Goal: Information Seeking & Learning: Check status

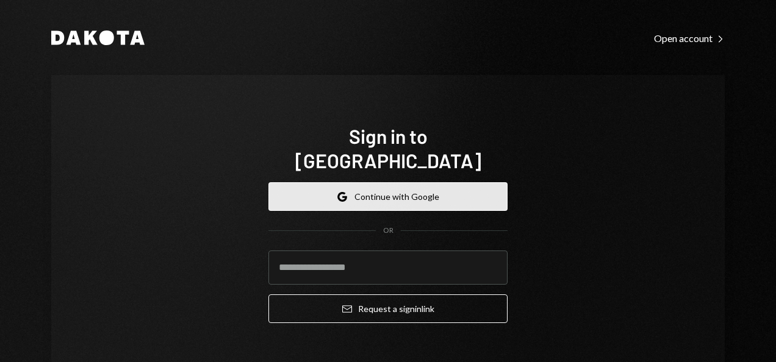
click at [388, 182] on button "Google Continue with Google" at bounding box center [387, 196] width 239 height 29
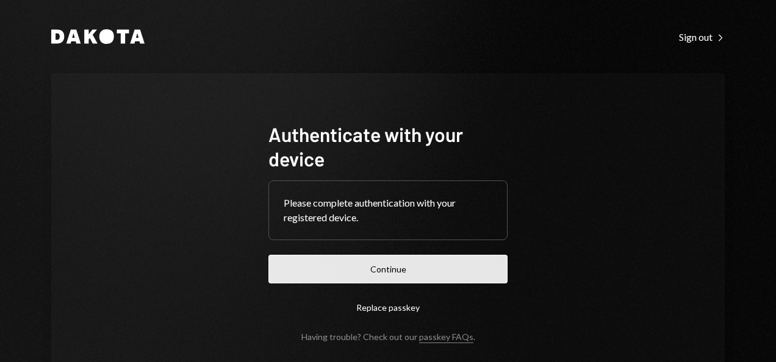
click at [359, 261] on button "Continue" at bounding box center [387, 269] width 239 height 29
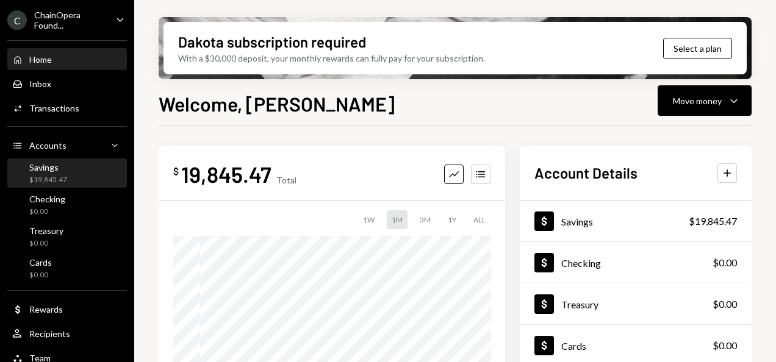
click at [68, 170] on div "Savings $19,845.47" at bounding box center [67, 173] width 110 height 23
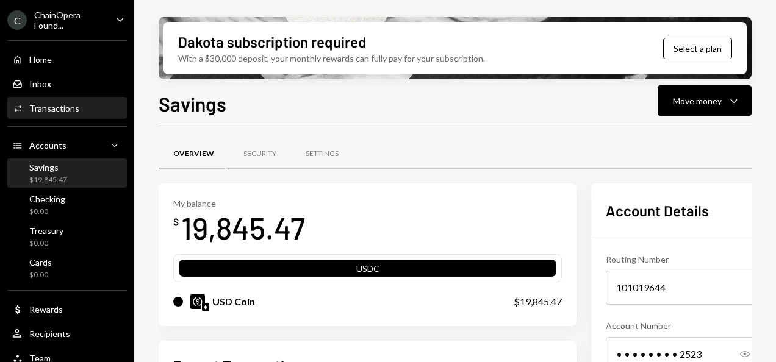
click at [71, 109] on div "Transactions" at bounding box center [54, 108] width 50 height 10
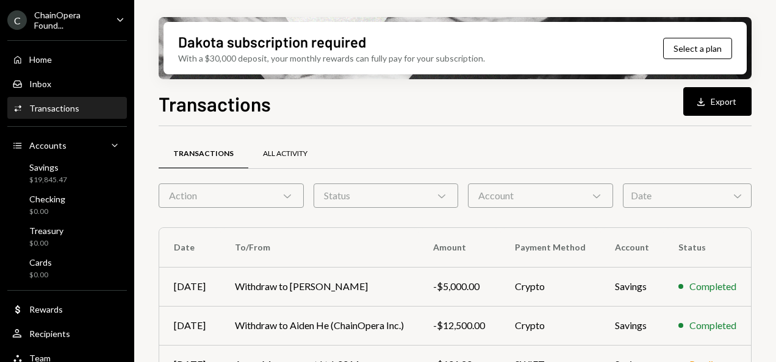
click at [288, 151] on div "All Activity" at bounding box center [285, 154] width 45 height 10
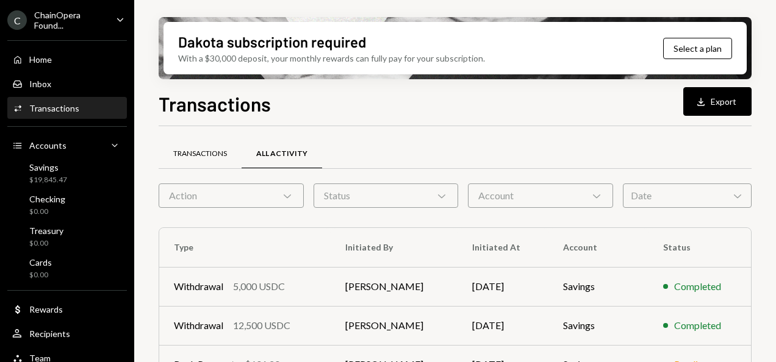
click at [213, 152] on div "Transactions" at bounding box center [200, 154] width 54 height 10
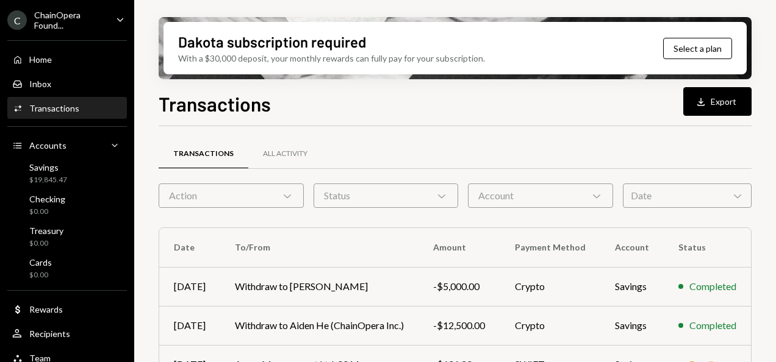
click at [739, 195] on icon "Chevron Down" at bounding box center [737, 196] width 12 height 12
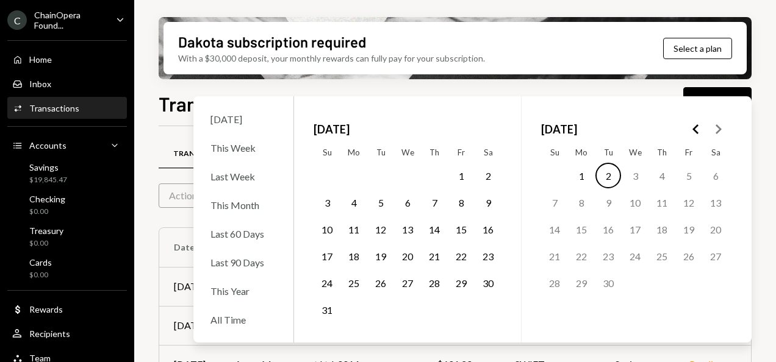
click at [459, 181] on button "1" at bounding box center [461, 176] width 26 height 26
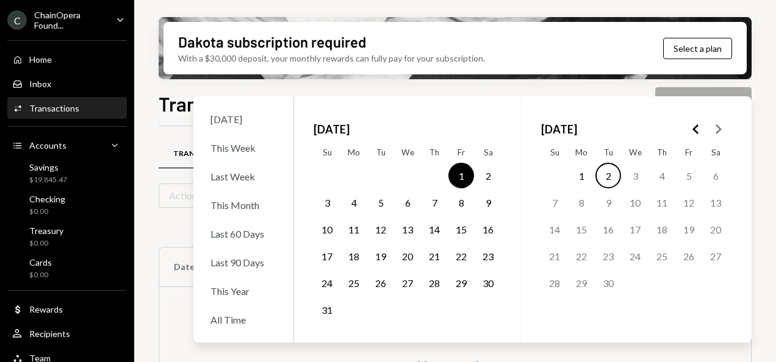
click at [327, 313] on button "31" at bounding box center [327, 310] width 26 height 26
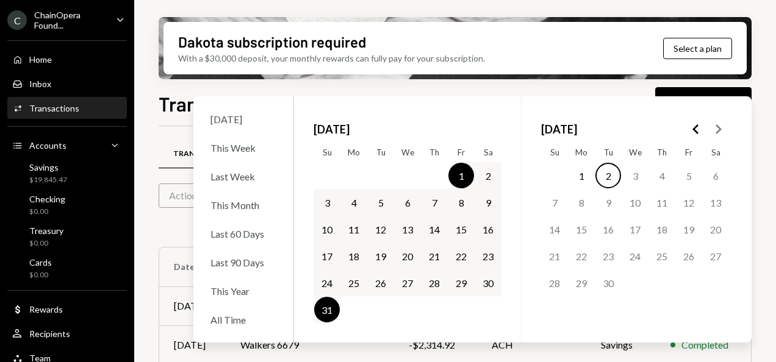
click at [325, 313] on button "31" at bounding box center [327, 310] width 26 height 26
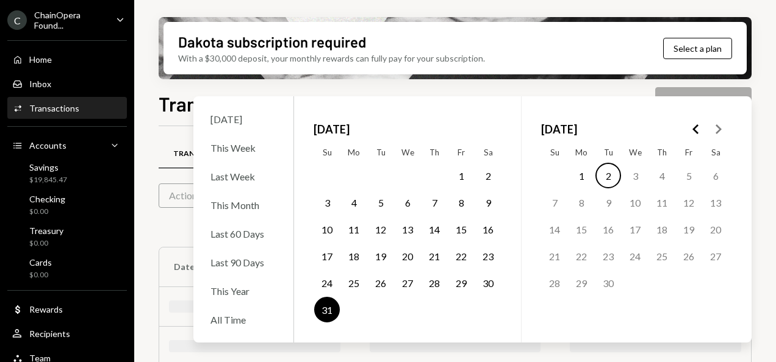
click at [325, 313] on button "31" at bounding box center [327, 310] width 26 height 26
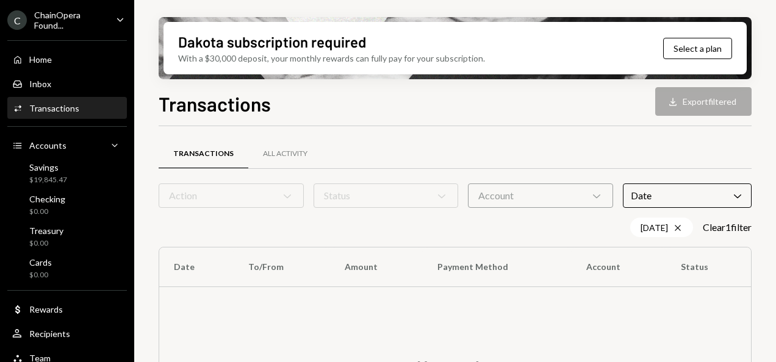
click at [771, 124] on div "Dakota subscription required With a $30,000 deposit, your monthly rewards can f…" at bounding box center [455, 181] width 642 height 362
click at [726, 194] on div "Date Chevron Down" at bounding box center [687, 196] width 129 height 24
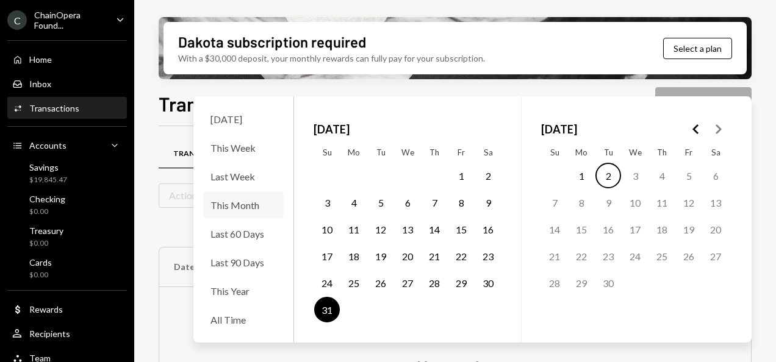
click at [251, 207] on div "This Month" at bounding box center [243, 205] width 80 height 26
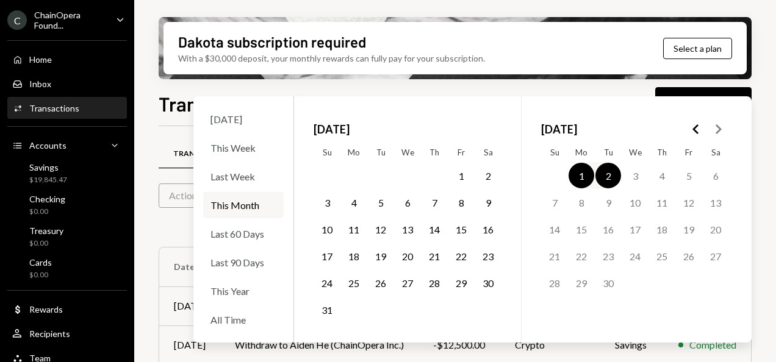
click at [460, 176] on button "1" at bounding box center [461, 176] width 26 height 26
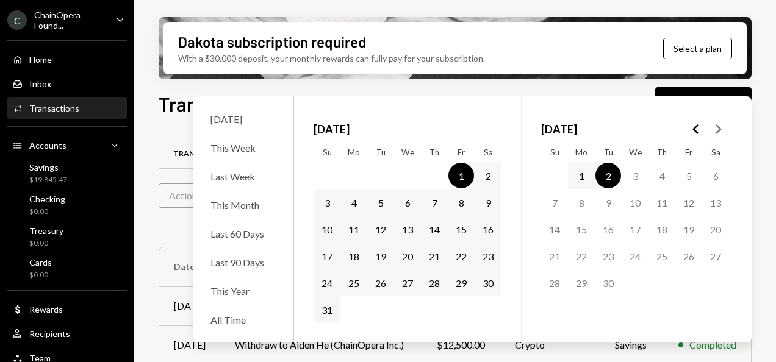
click at [329, 312] on button "31" at bounding box center [327, 310] width 26 height 26
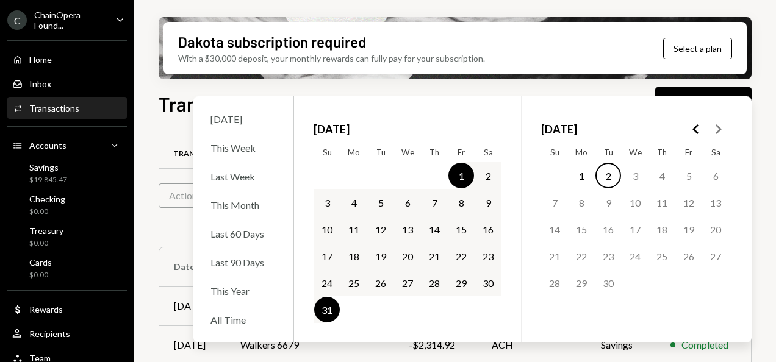
click at [329, 312] on button "31" at bounding box center [327, 310] width 26 height 26
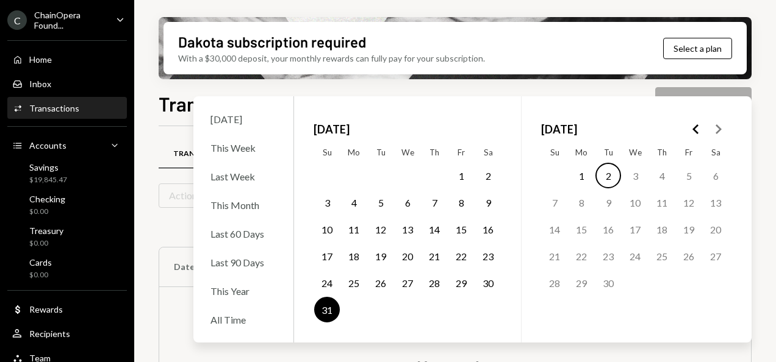
click at [462, 174] on button "1" at bounding box center [461, 176] width 26 height 26
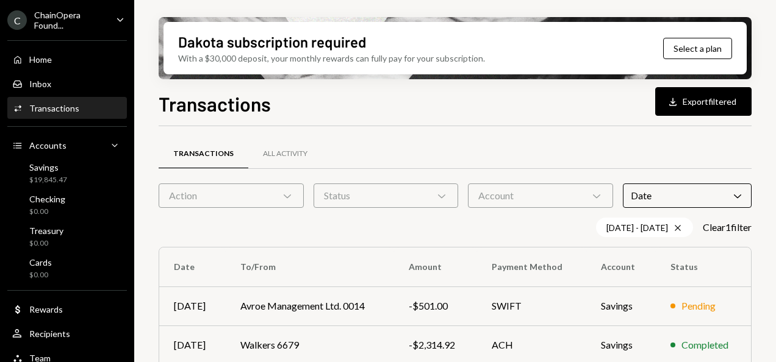
click at [770, 220] on div "Dakota subscription required With a $30,000 deposit, your monthly rewards can f…" at bounding box center [455, 181] width 642 height 362
click at [284, 191] on icon "Chevron Down" at bounding box center [287, 196] width 12 height 12
click at [338, 226] on div "08/01/25 - 08/31/25 Cross Clear 1 filter" at bounding box center [455, 228] width 593 height 20
click at [699, 109] on button "Download Export filtered" at bounding box center [703, 101] width 96 height 29
click at [481, 153] on div "Transactions All Activity" at bounding box center [455, 153] width 593 height 31
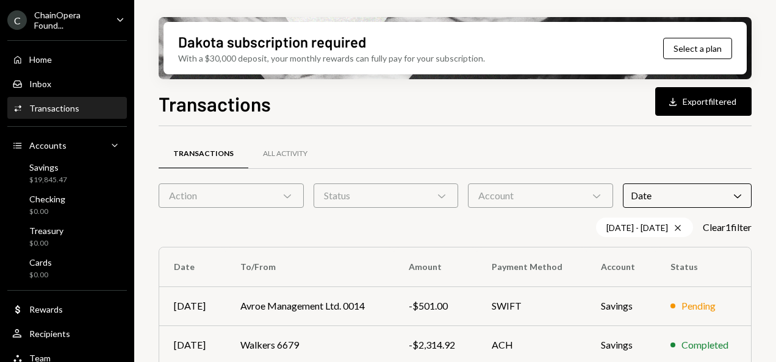
click at [294, 194] on div "Action Chevron Down" at bounding box center [231, 196] width 145 height 24
click at [405, 137] on div "Transactions All Activity Action Chevron Down Status Chevron Down Account Chevr…" at bounding box center [455, 316] width 593 height 381
click at [674, 228] on icon at bounding box center [676, 227] width 5 height 5
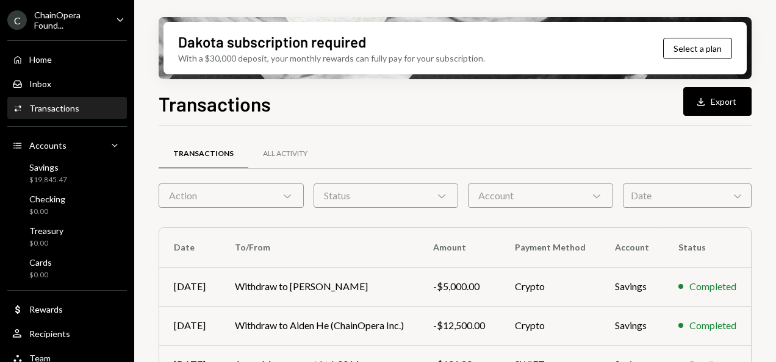
click at [732, 197] on icon "Chevron Down" at bounding box center [737, 196] width 12 height 12
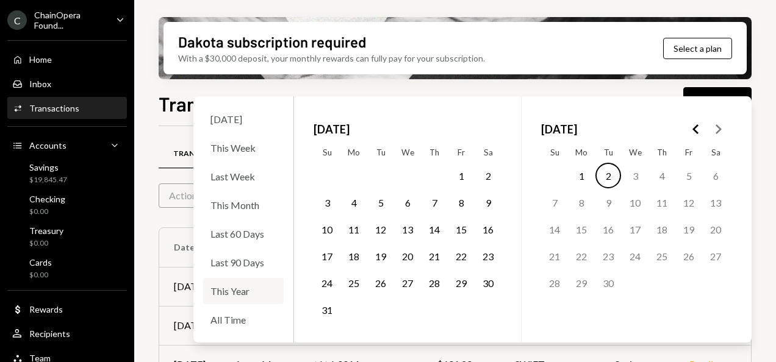
click at [255, 293] on div "This Year" at bounding box center [243, 291] width 80 height 26
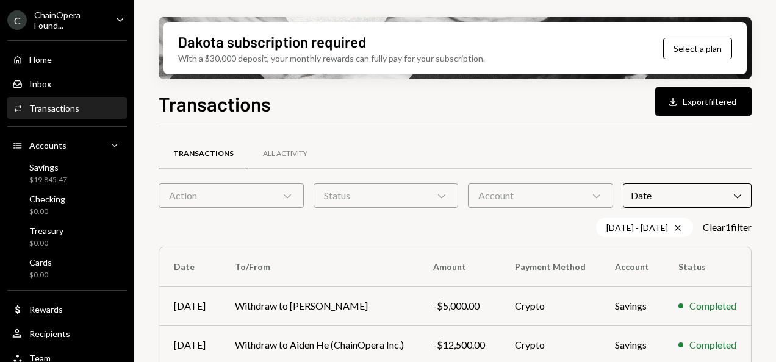
click at [771, 224] on div "Dakota subscription required With a $30,000 deposit, your monthly rewards can f…" at bounding box center [455, 181] width 642 height 362
click at [688, 105] on button "Download Export filtered" at bounding box center [703, 101] width 96 height 29
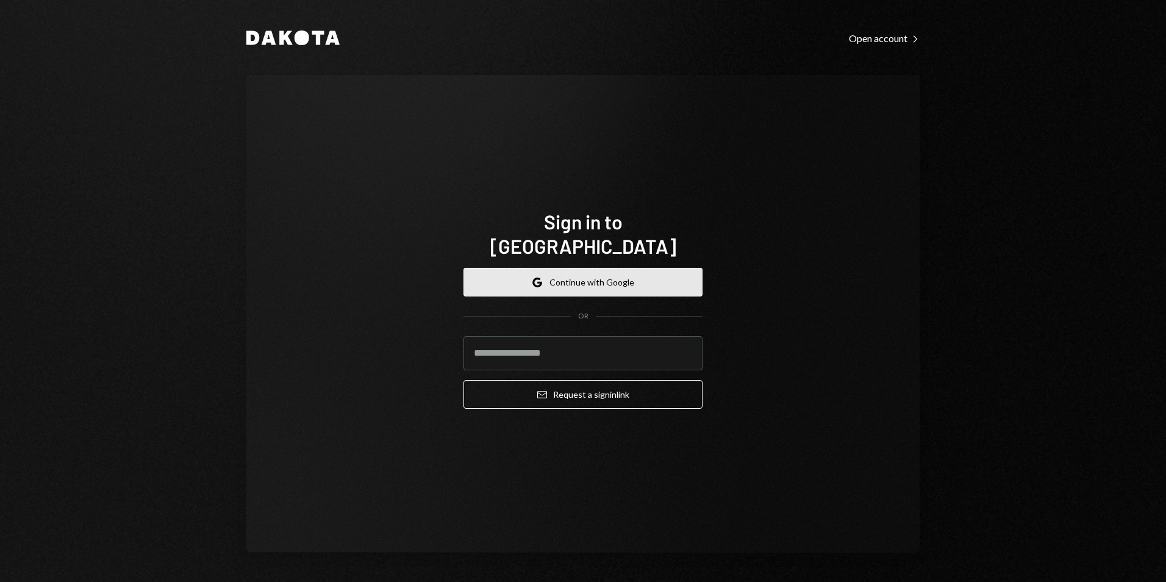
click at [587, 273] on button "Google Continue with Google" at bounding box center [582, 282] width 239 height 29
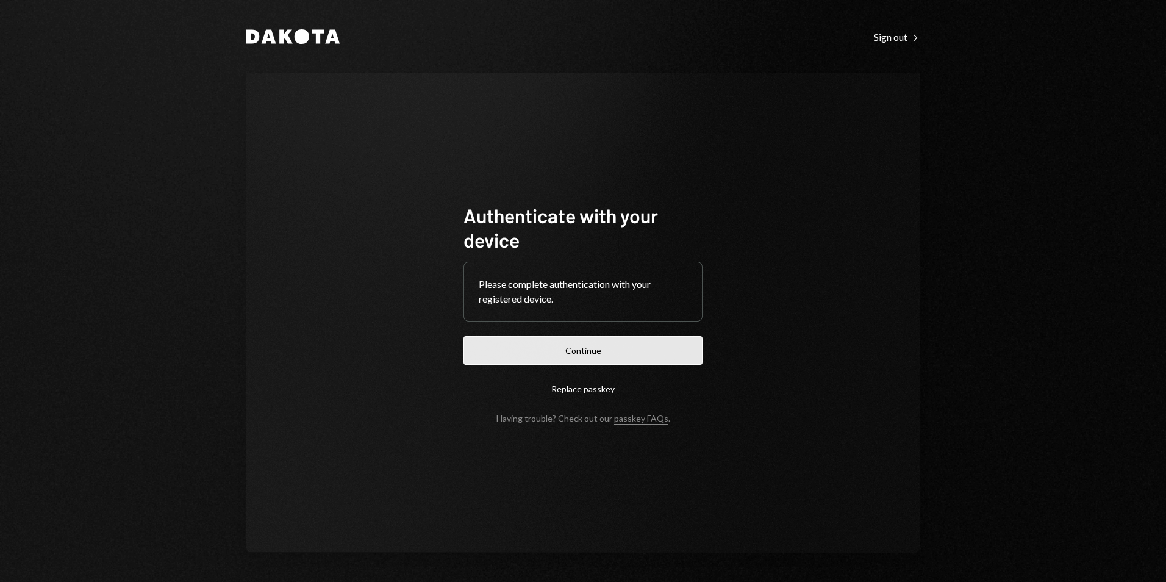
click at [641, 346] on button "Continue" at bounding box center [582, 350] width 239 height 29
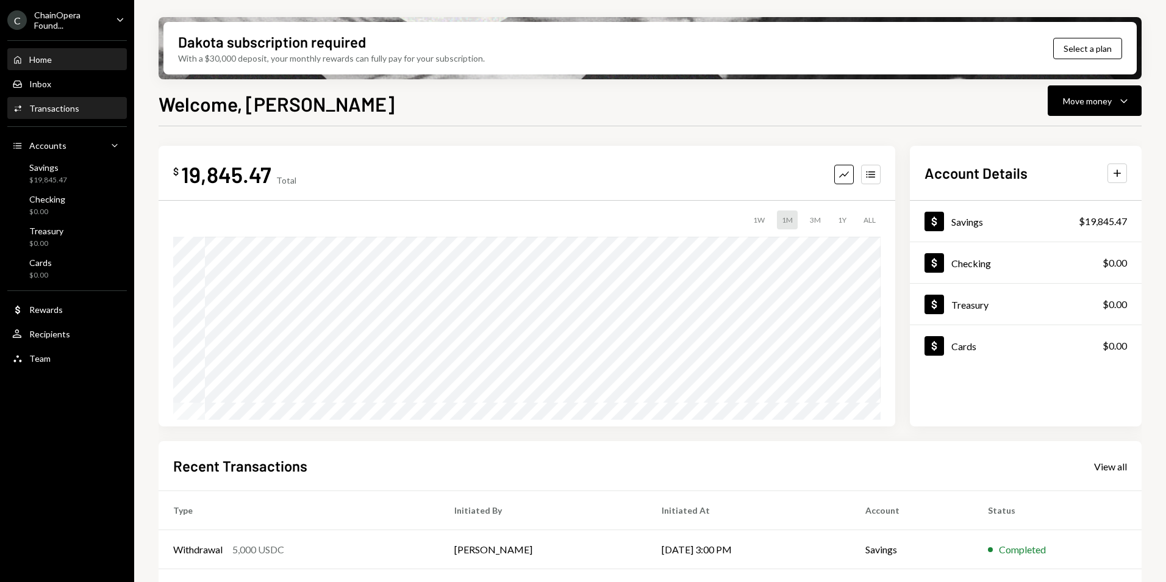
click at [76, 106] on div "Transactions" at bounding box center [54, 108] width 50 height 10
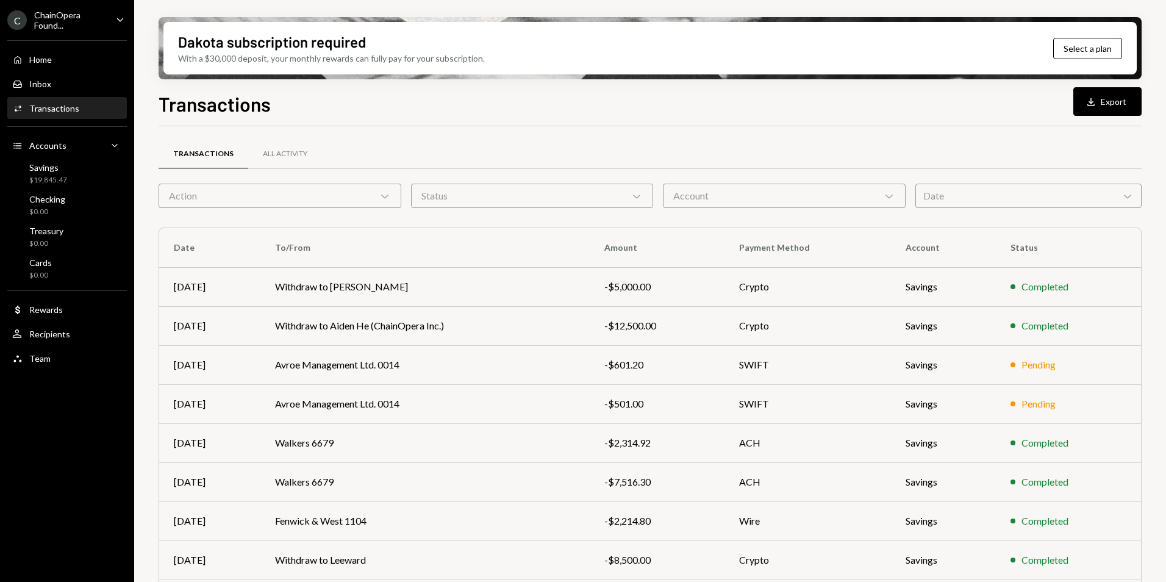
click at [1113, 199] on div "Date Chevron Down" at bounding box center [1028, 196] width 226 height 24
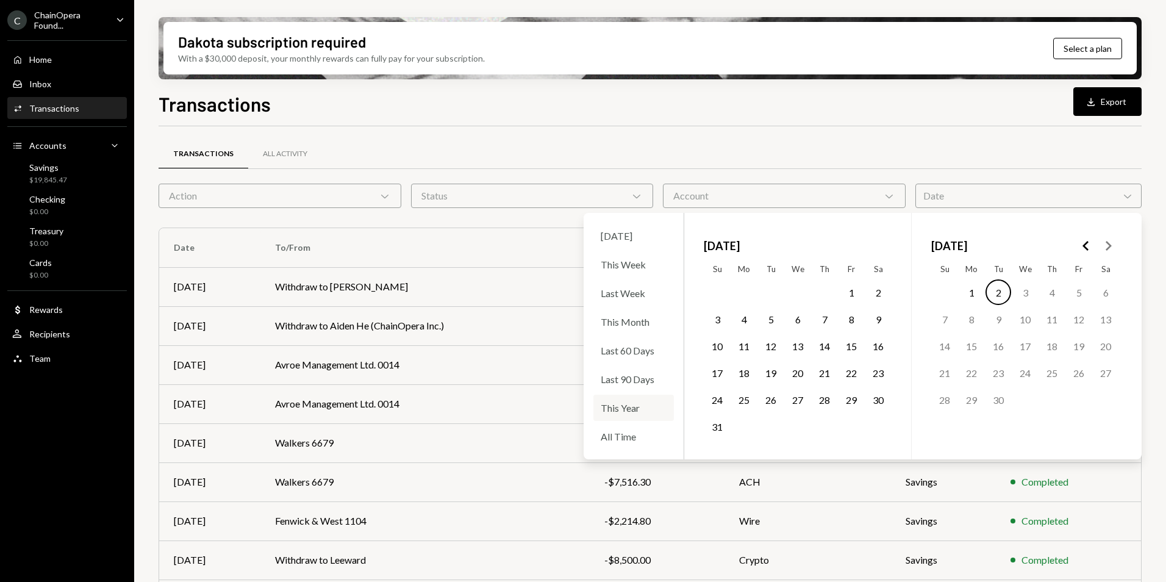
click at [631, 412] on div "This Year" at bounding box center [633, 408] width 80 height 26
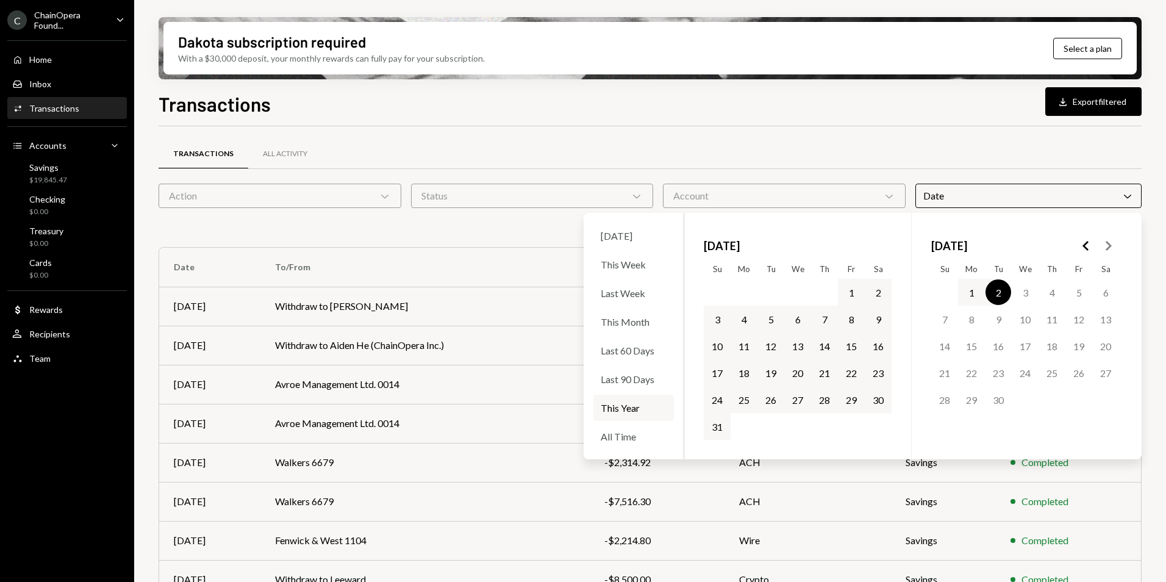
click at [928, 143] on div "Transactions All Activity" at bounding box center [650, 153] width 983 height 31
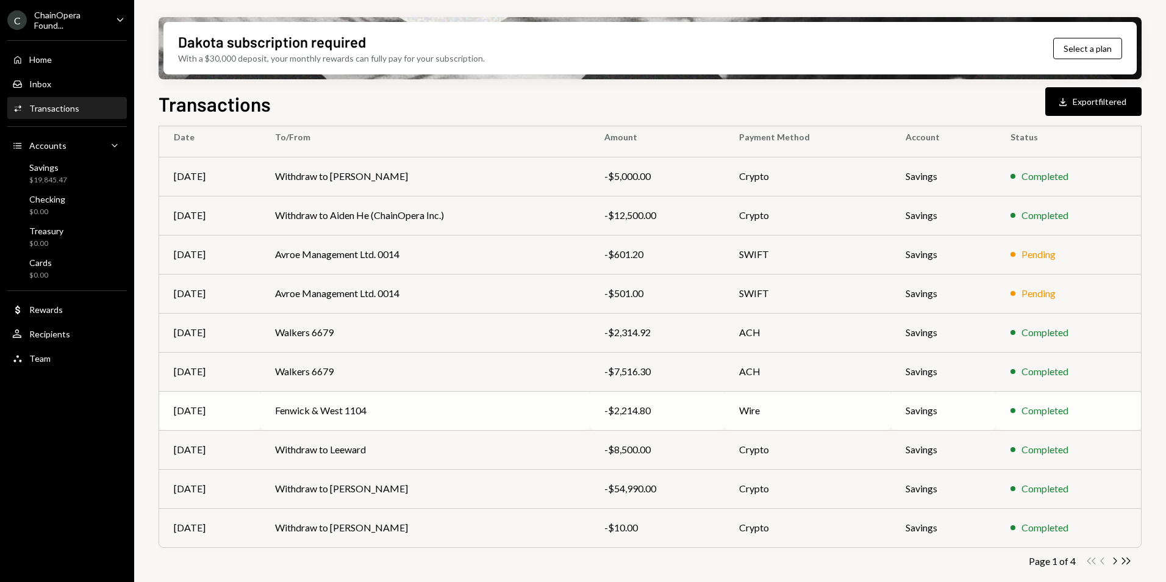
scroll to position [132, 0]
click at [408, 528] on td "Withdraw to [PERSON_NAME]" at bounding box center [424, 525] width 329 height 39
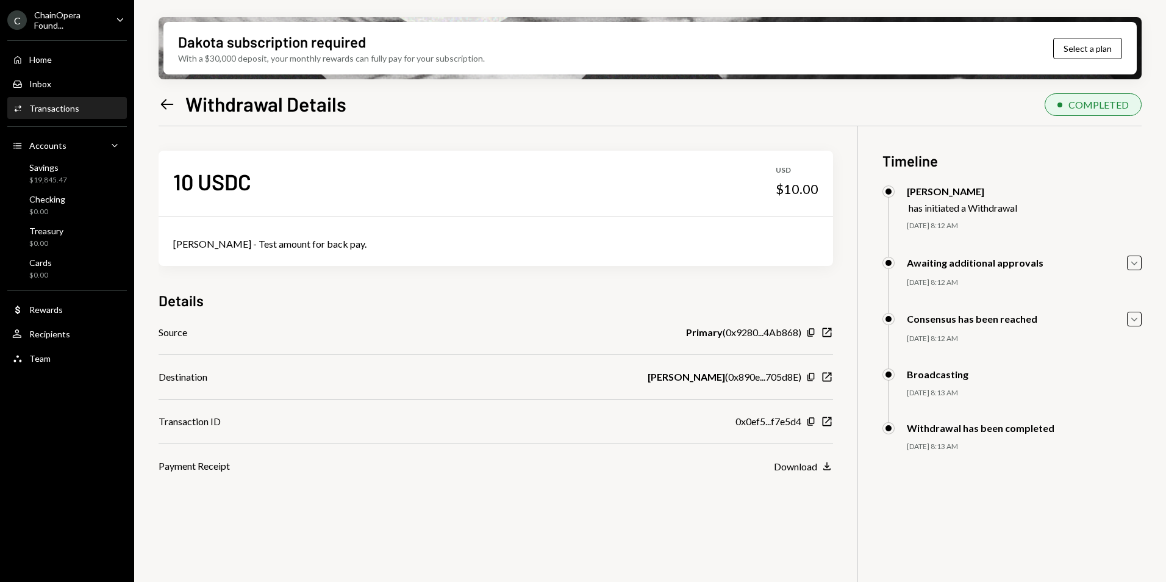
click at [161, 102] on icon "Left Arrow" at bounding box center [167, 104] width 17 height 17
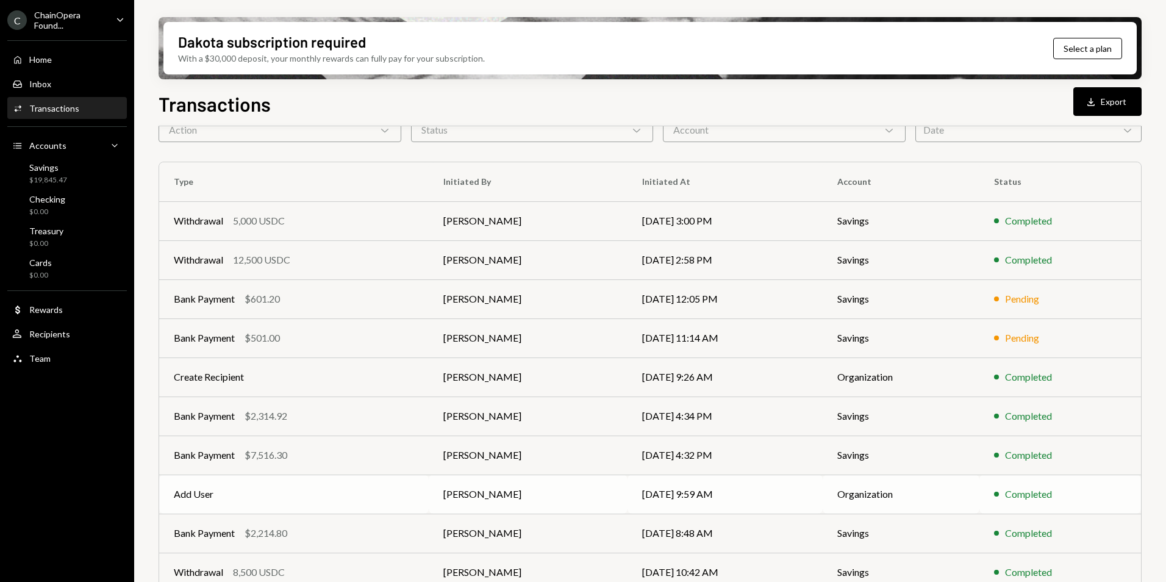
scroll to position [113, 0]
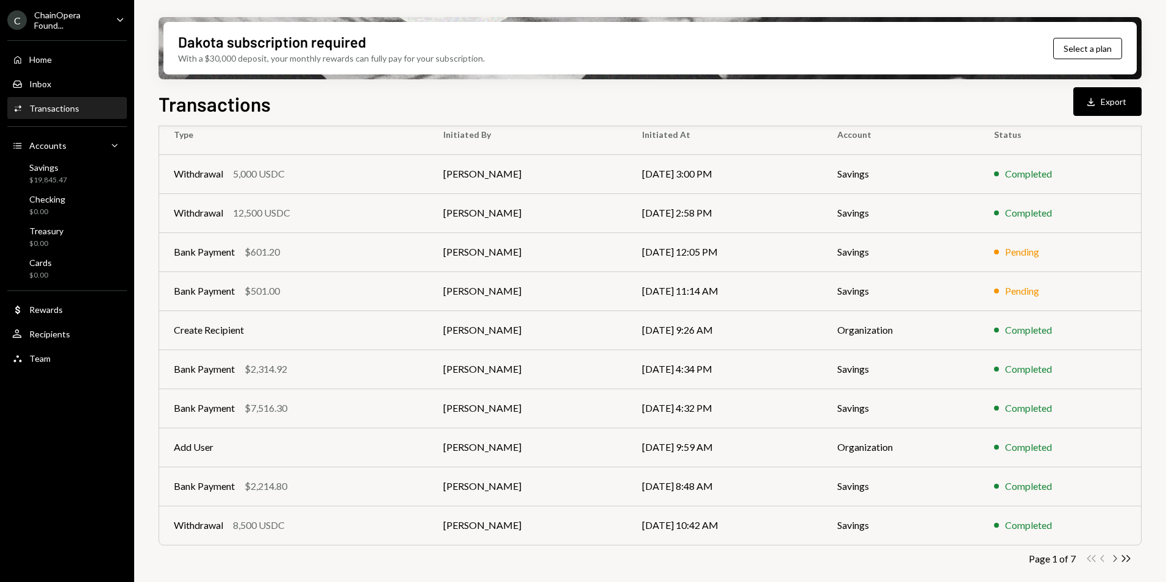
click at [1115, 561] on icon "Chevron Right" at bounding box center [1115, 559] width 12 height 12
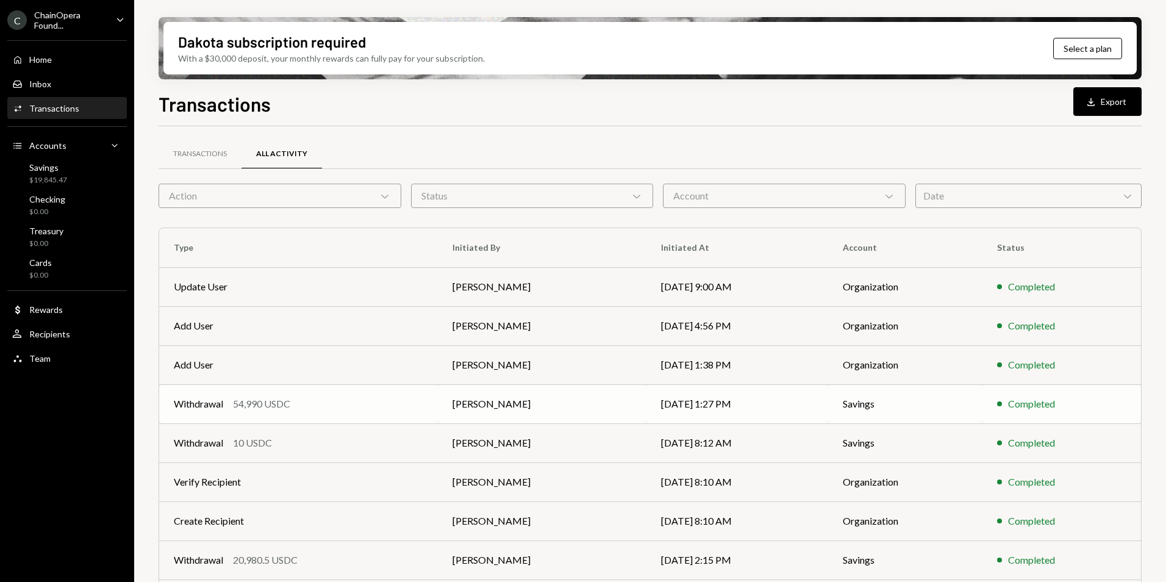
click at [404, 406] on div "Withdrawal 54,990 USDC" at bounding box center [298, 403] width 249 height 15
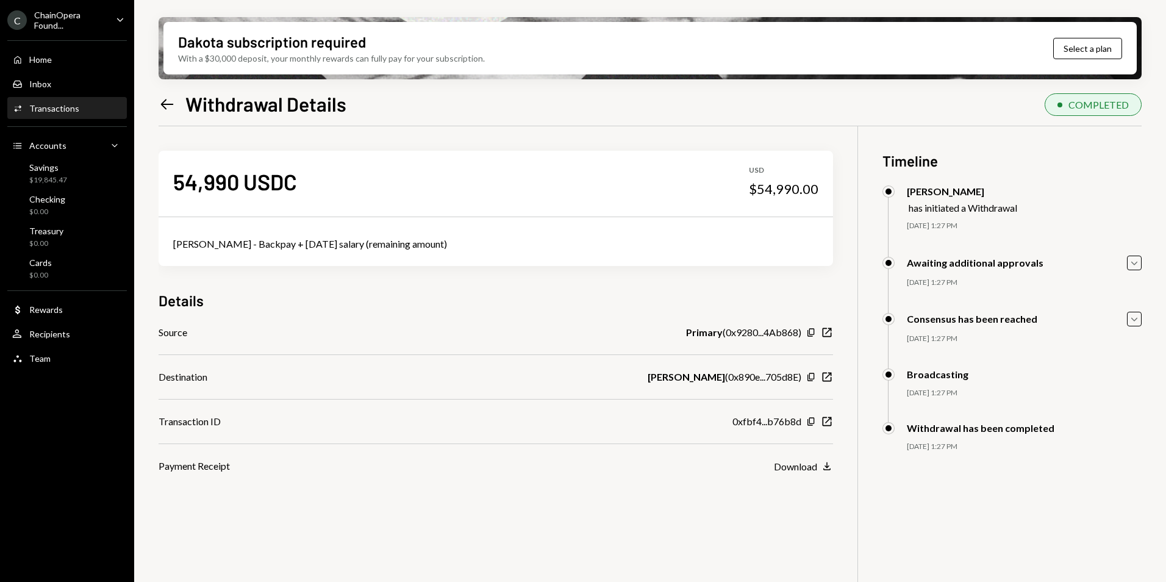
click at [167, 106] on icon "Left Arrow" at bounding box center [167, 104] width 17 height 17
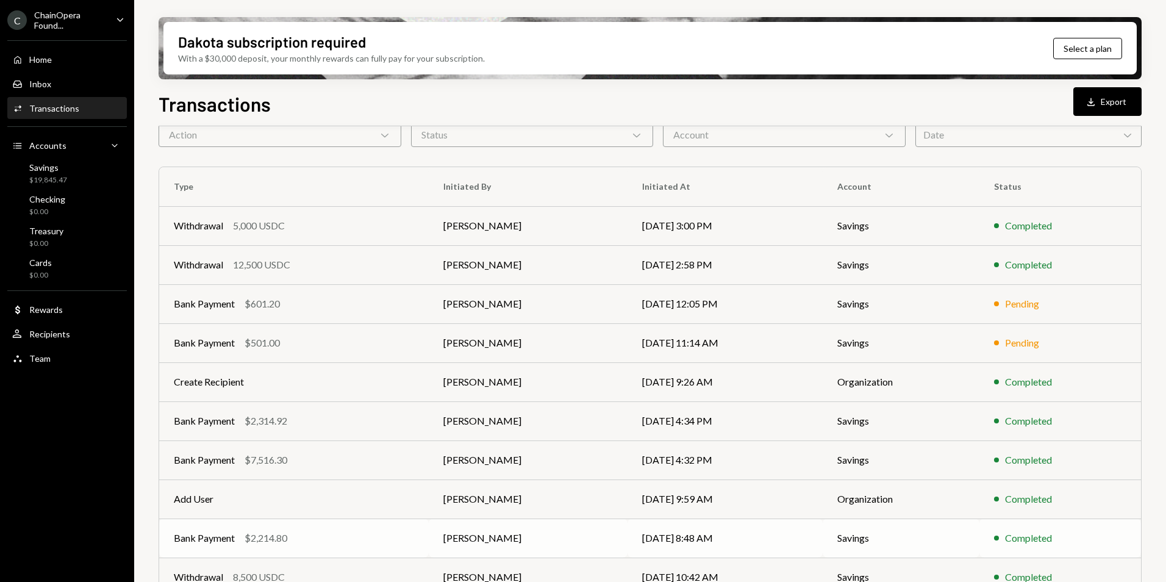
scroll to position [113, 0]
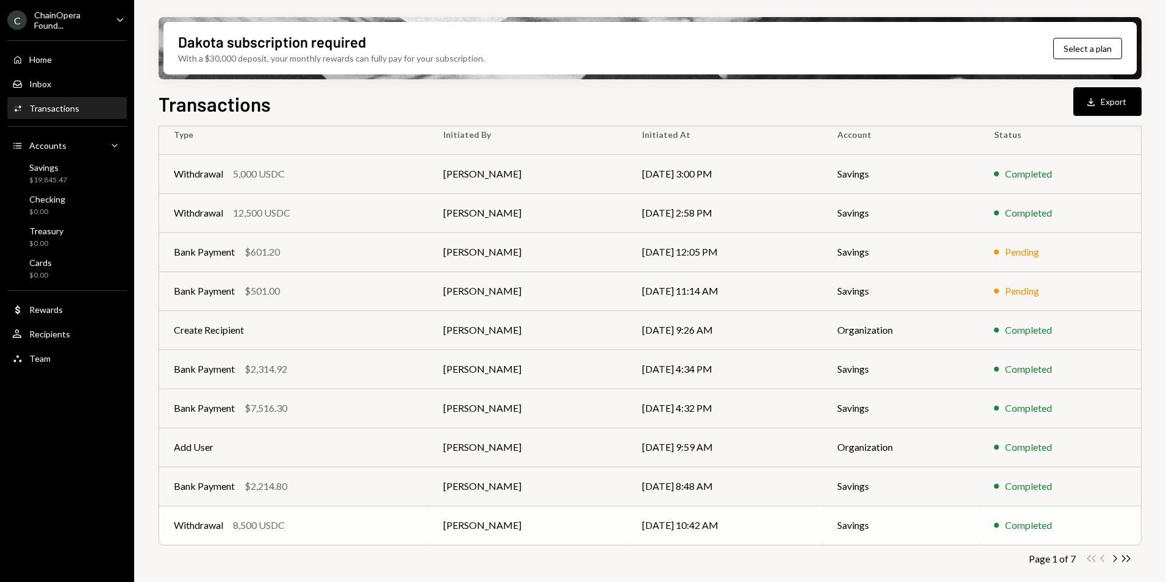
click at [394, 517] on td "Withdrawal 8,500 USDC" at bounding box center [294, 525] width 270 height 39
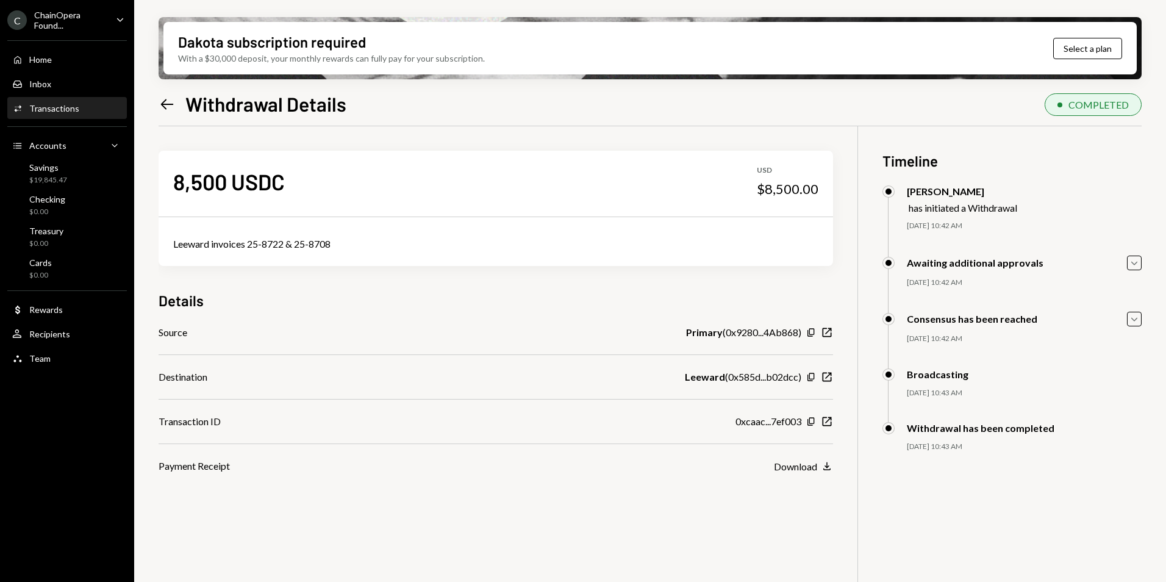
click at [170, 103] on icon "Left Arrow" at bounding box center [167, 104] width 17 height 17
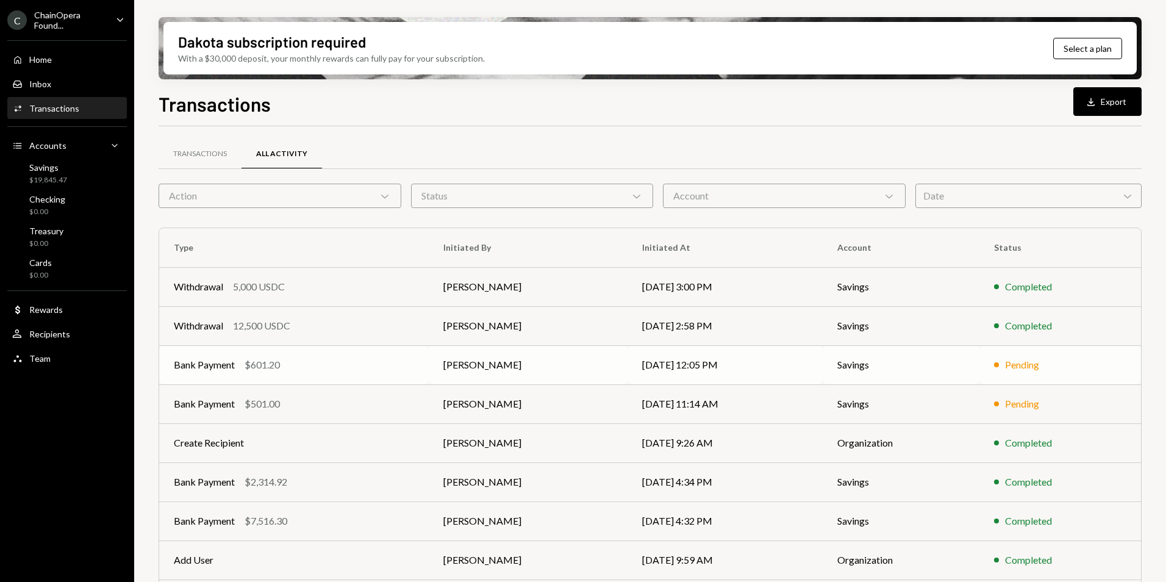
click at [337, 370] on div "Bank Payment $601.20" at bounding box center [294, 364] width 240 height 15
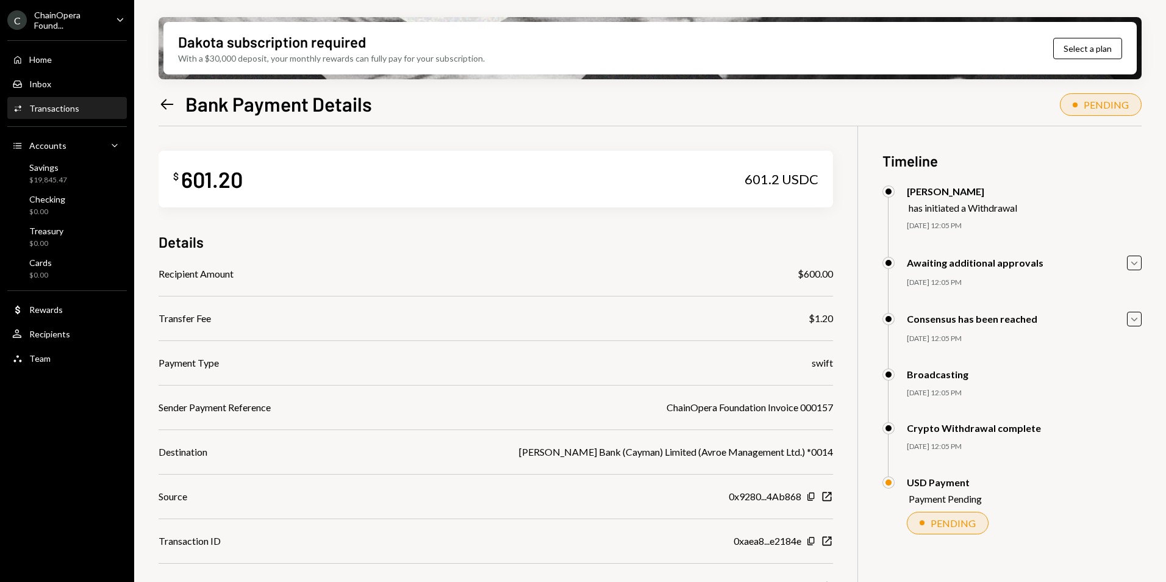
click at [168, 103] on icon "Left Arrow" at bounding box center [167, 104] width 17 height 17
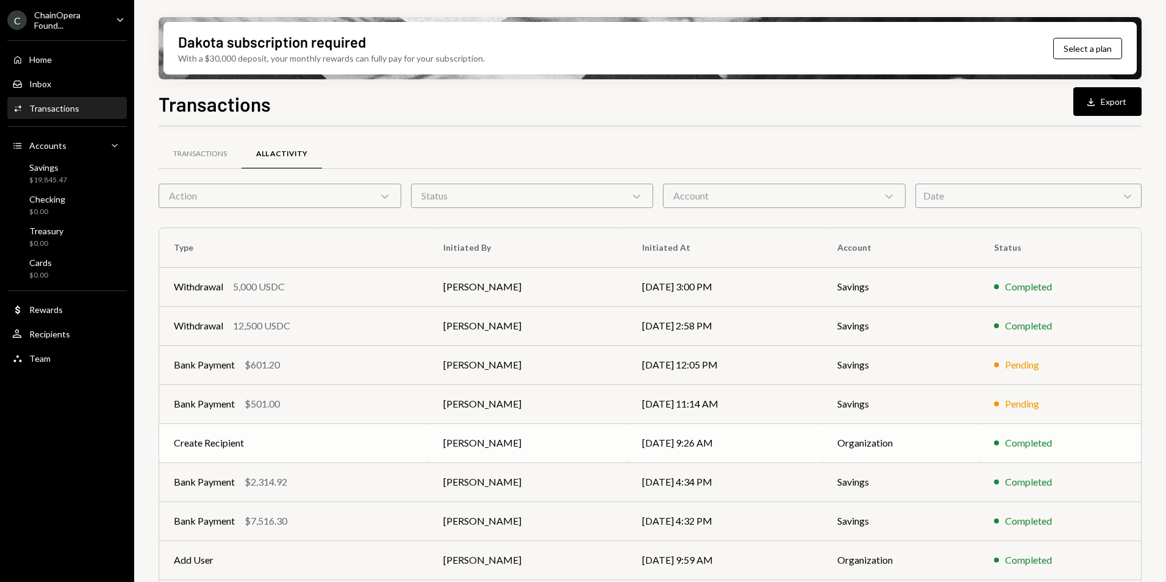
scroll to position [113, 0]
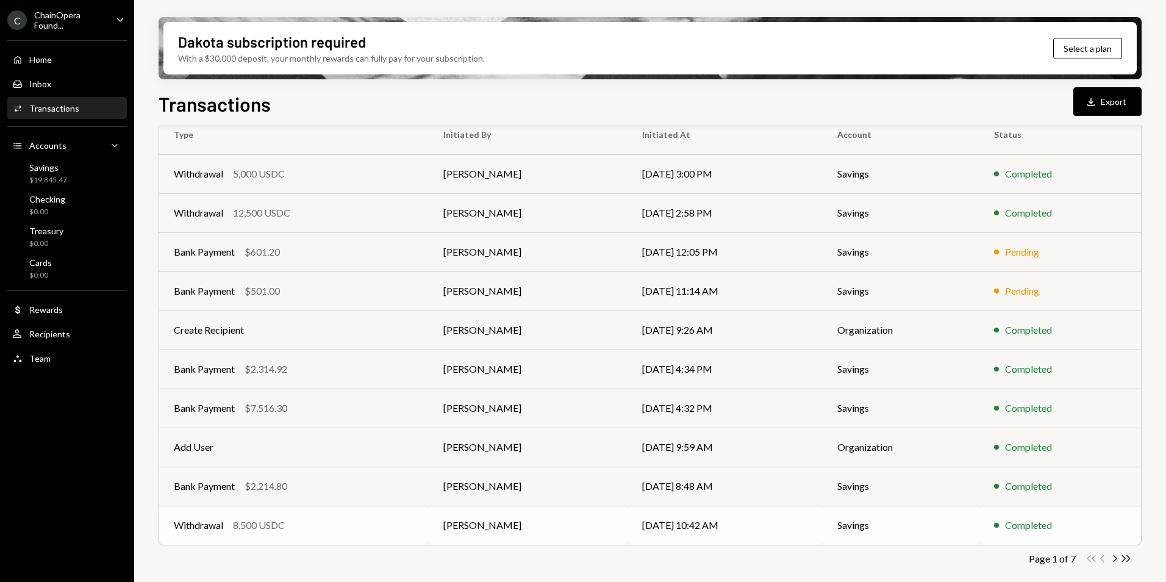
click at [351, 528] on div "Withdrawal 8,500 USDC" at bounding box center [294, 525] width 240 height 15
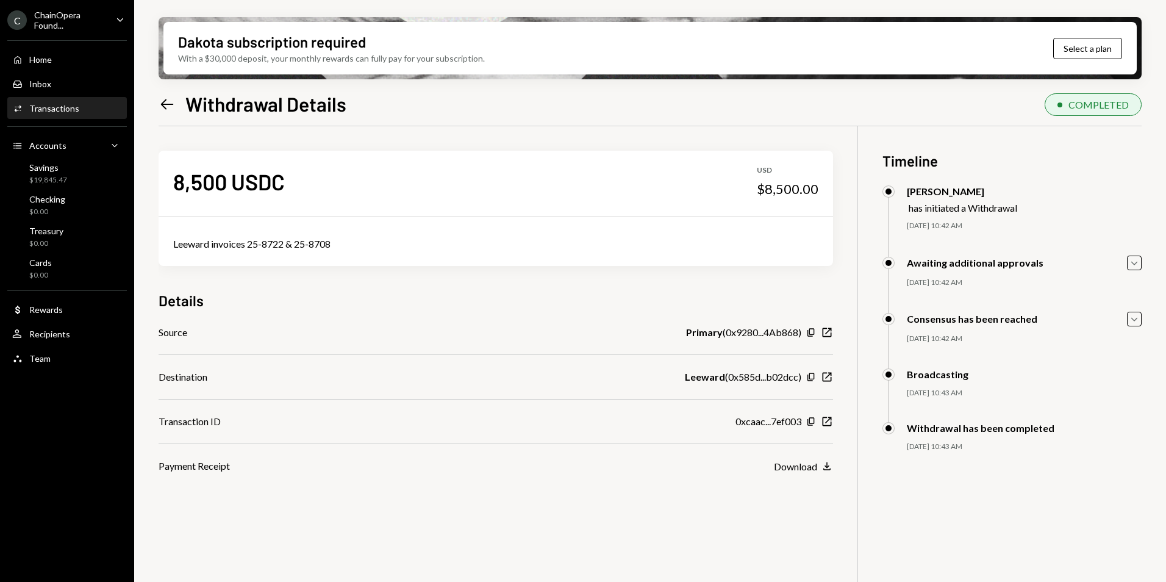
click at [163, 100] on icon "Left Arrow" at bounding box center [167, 104] width 17 height 17
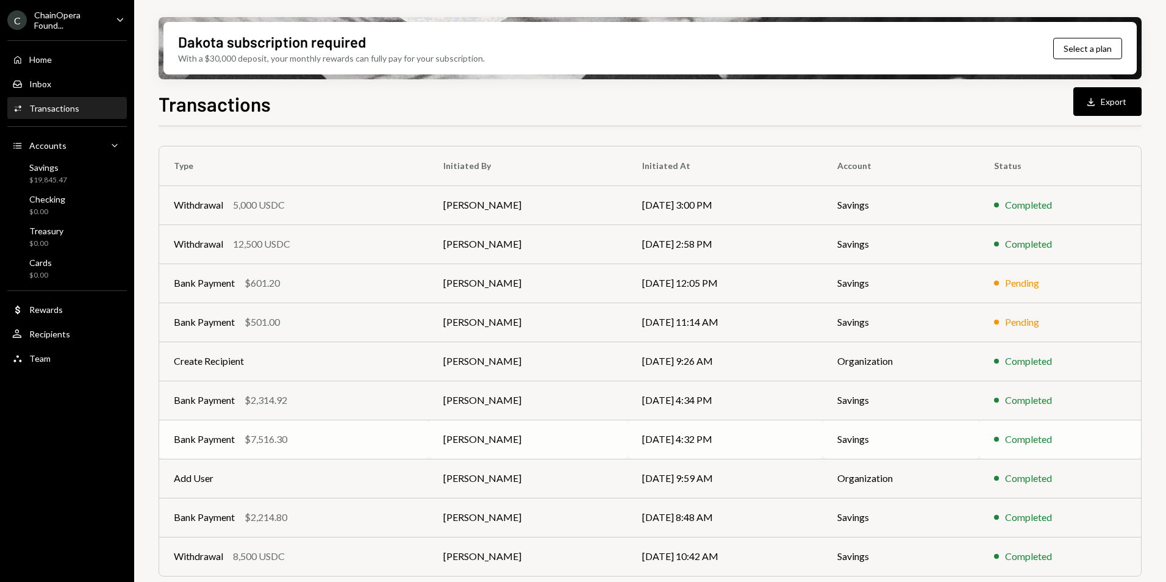
scroll to position [113, 0]
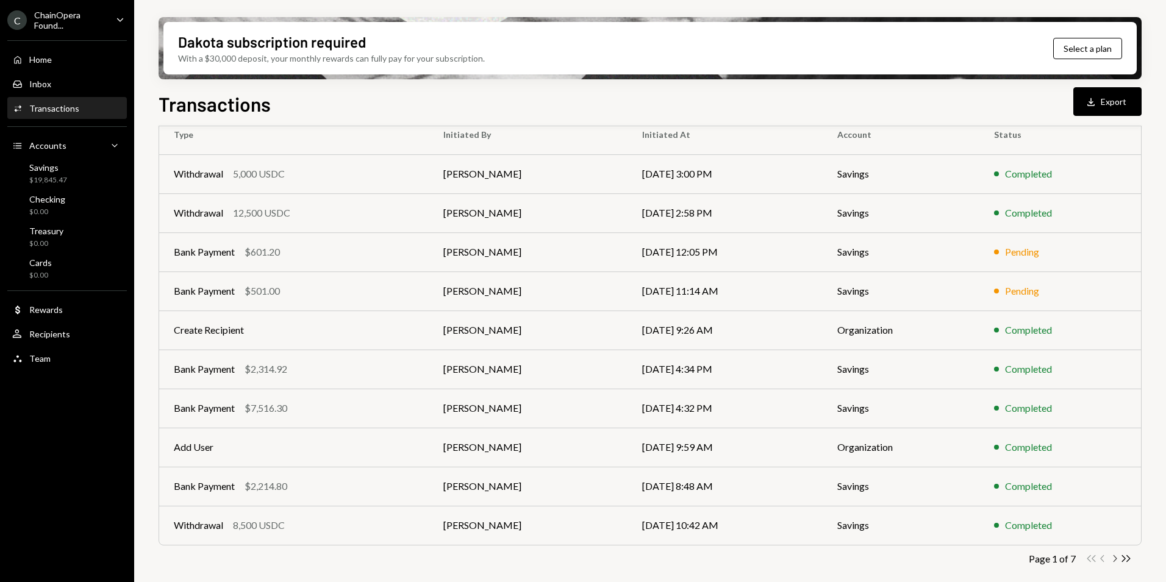
click at [1113, 559] on icon "Chevron Right" at bounding box center [1115, 559] width 12 height 12
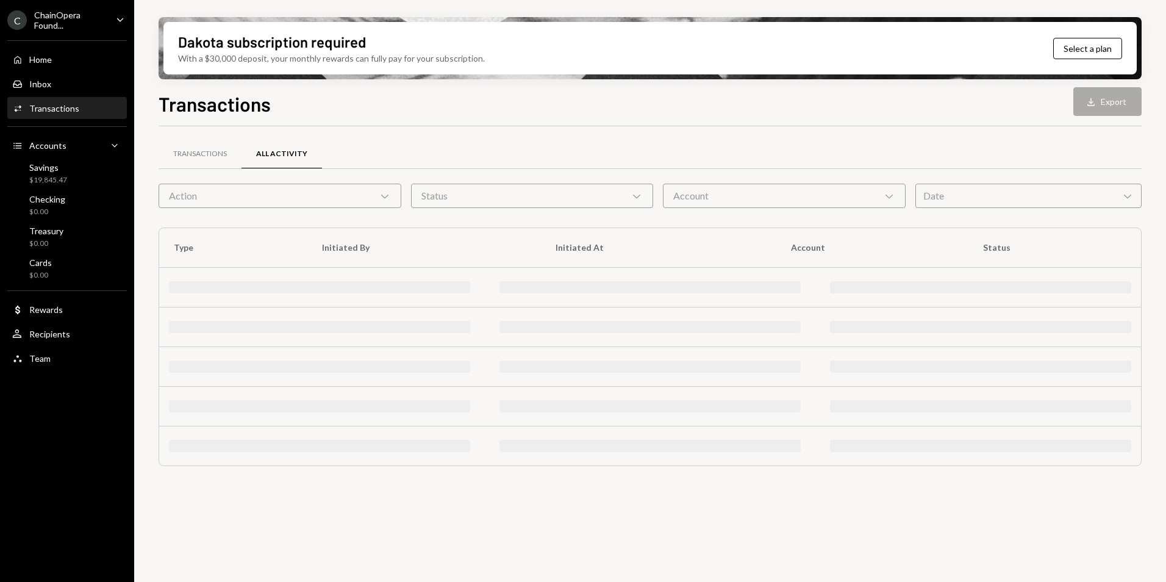
scroll to position [0, 0]
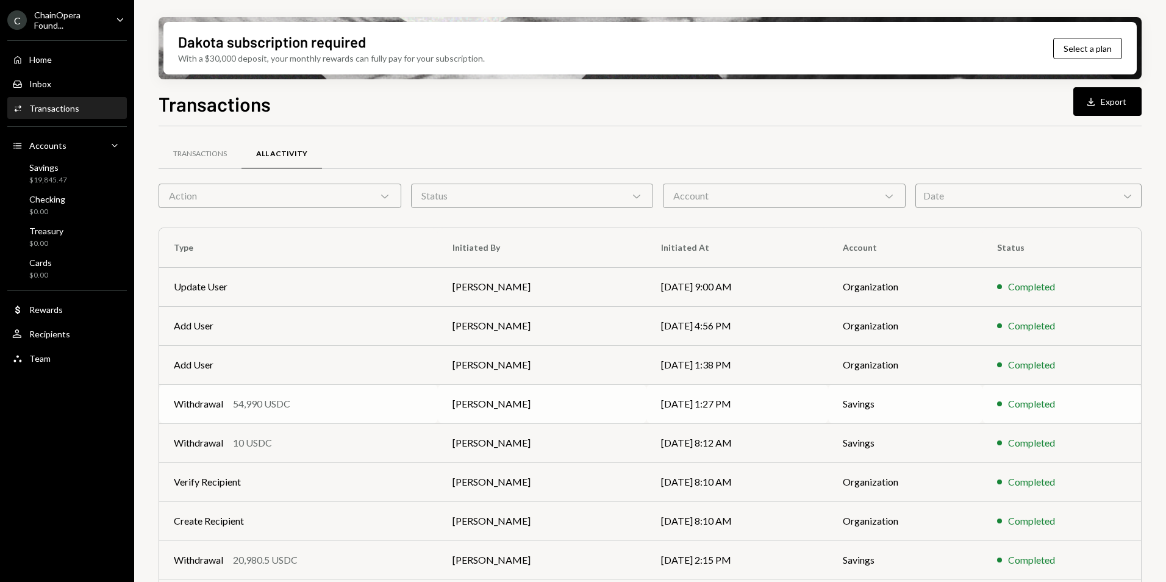
click at [343, 412] on td "Withdrawal 54,990 USDC" at bounding box center [298, 403] width 279 height 39
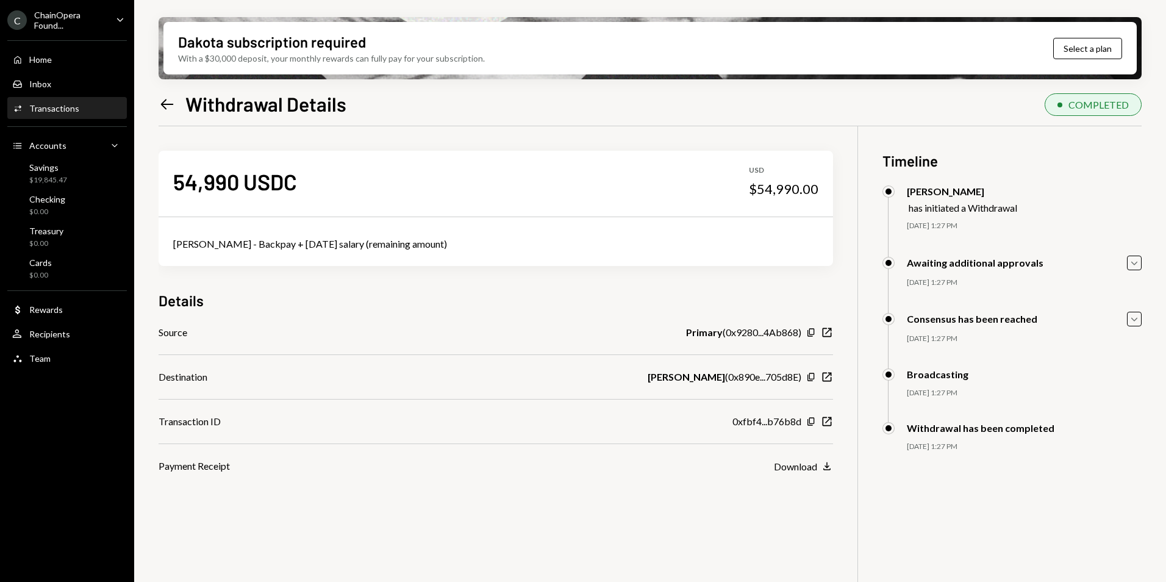
click at [170, 104] on icon at bounding box center [167, 104] width 13 height 10
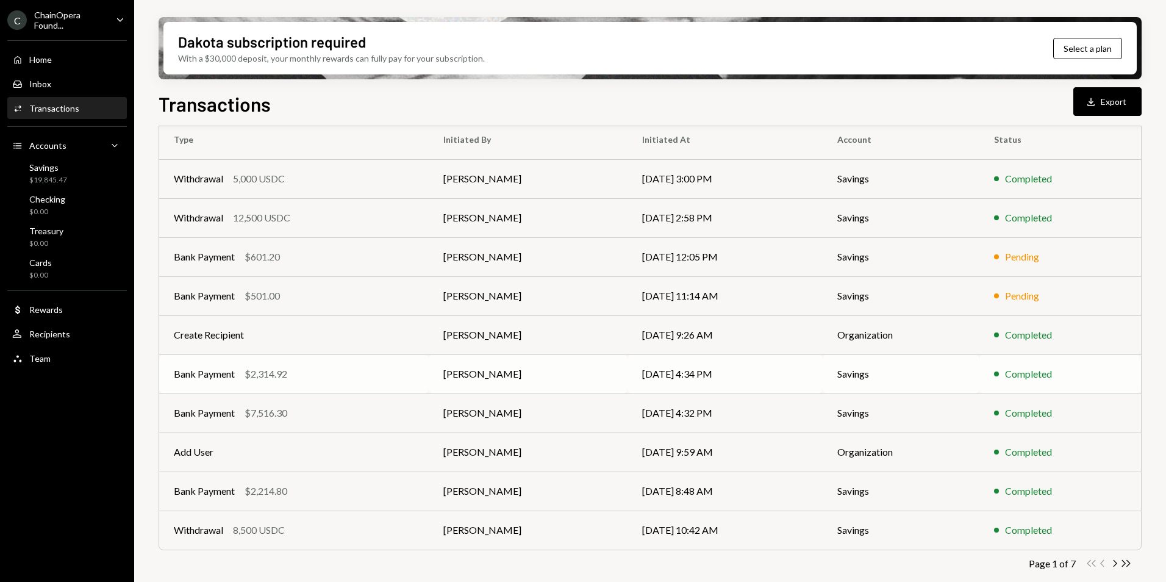
scroll to position [113, 0]
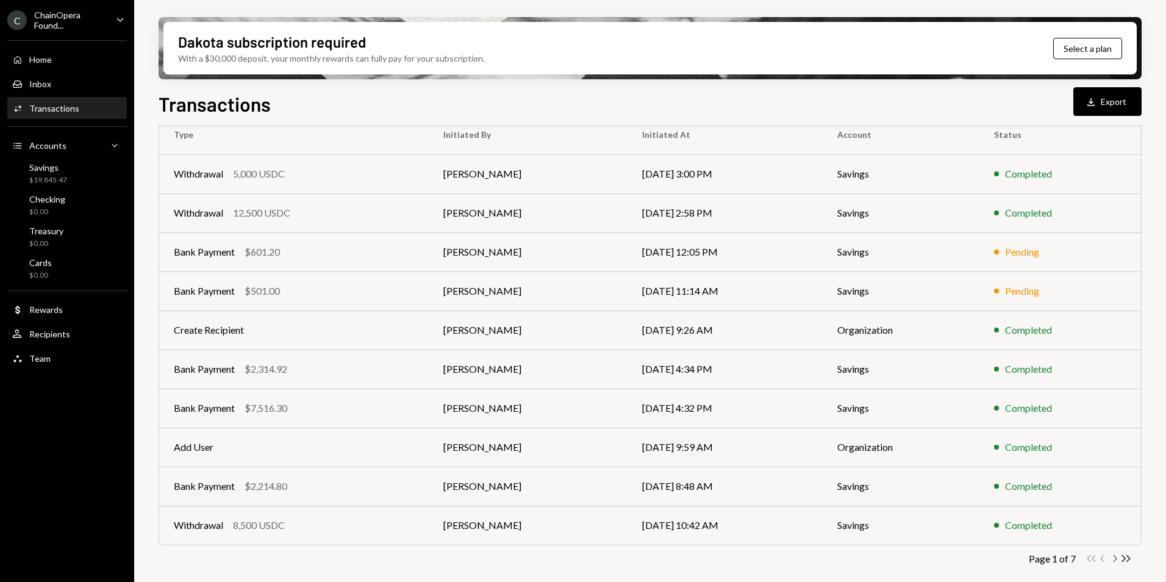
click at [1115, 562] on icon "Chevron Right" at bounding box center [1115, 559] width 12 height 12
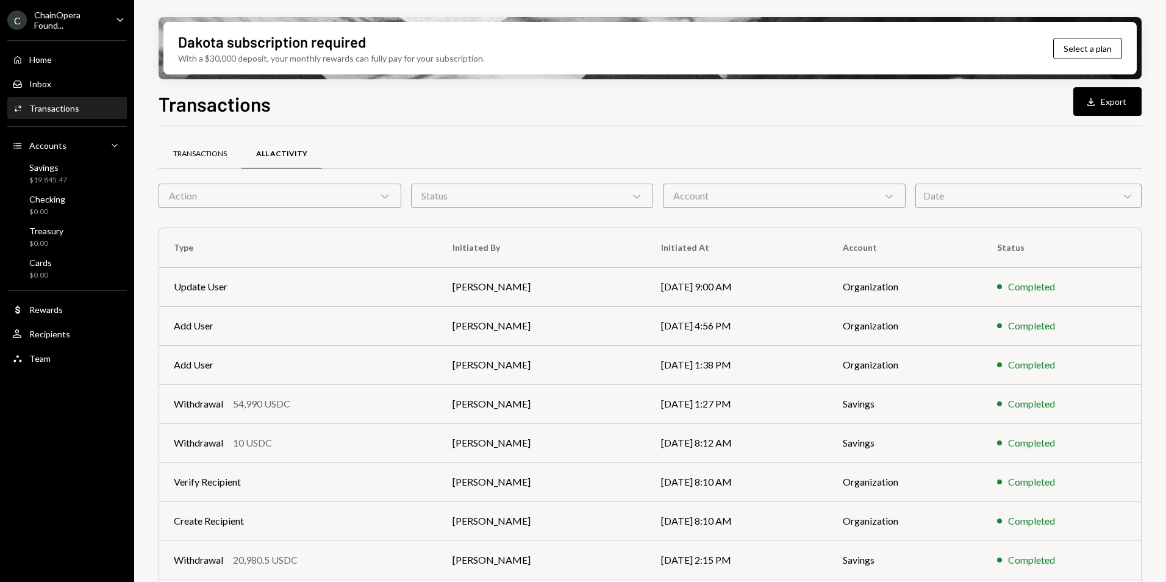
click at [204, 156] on div "Transactions" at bounding box center [200, 154] width 54 height 10
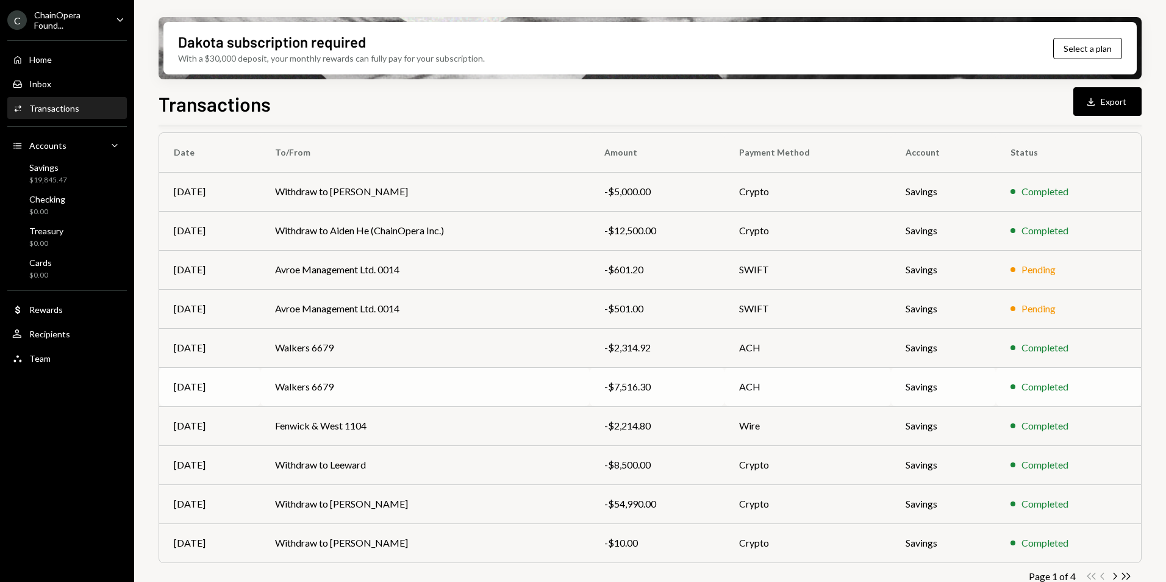
scroll to position [113, 0]
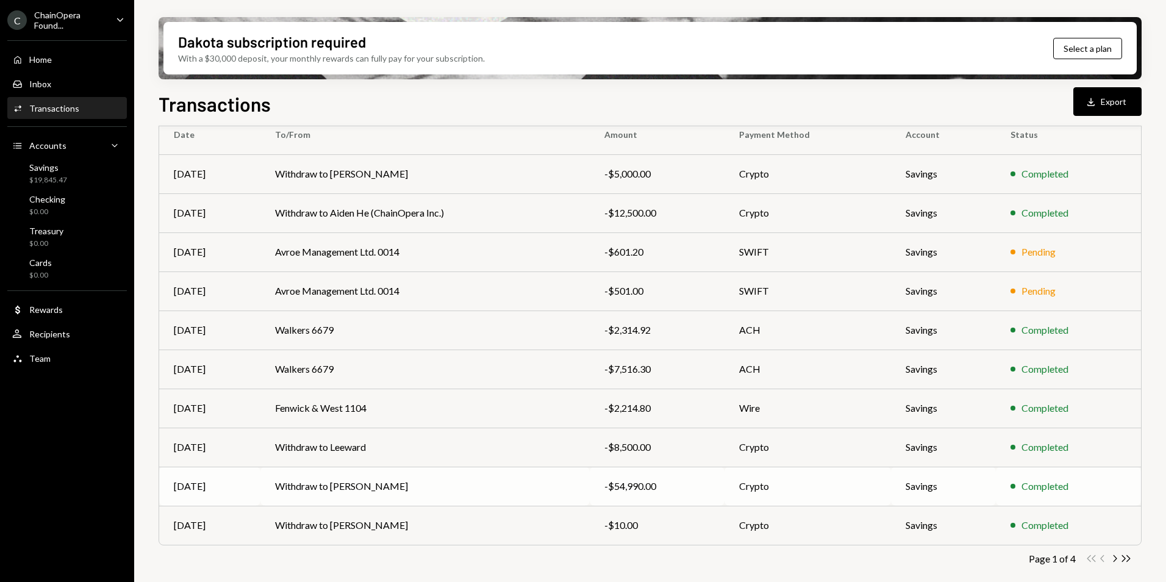
click at [545, 493] on td "Withdraw to [PERSON_NAME]" at bounding box center [424, 486] width 329 height 39
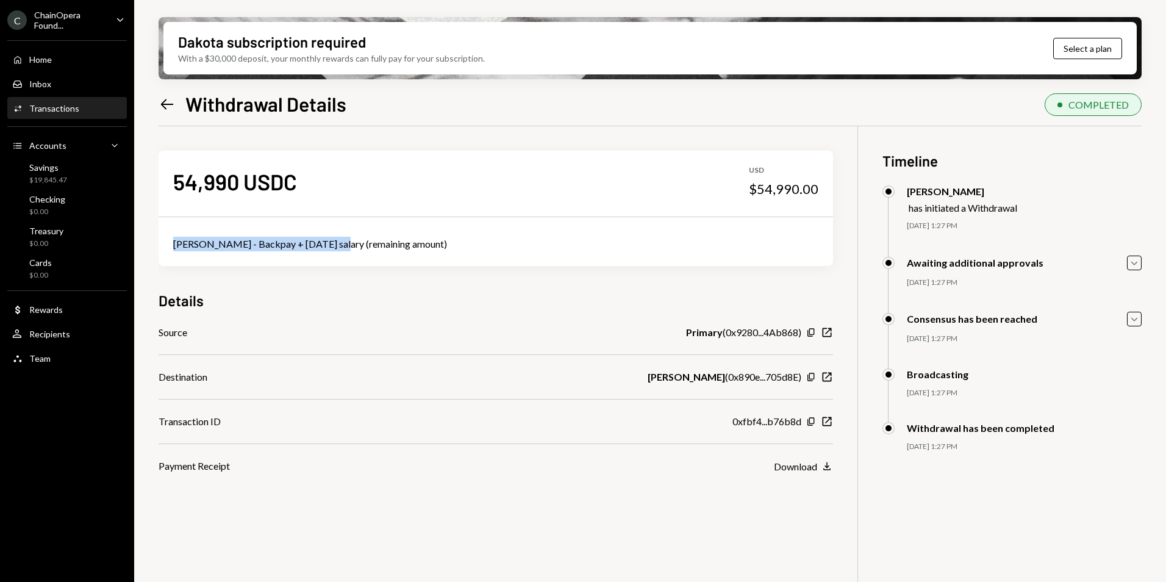
drag, startPoint x: 174, startPoint y: 244, endPoint x: 326, endPoint y: 249, distance: 151.9
click at [326, 249] on div "Yvonne Li - Backpay + July 25 salary (remaining amount)" at bounding box center [495, 244] width 645 height 15
copy div "Yvonne Li - Backpay + July 25 salary"
click at [166, 104] on icon at bounding box center [167, 104] width 13 height 10
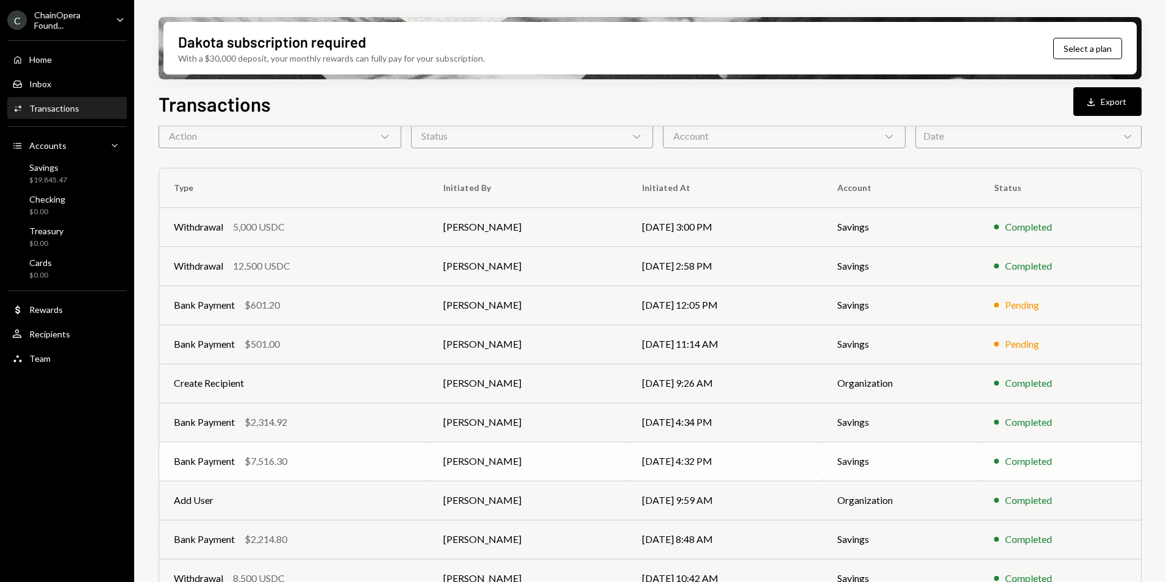
scroll to position [113, 0]
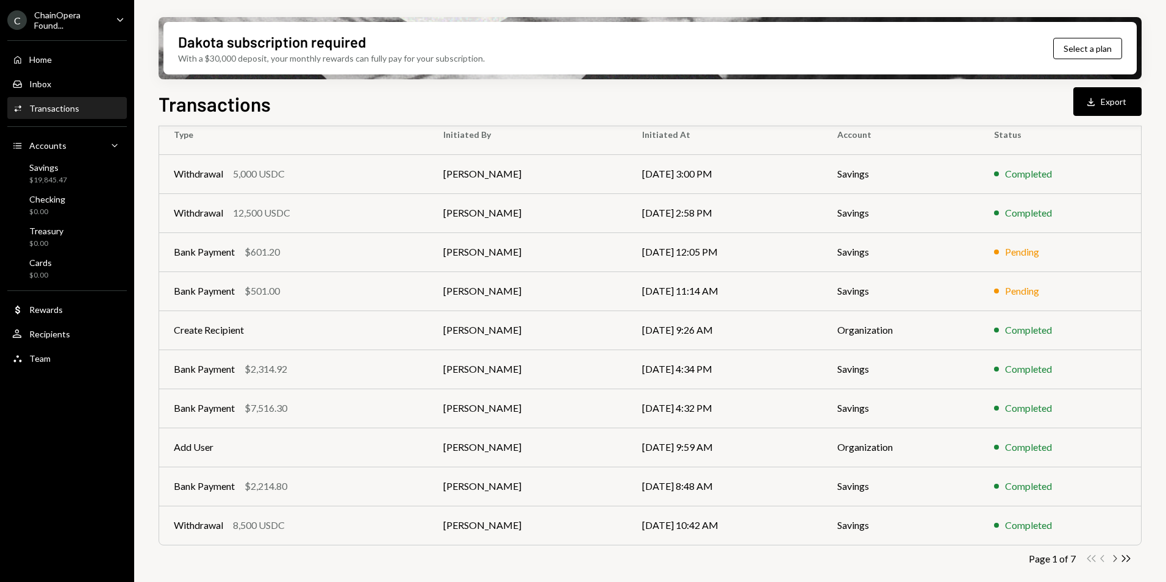
click at [1115, 560] on icon "Chevron Right" at bounding box center [1115, 559] width 12 height 12
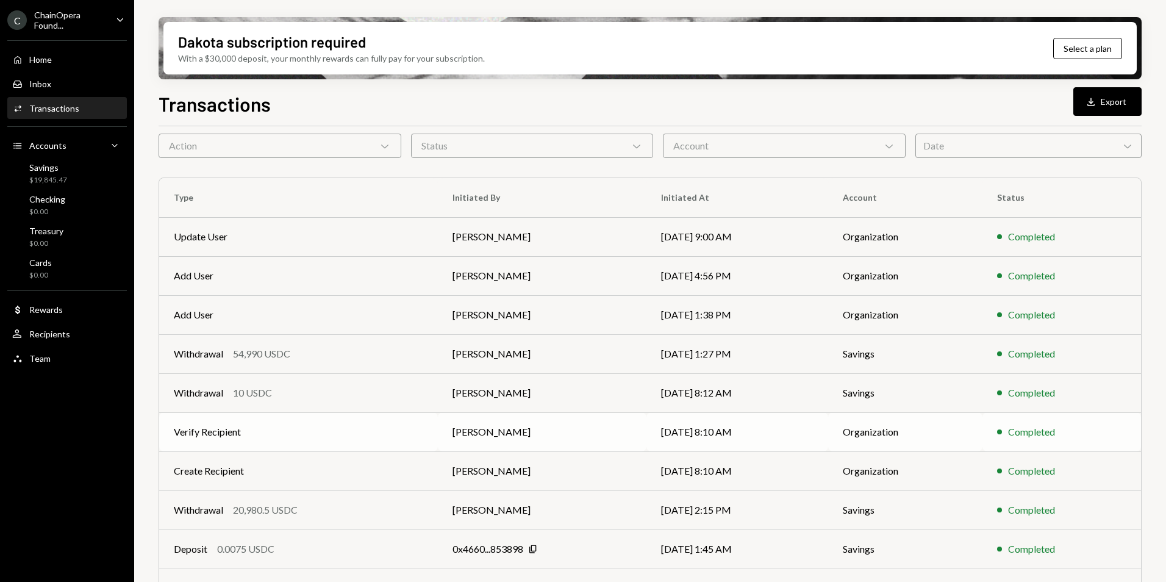
scroll to position [0, 0]
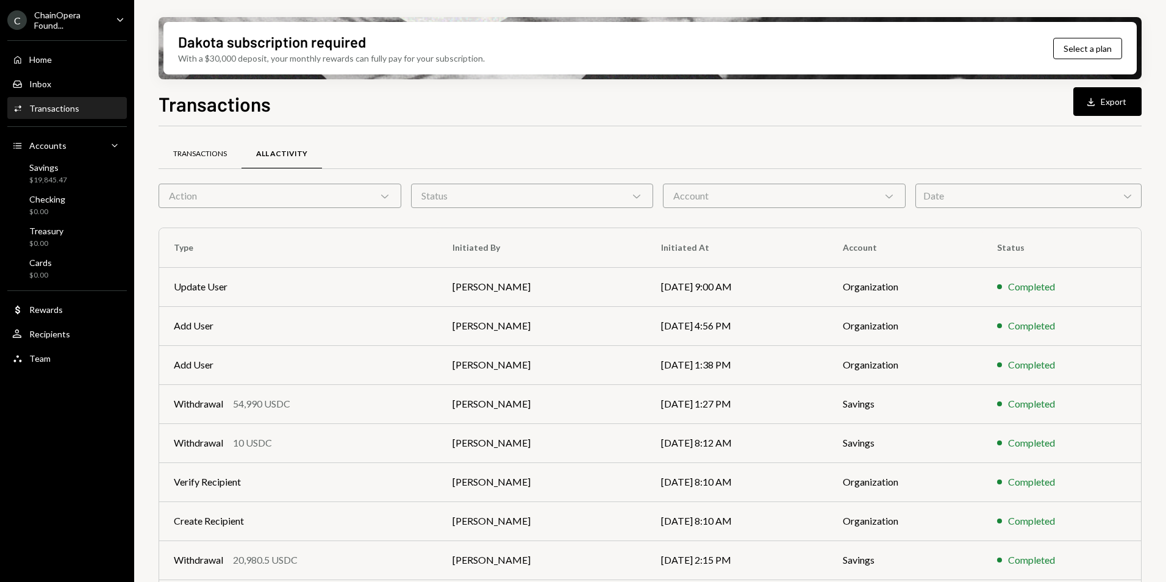
click at [218, 157] on div "Transactions" at bounding box center [200, 154] width 54 height 10
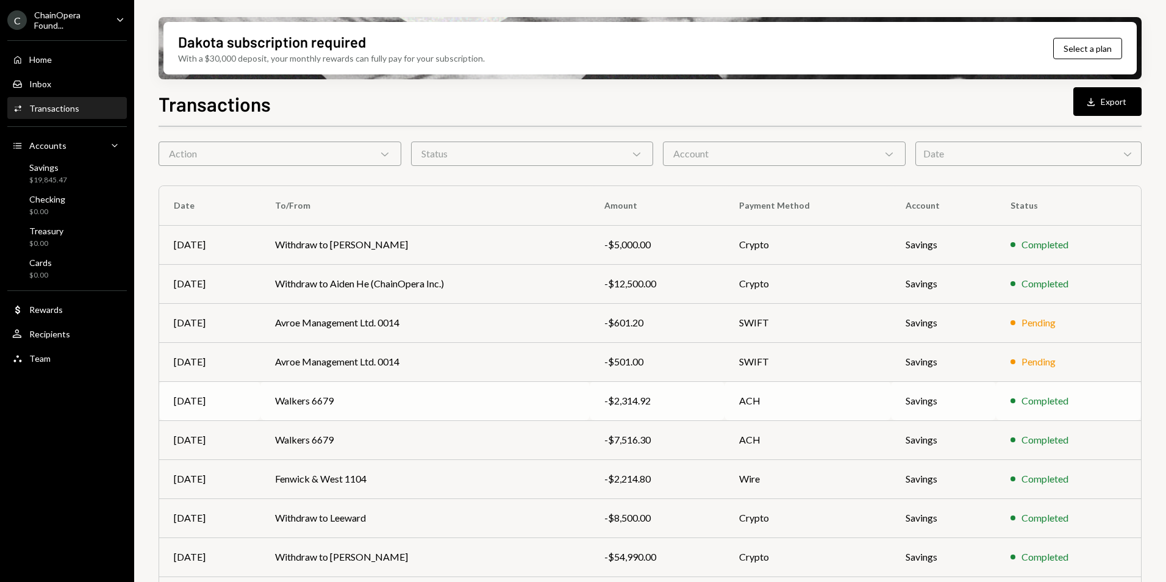
scroll to position [113, 0]
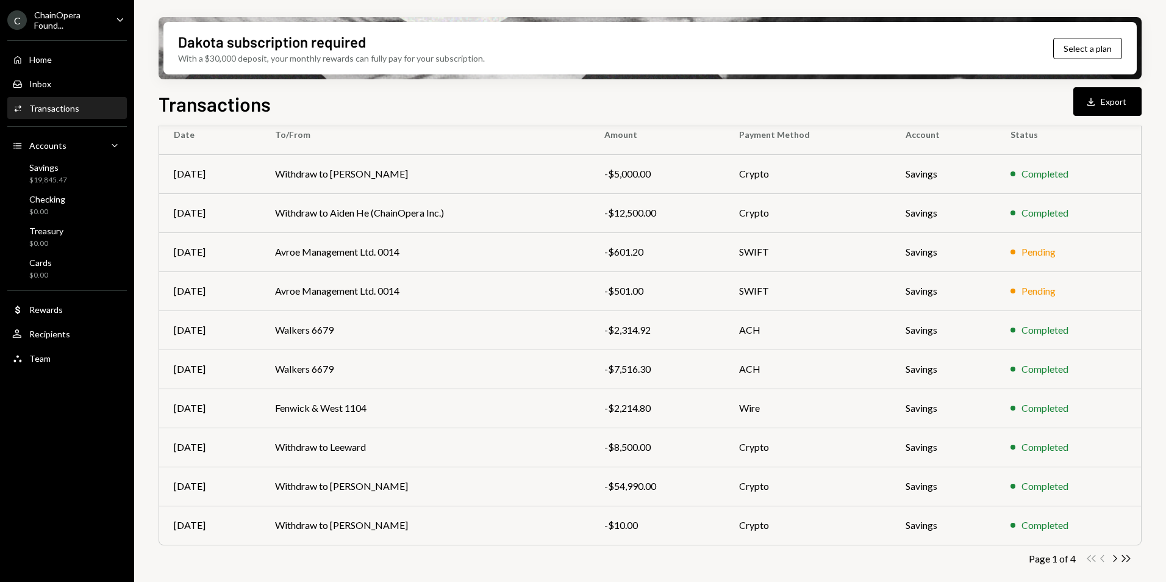
click at [467, 523] on td "Withdraw to [PERSON_NAME]" at bounding box center [424, 525] width 329 height 39
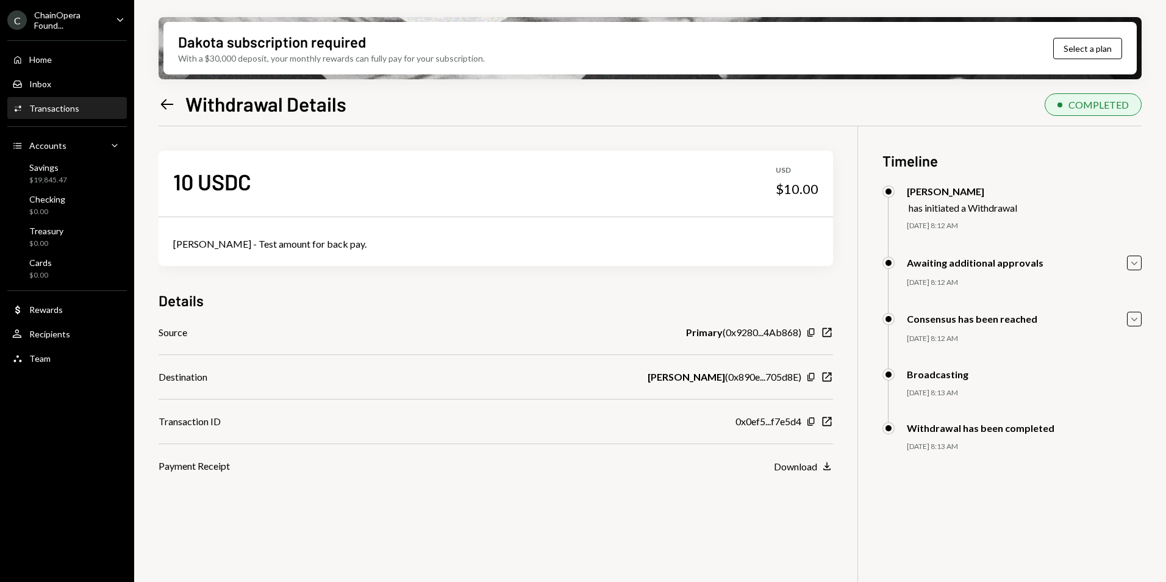
click at [168, 106] on icon "Left Arrow" at bounding box center [167, 104] width 17 height 17
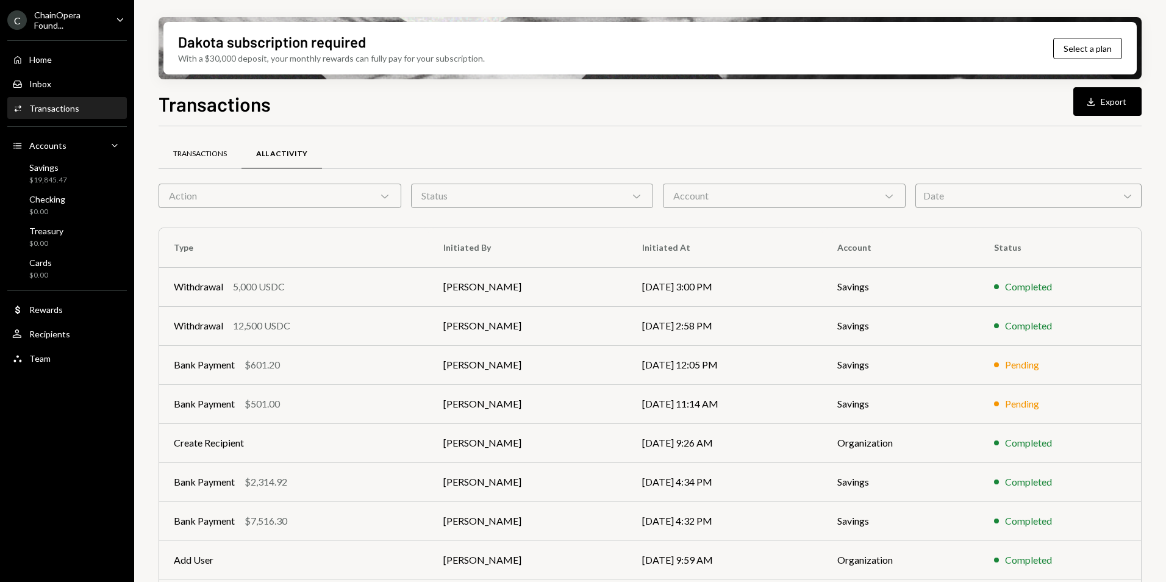
click at [215, 147] on div "Transactions" at bounding box center [200, 154] width 83 height 29
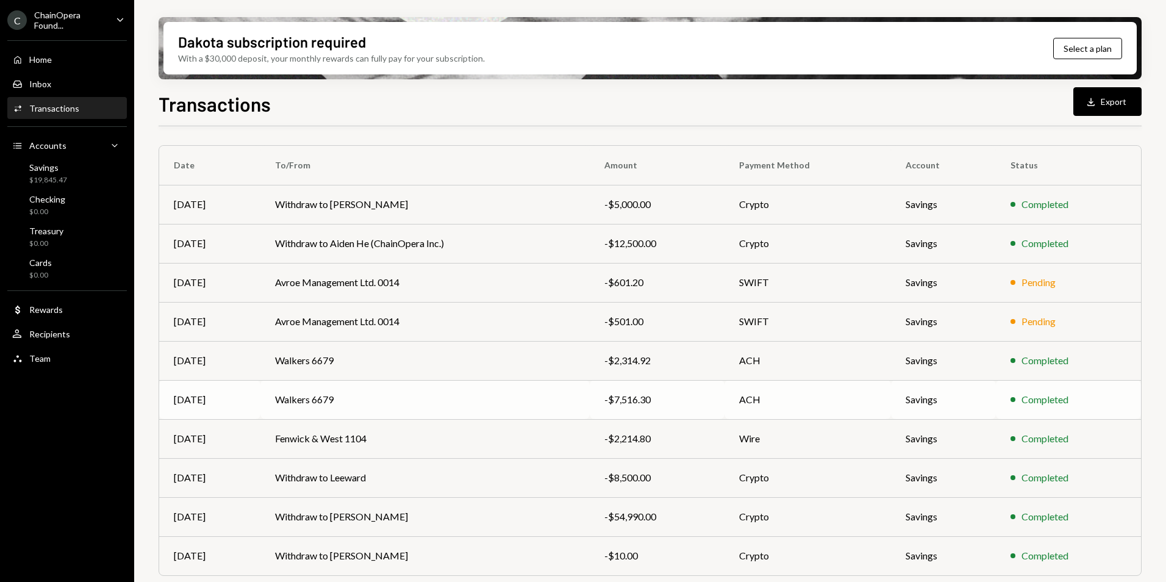
scroll to position [113, 0]
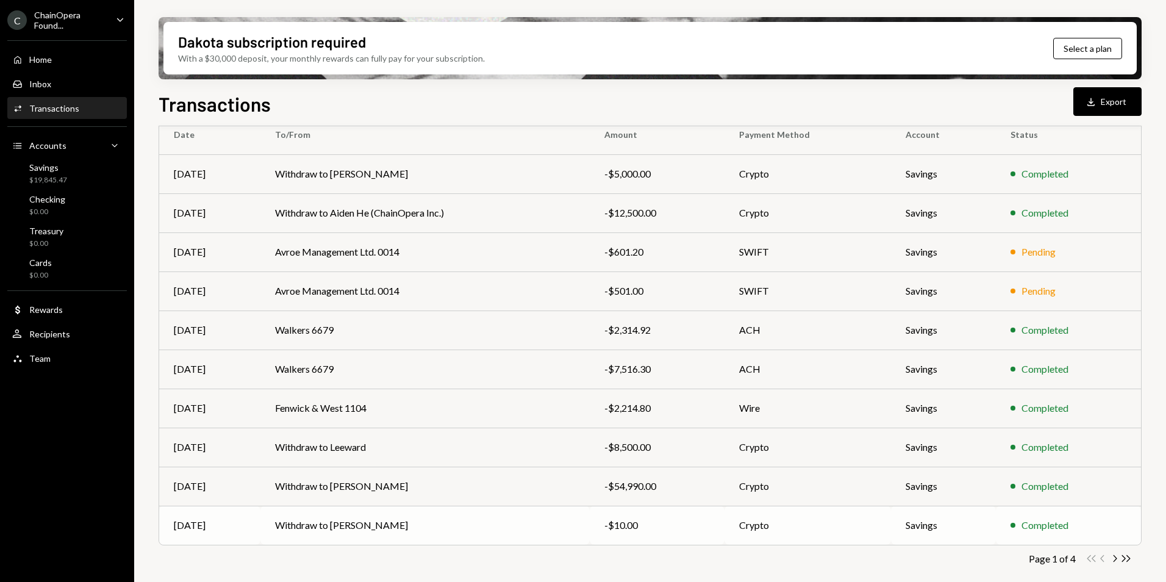
click at [402, 528] on td "Withdraw to [PERSON_NAME]" at bounding box center [424, 525] width 329 height 39
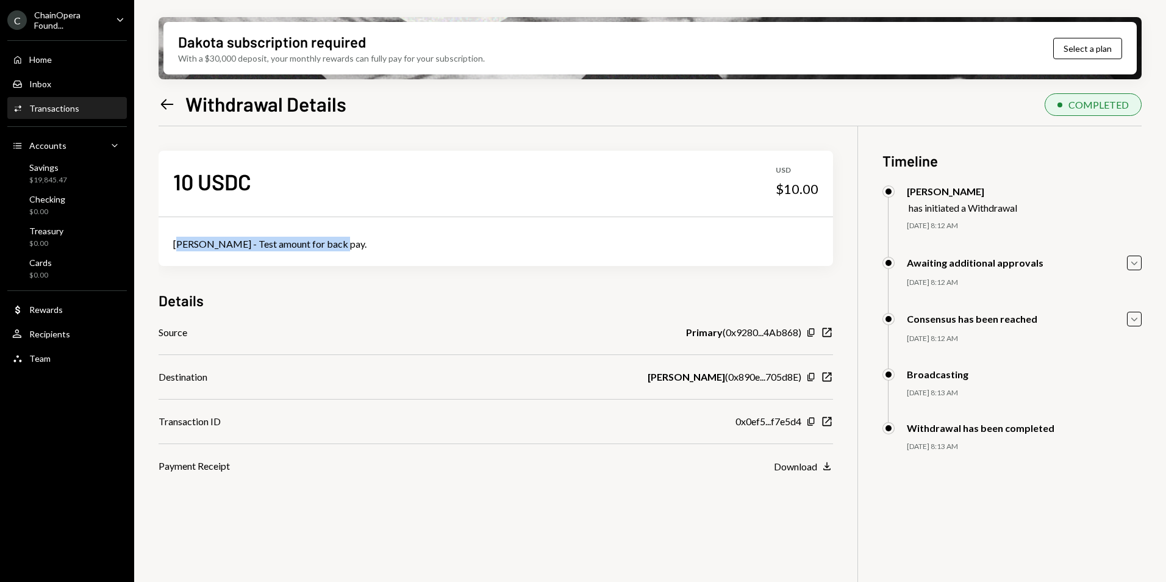
drag, startPoint x: 325, startPoint y: 245, endPoint x: 166, endPoint y: 238, distance: 158.7
click at [166, 238] on div "[PERSON_NAME] - Test amount for back pay." at bounding box center [496, 244] width 674 height 44
copy div "[PERSON_NAME] - Test amount for back pay"
click at [163, 101] on icon "Left Arrow" at bounding box center [167, 104] width 17 height 17
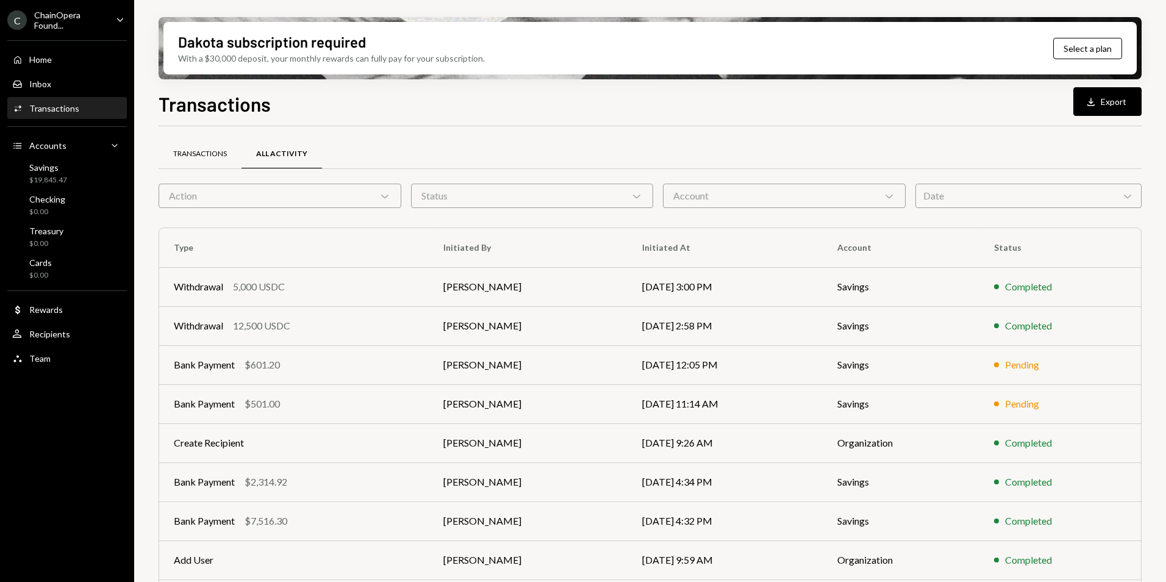
click at [197, 157] on div "Transactions" at bounding box center [200, 154] width 54 height 10
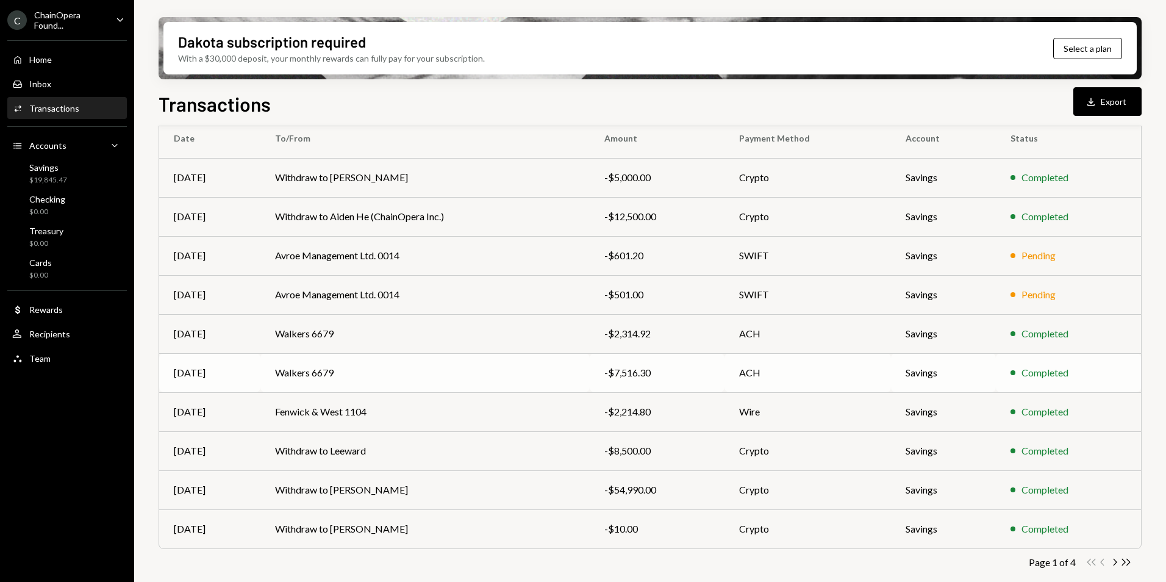
scroll to position [113, 0]
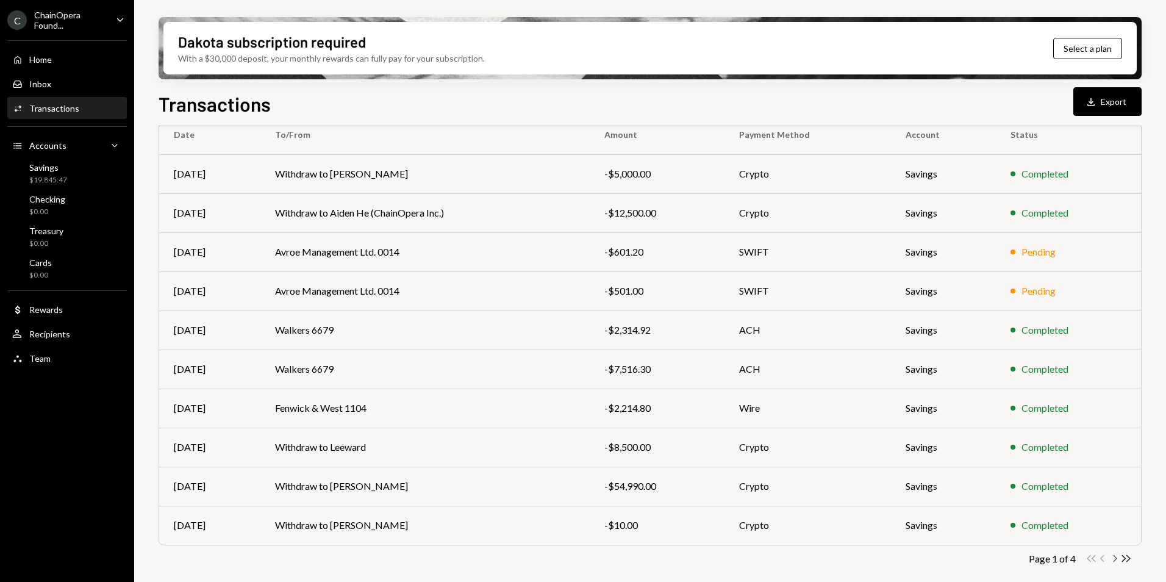
click at [1115, 557] on icon "button" at bounding box center [1116, 558] width 4 height 7
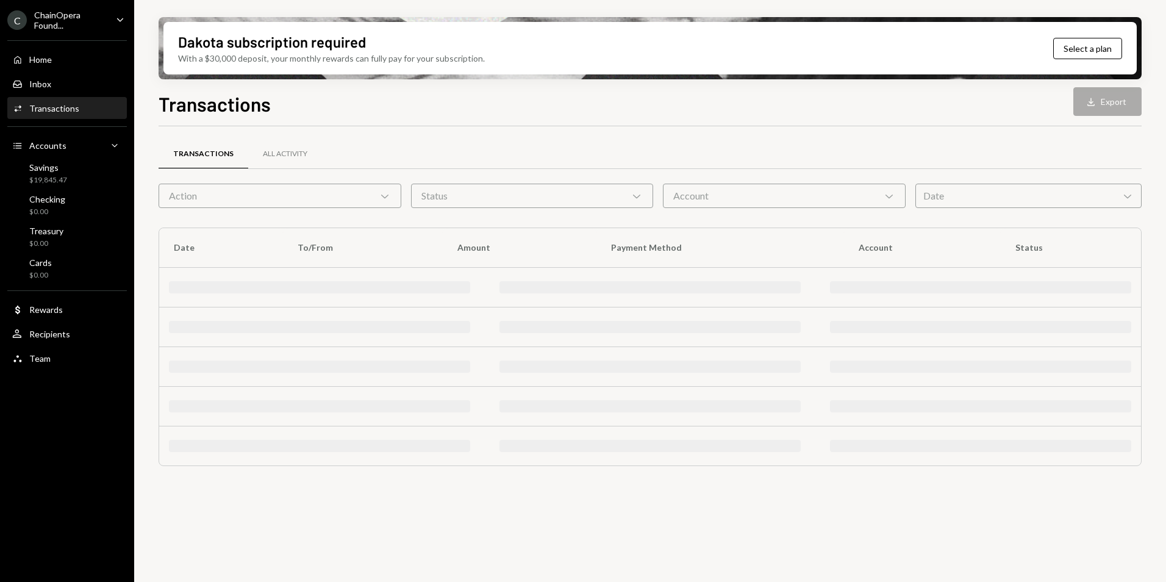
scroll to position [0, 0]
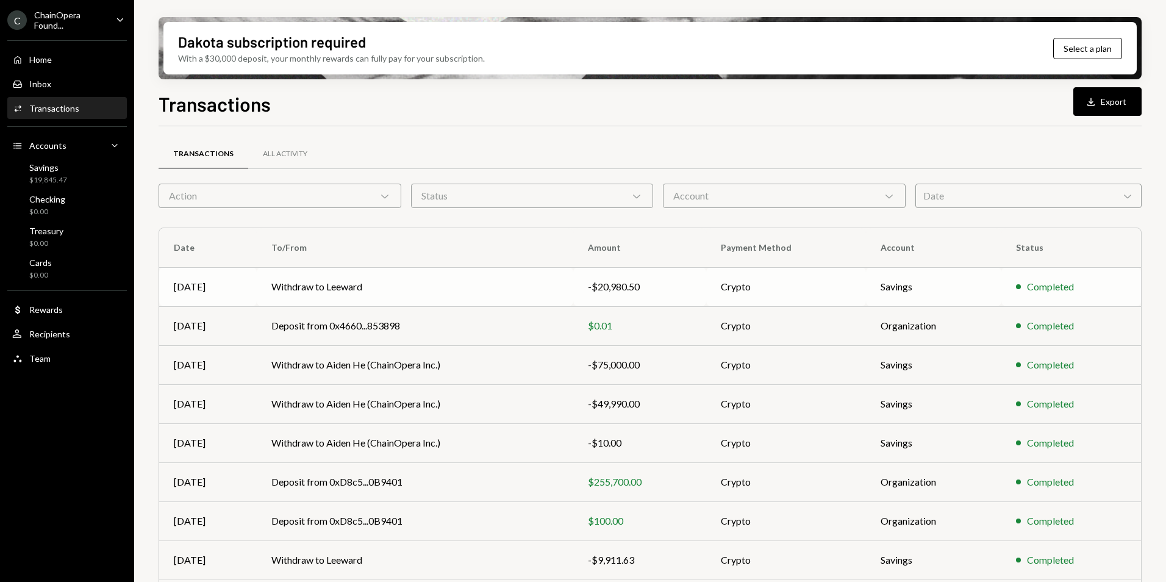
click at [456, 292] on td "Withdraw to Leeward" at bounding box center [415, 286] width 317 height 39
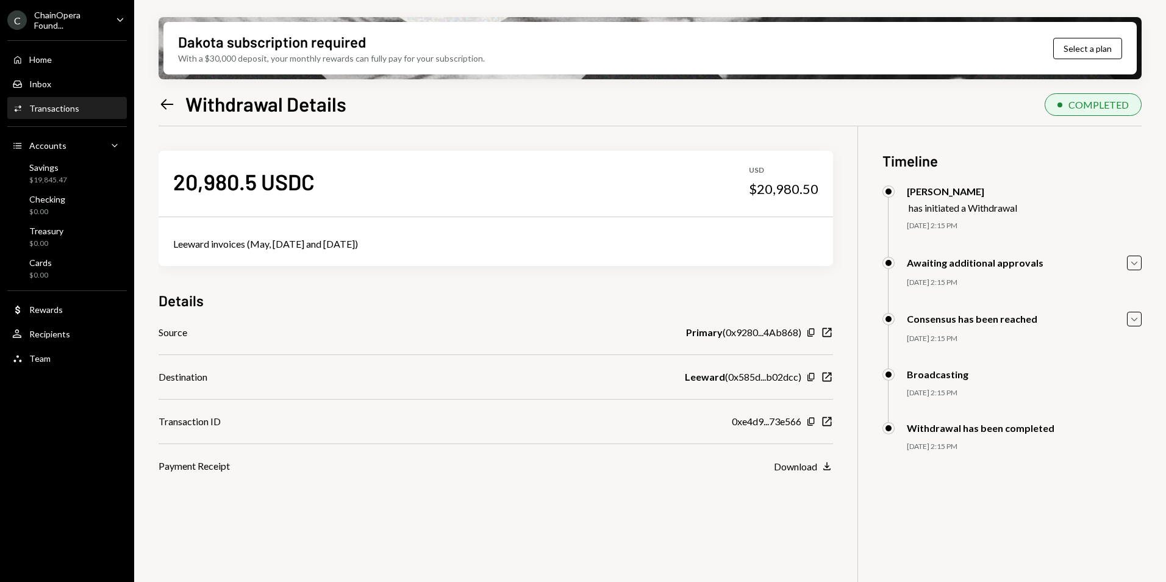
click at [360, 245] on div "Leeward invoices (May, [DATE] and [DATE])" at bounding box center [495, 244] width 645 height 15
drag, startPoint x: 360, startPoint y: 245, endPoint x: 184, endPoint y: 247, distance: 176.3
click at [184, 247] on div "Leeward invoices (May, [DATE] and [DATE])" at bounding box center [495, 244] width 645 height 15
copy div "Leeward invoices (May, [DATE] and [DATE])"
click at [163, 107] on icon at bounding box center [167, 104] width 13 height 10
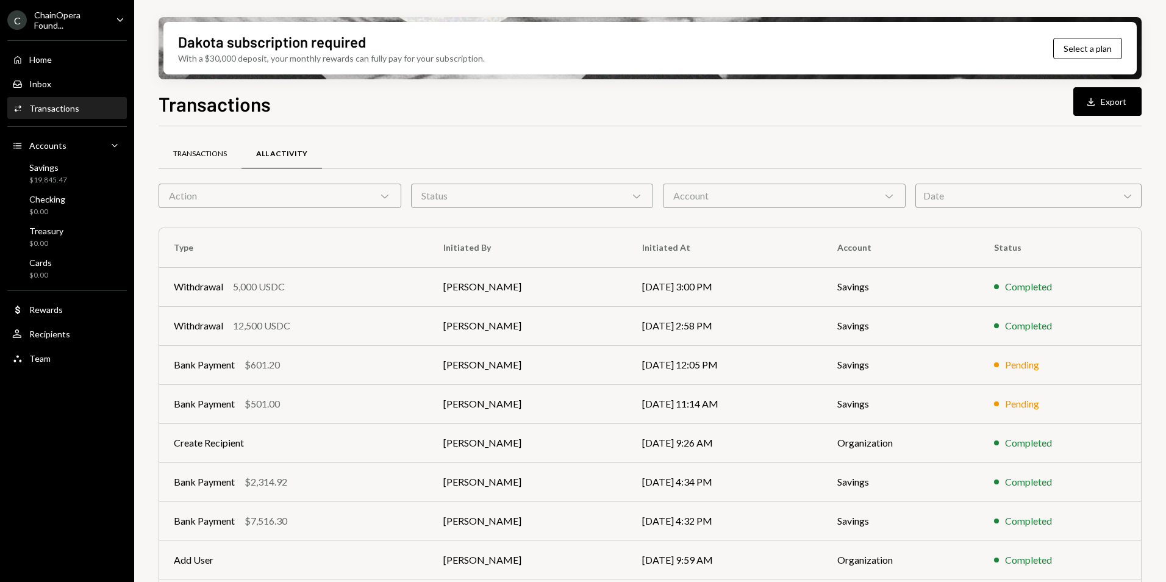
click at [200, 154] on div "Transactions" at bounding box center [200, 154] width 54 height 10
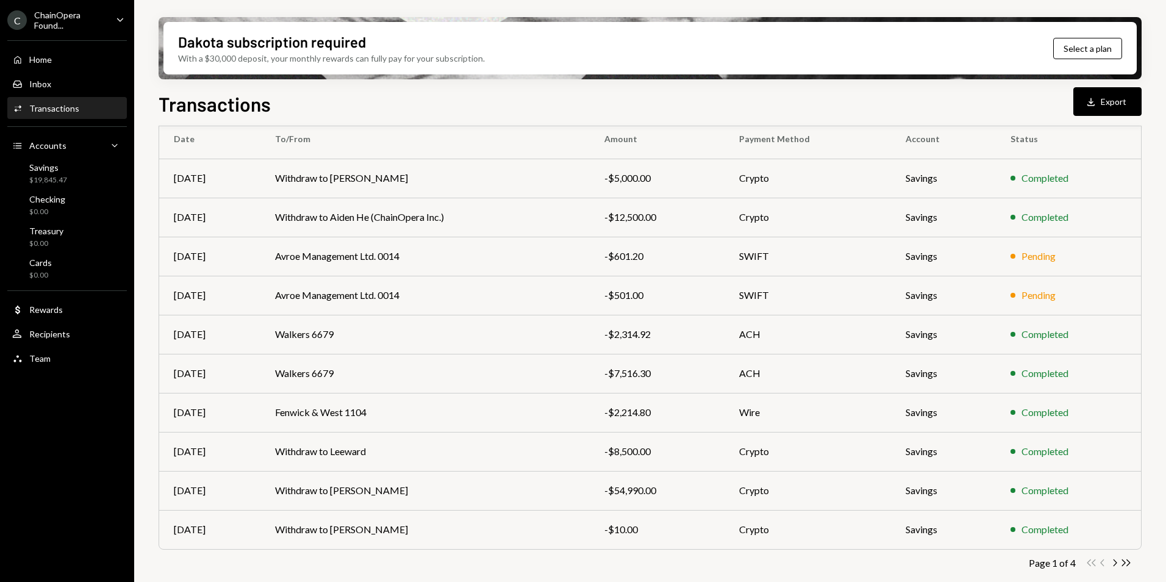
scroll to position [113, 0]
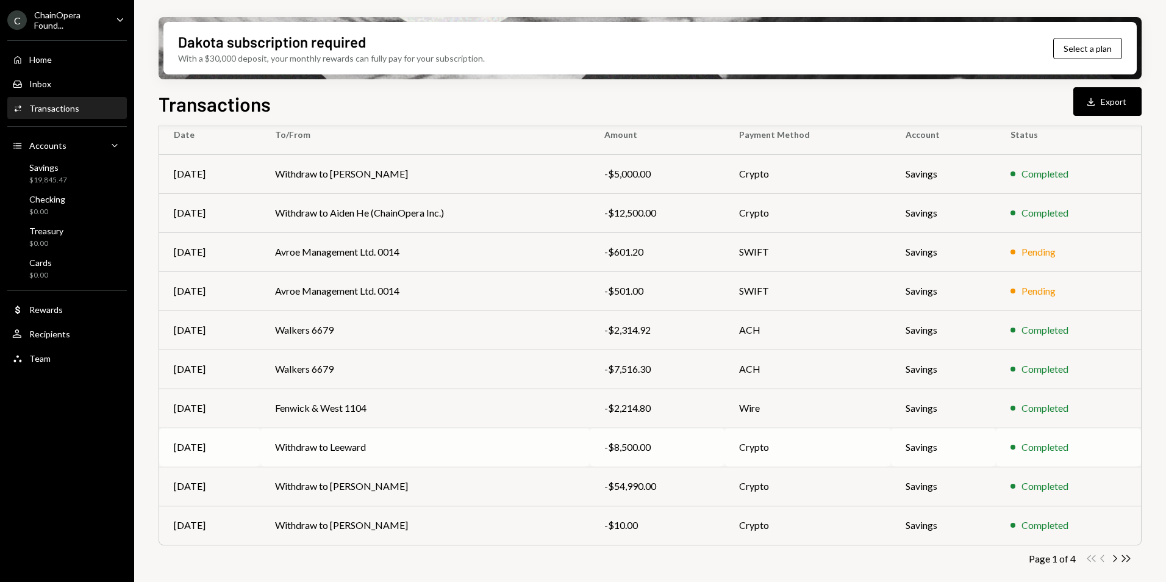
click at [443, 449] on td "Withdraw to Leeward" at bounding box center [424, 446] width 329 height 39
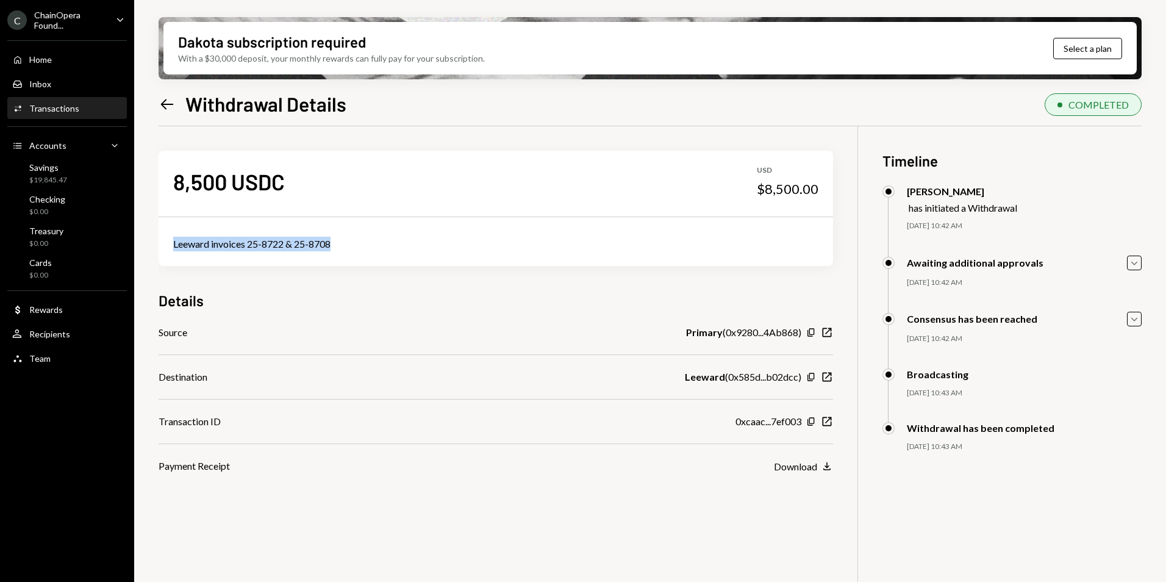
drag, startPoint x: 340, startPoint y: 245, endPoint x: 171, endPoint y: 249, distance: 169.6
click at [171, 249] on div "Leeward invoices 25-8722 & 25-8708" at bounding box center [496, 244] width 674 height 44
copy div "Leeward invoices 25-8722 & 25-8708"
click at [162, 106] on icon "Left Arrow" at bounding box center [167, 104] width 17 height 17
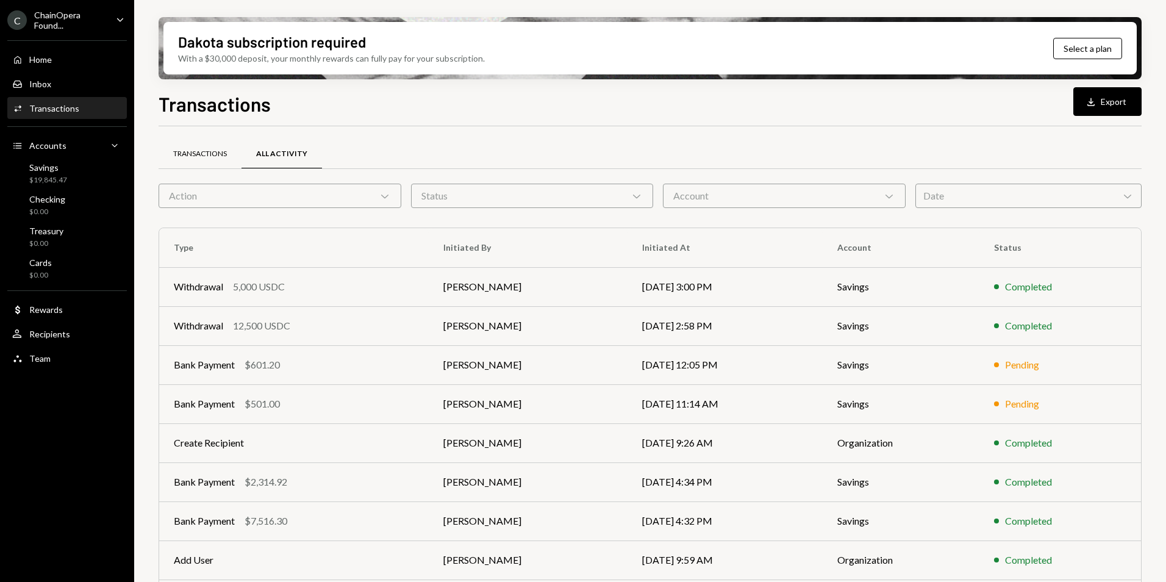
click at [199, 156] on div "Transactions" at bounding box center [200, 154] width 54 height 10
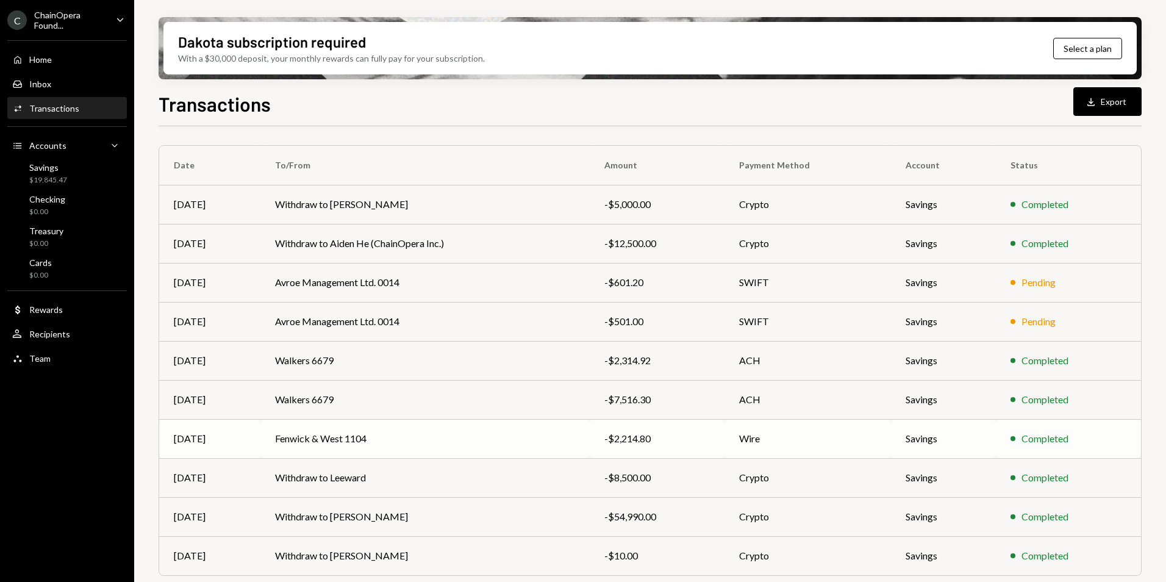
scroll to position [113, 0]
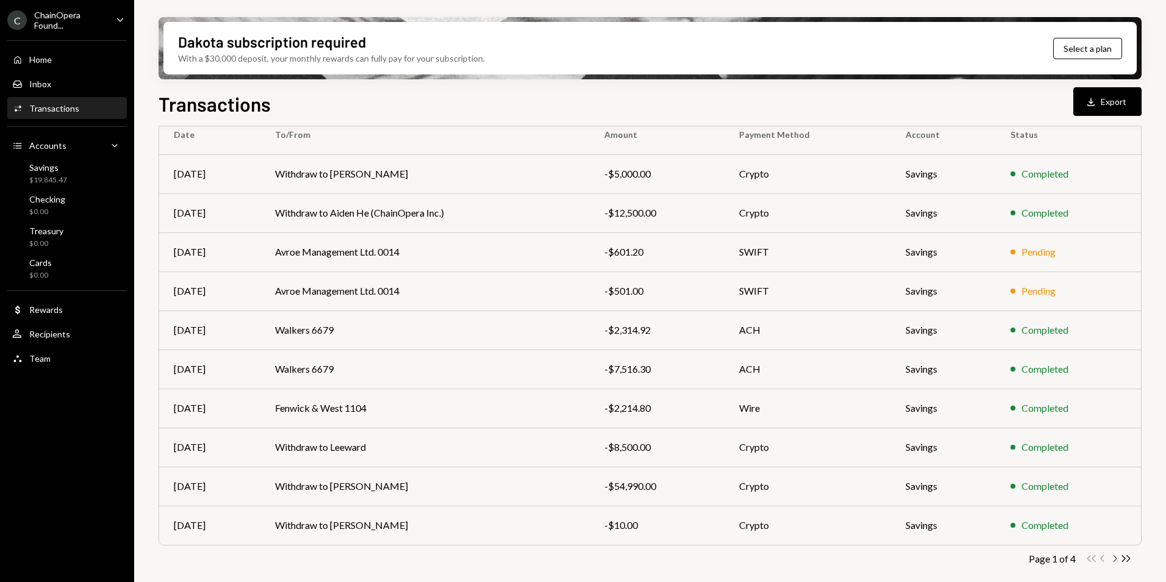
click at [1114, 559] on icon "Chevron Right" at bounding box center [1115, 559] width 12 height 12
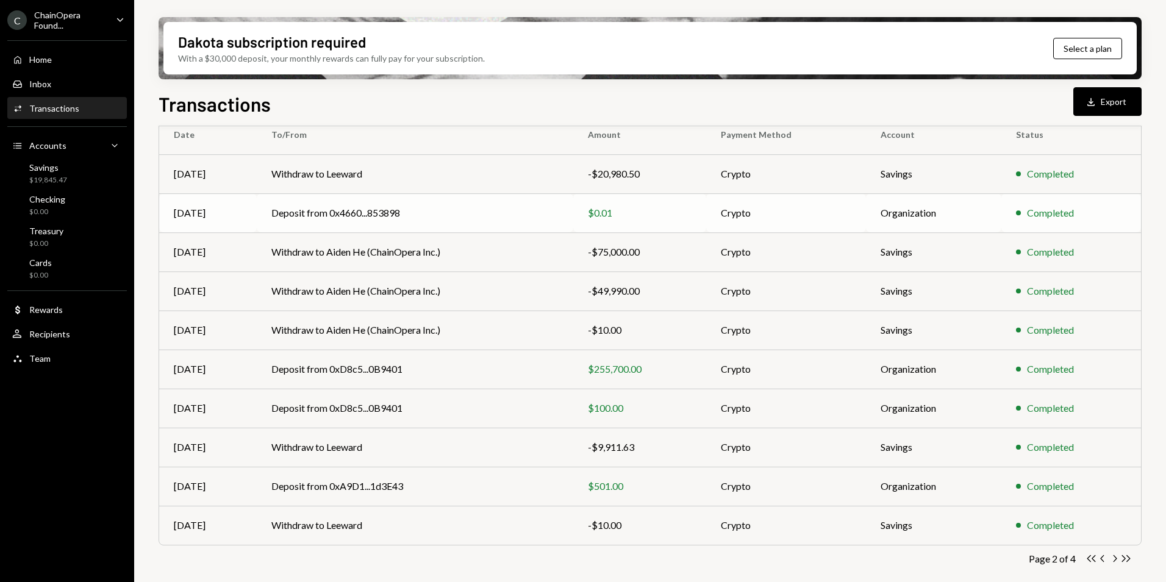
click at [466, 220] on td "Deposit from 0x4660...853898" at bounding box center [415, 212] width 317 height 39
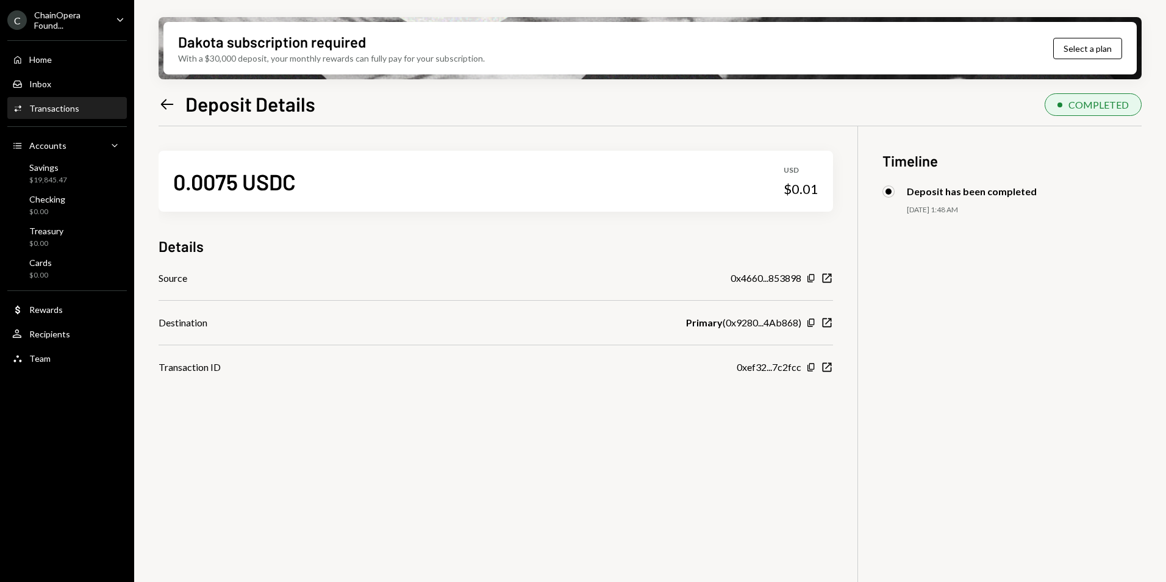
click at [163, 107] on icon "Left Arrow" at bounding box center [167, 104] width 17 height 17
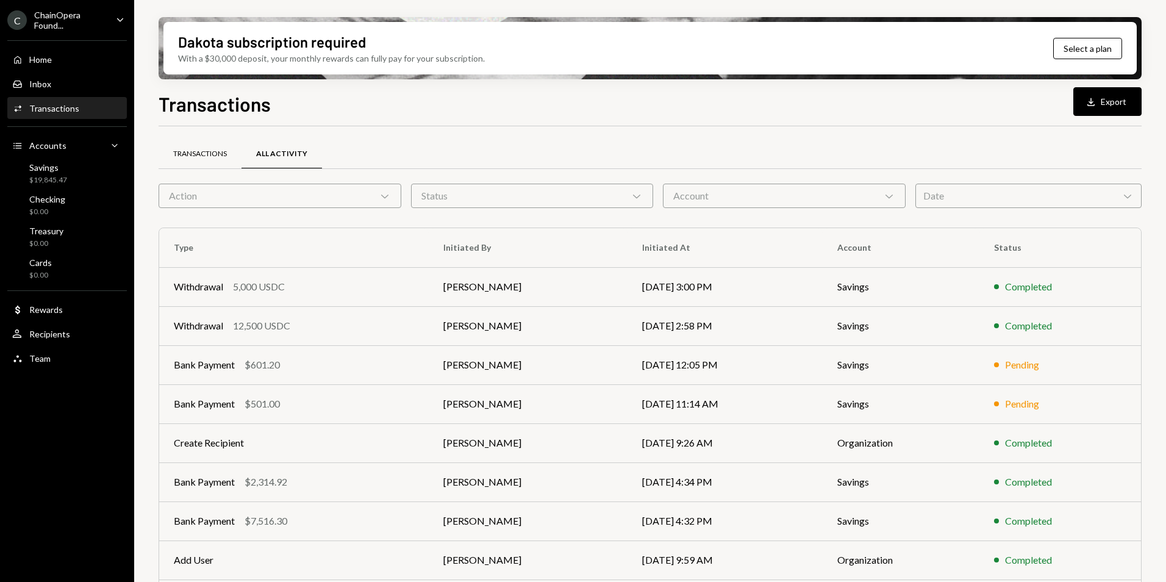
click at [209, 158] on div "Transactions" at bounding box center [200, 154] width 54 height 10
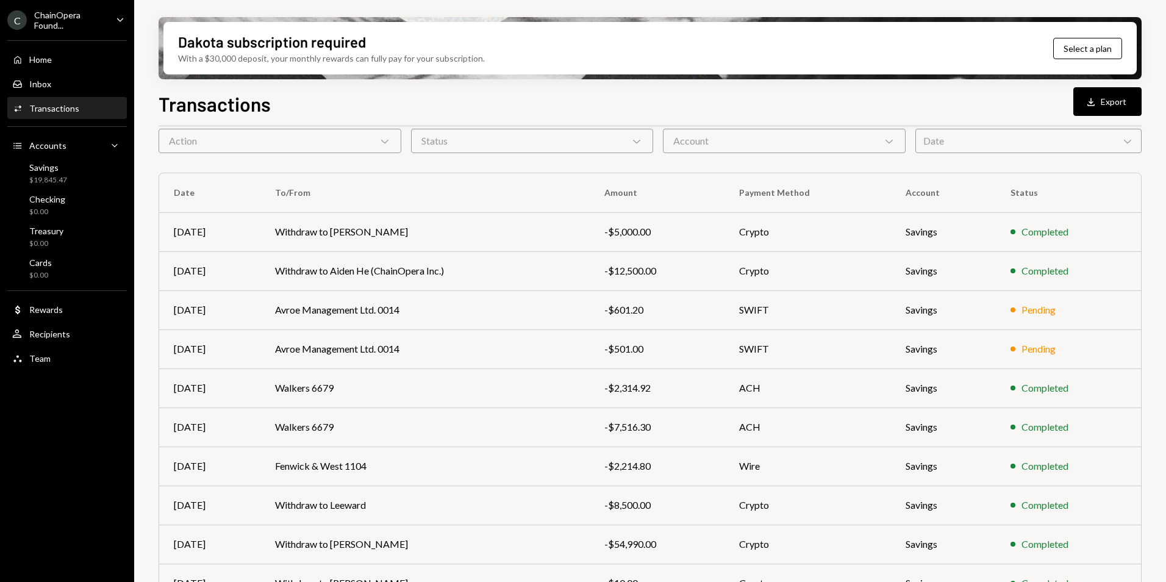
scroll to position [113, 0]
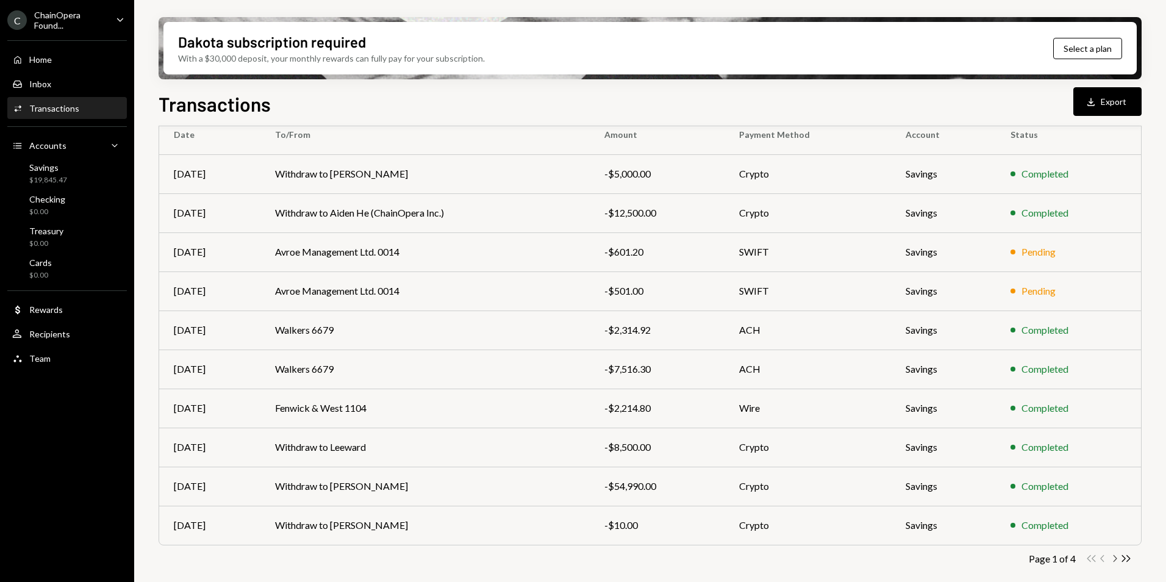
click at [1115, 559] on icon "Chevron Right" at bounding box center [1115, 559] width 12 height 12
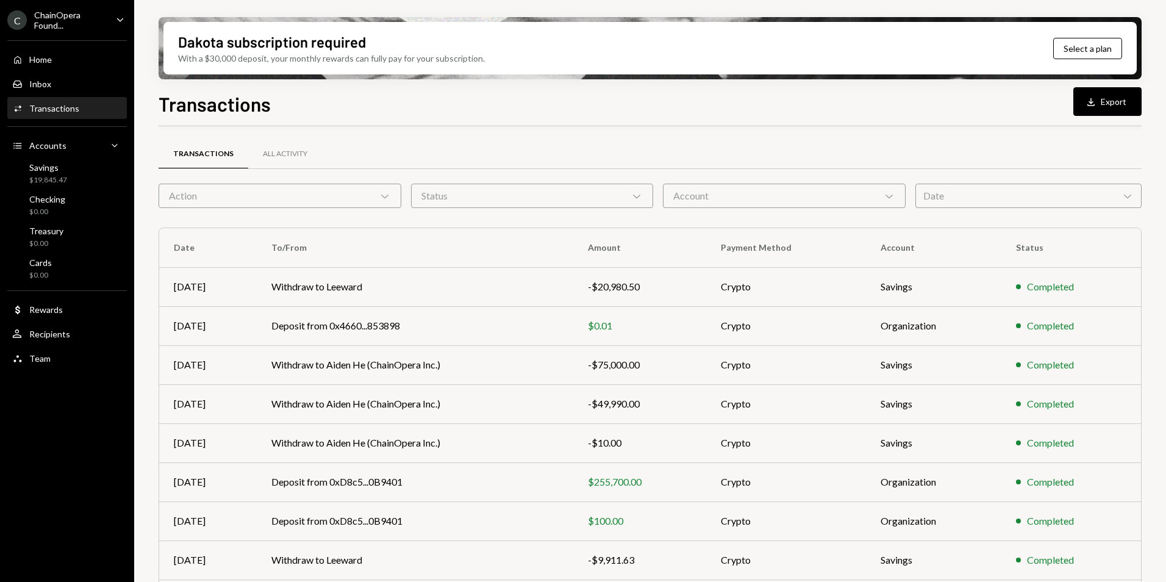
scroll to position [113, 0]
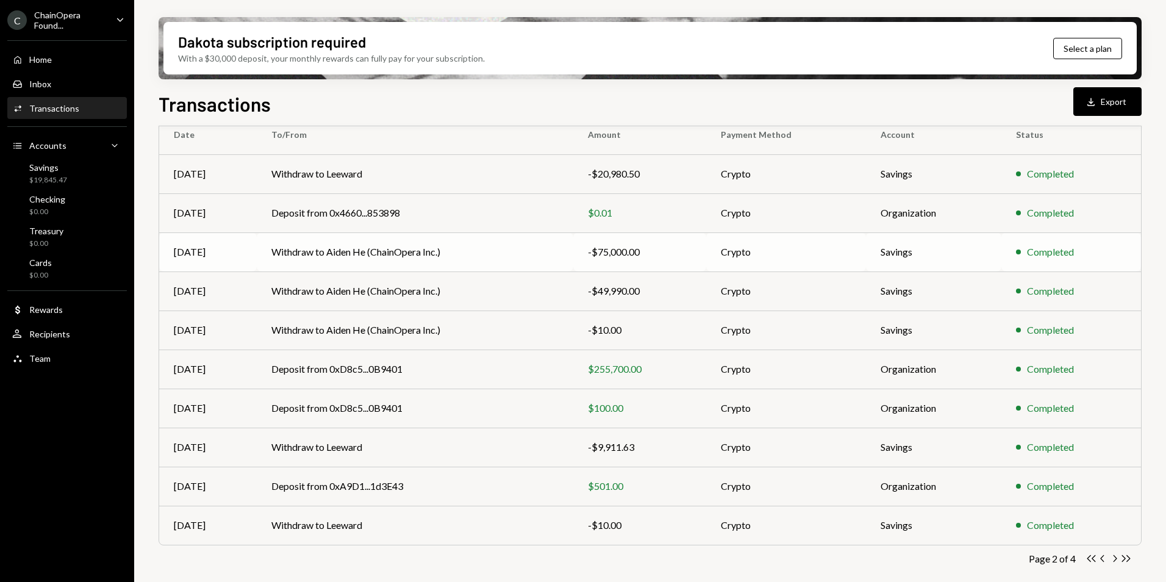
click at [454, 251] on td "Withdraw to Aiden He (ChainOpera Inc.)" at bounding box center [415, 251] width 317 height 39
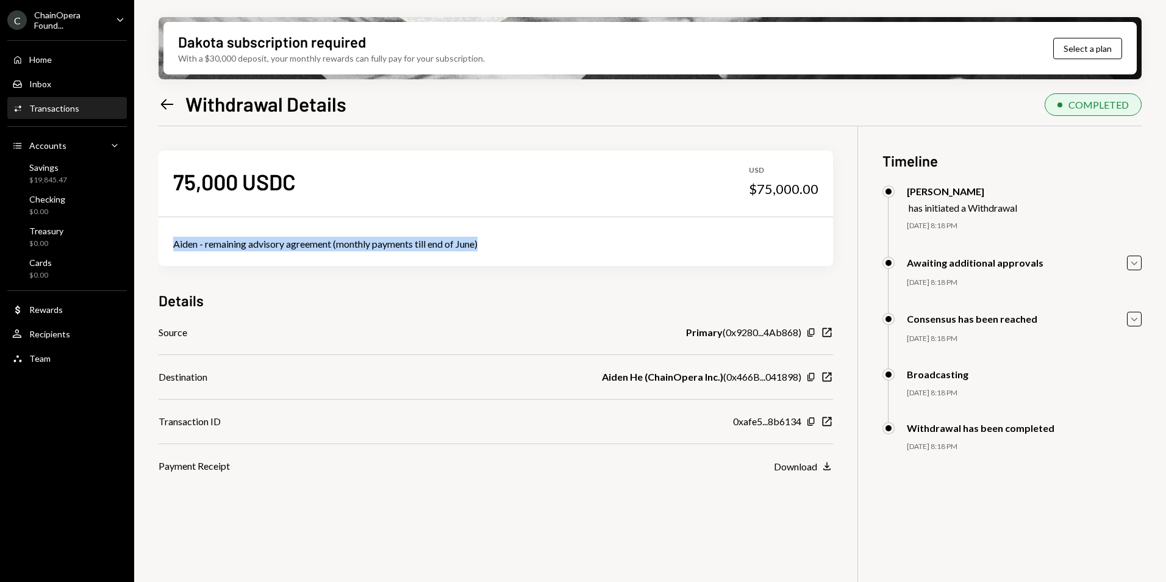
drag, startPoint x: 490, startPoint y: 246, endPoint x: 157, endPoint y: 237, distance: 332.5
click at [169, 252] on div "Aiden - remaining advisory agreement (monthly payments till end of June)" at bounding box center [496, 244] width 674 height 44
copy div "Aiden - remaining advisory agreement (monthly payments till end of June)"
click at [165, 105] on icon "Left Arrow" at bounding box center [167, 104] width 17 height 17
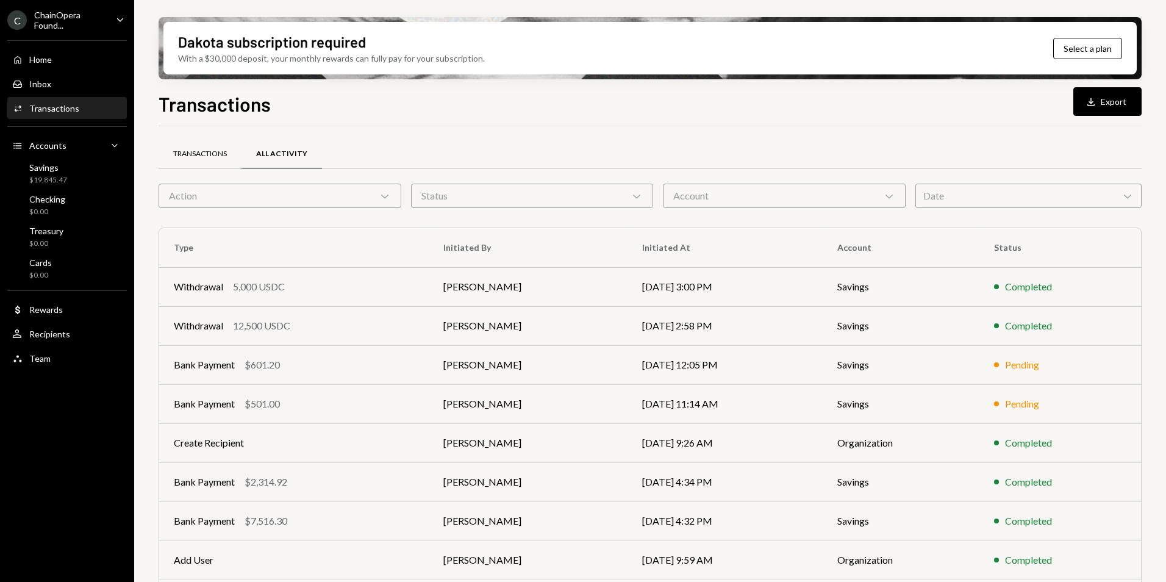
click at [217, 156] on div "Transactions" at bounding box center [200, 154] width 54 height 10
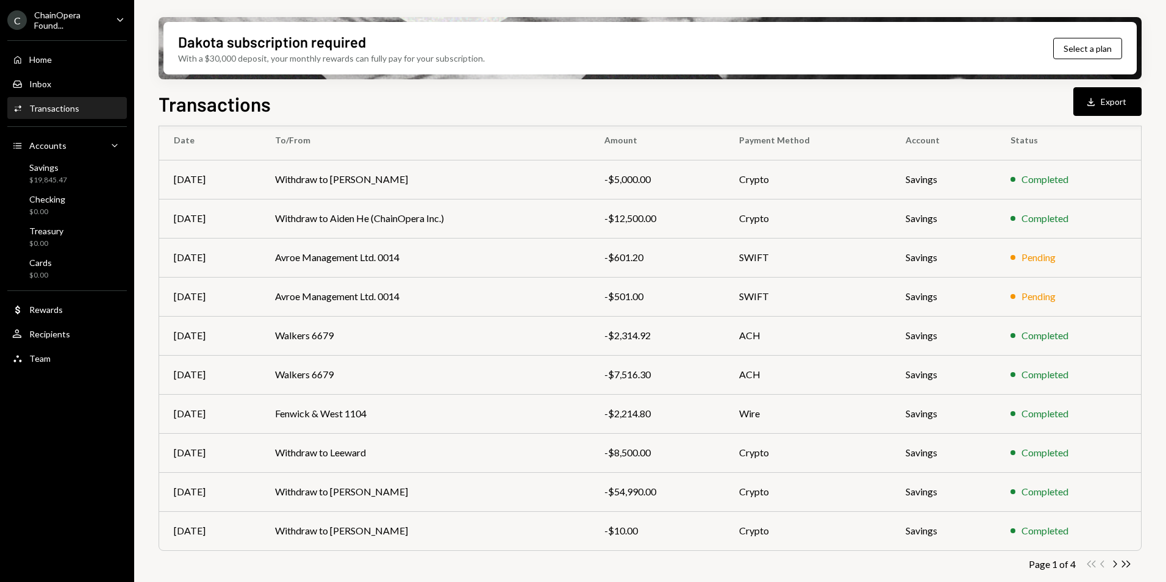
scroll to position [113, 0]
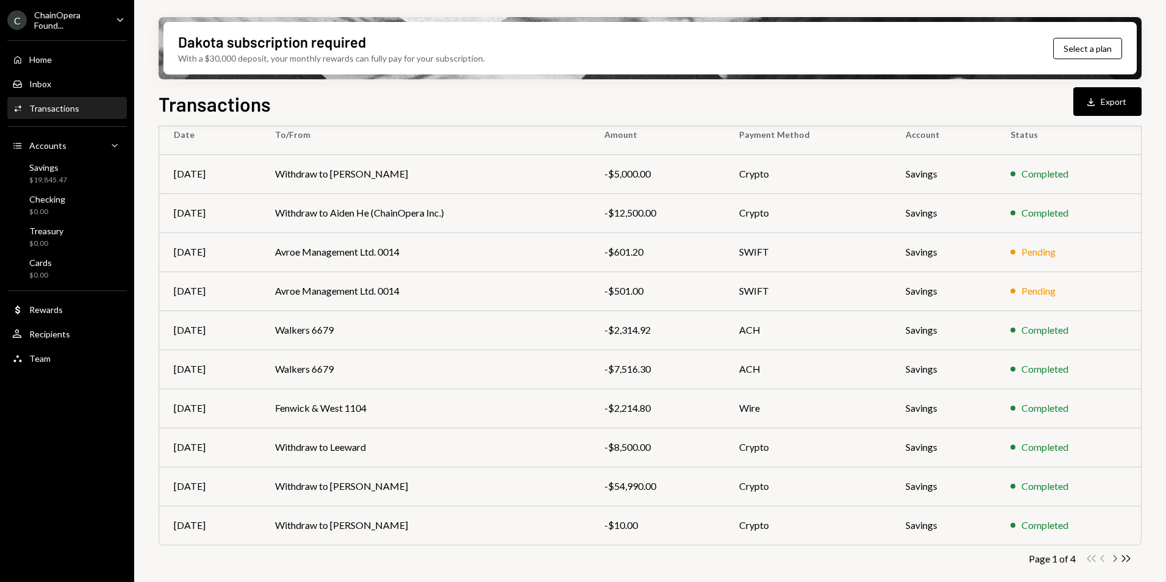
click at [1115, 559] on icon "Chevron Right" at bounding box center [1115, 559] width 12 height 12
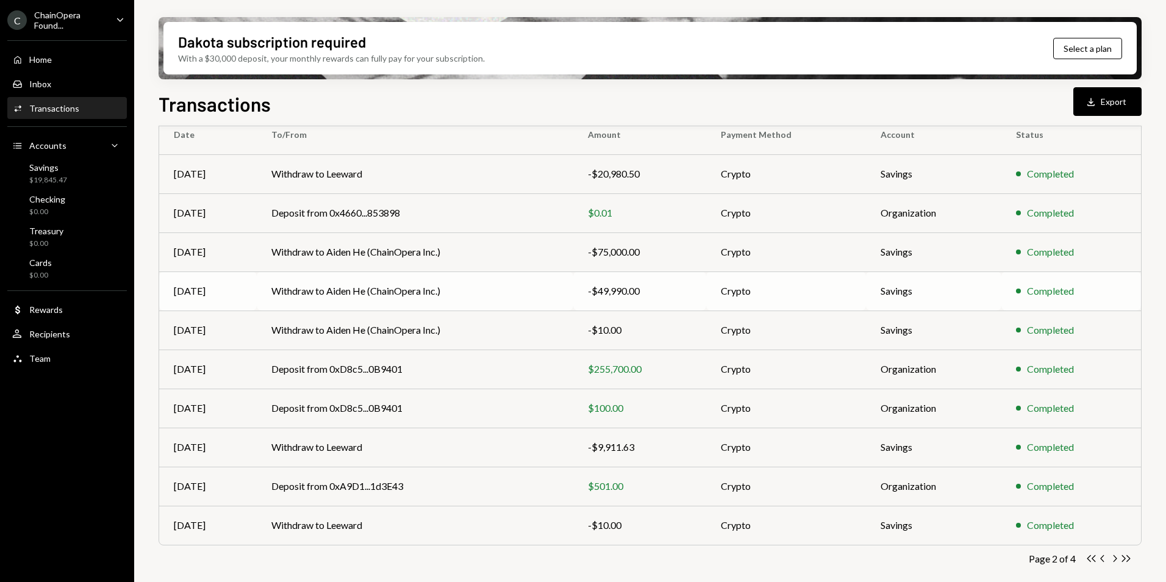
click at [473, 295] on td "Withdraw to Aiden He (ChainOpera Inc.)" at bounding box center [415, 290] width 317 height 39
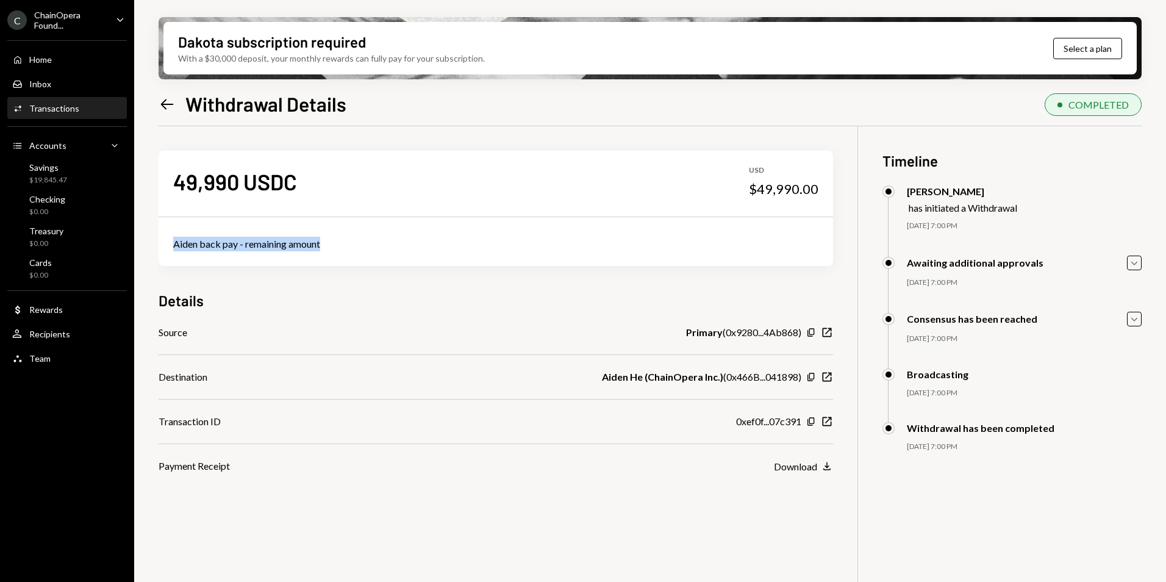
drag, startPoint x: 334, startPoint y: 244, endPoint x: 168, endPoint y: 248, distance: 165.9
click at [168, 248] on div "Aiden back pay - remaining amount" at bounding box center [496, 244] width 674 height 44
copy div "Aiden back pay - remaining amount"
click at [159, 106] on icon "Left Arrow" at bounding box center [167, 104] width 17 height 17
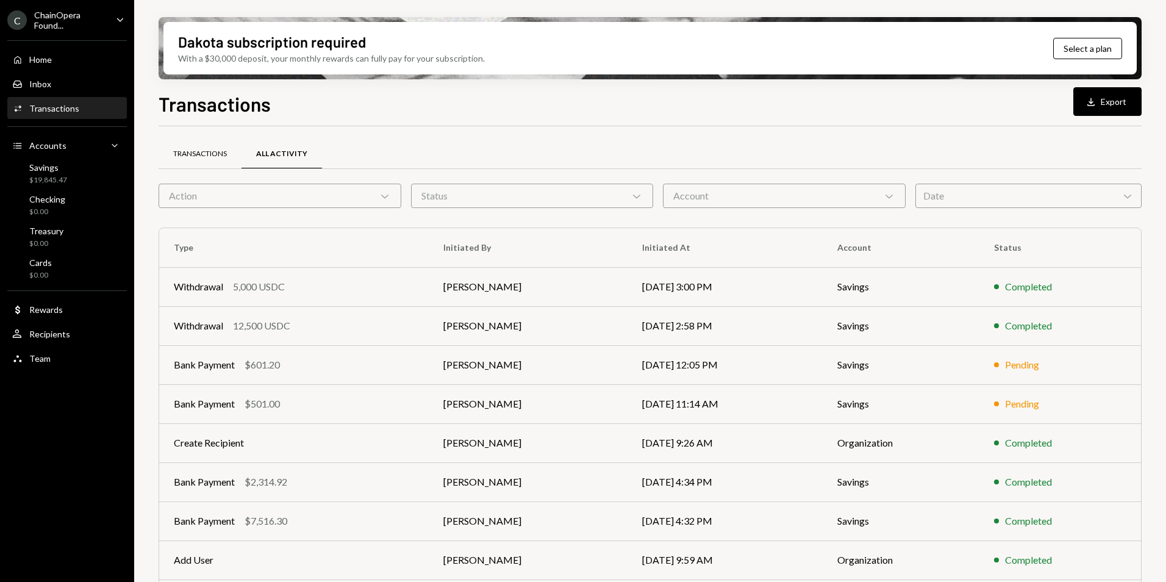
click at [202, 149] on div "Transactions" at bounding box center [200, 154] width 54 height 10
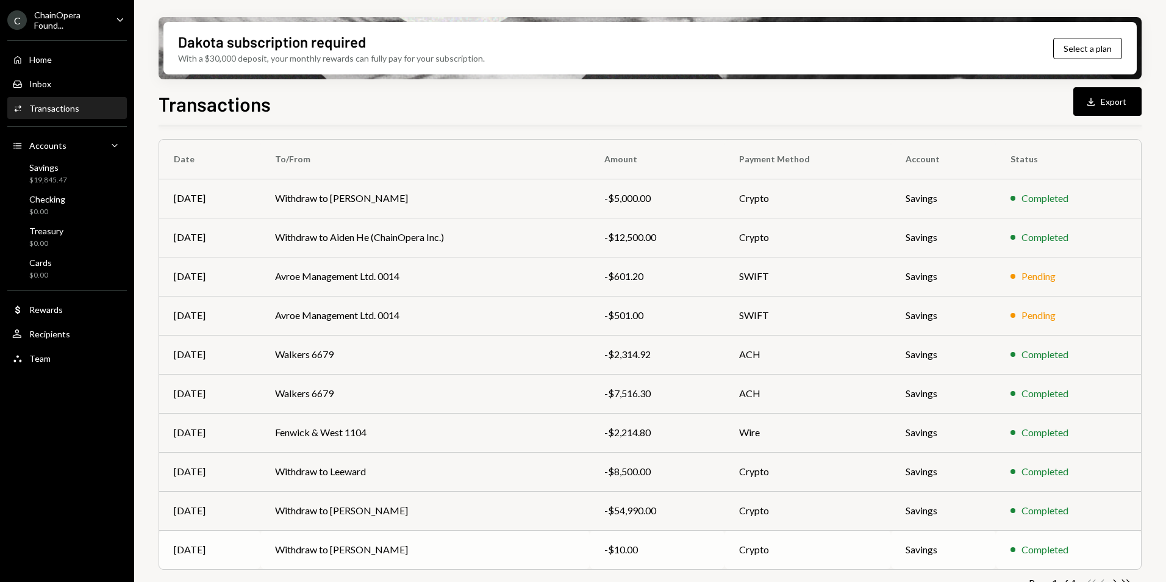
scroll to position [113, 0]
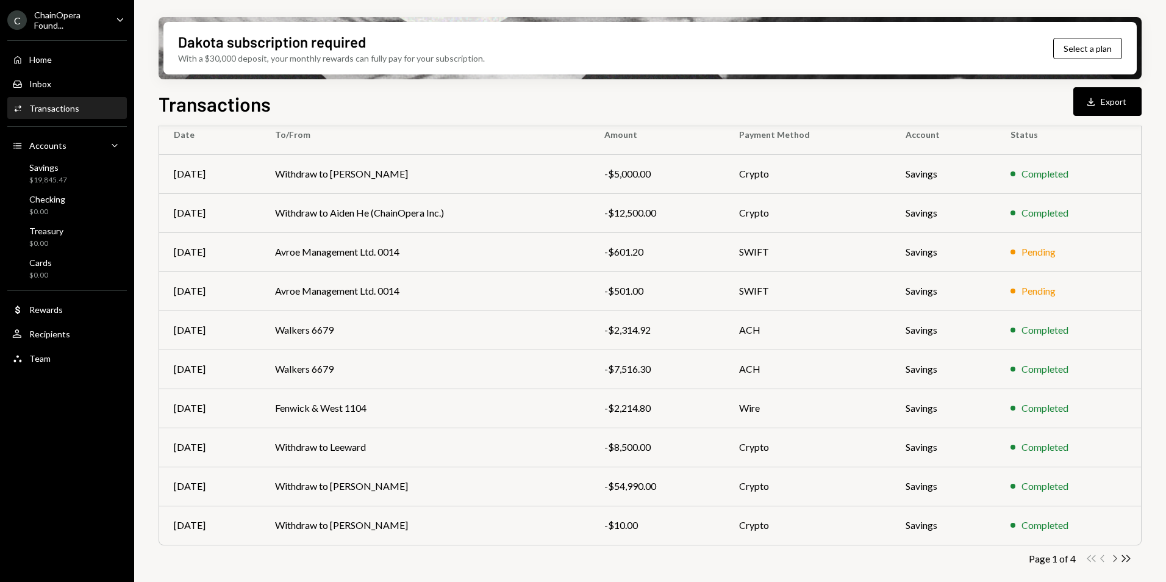
click at [1114, 558] on icon "Chevron Right" at bounding box center [1115, 559] width 12 height 12
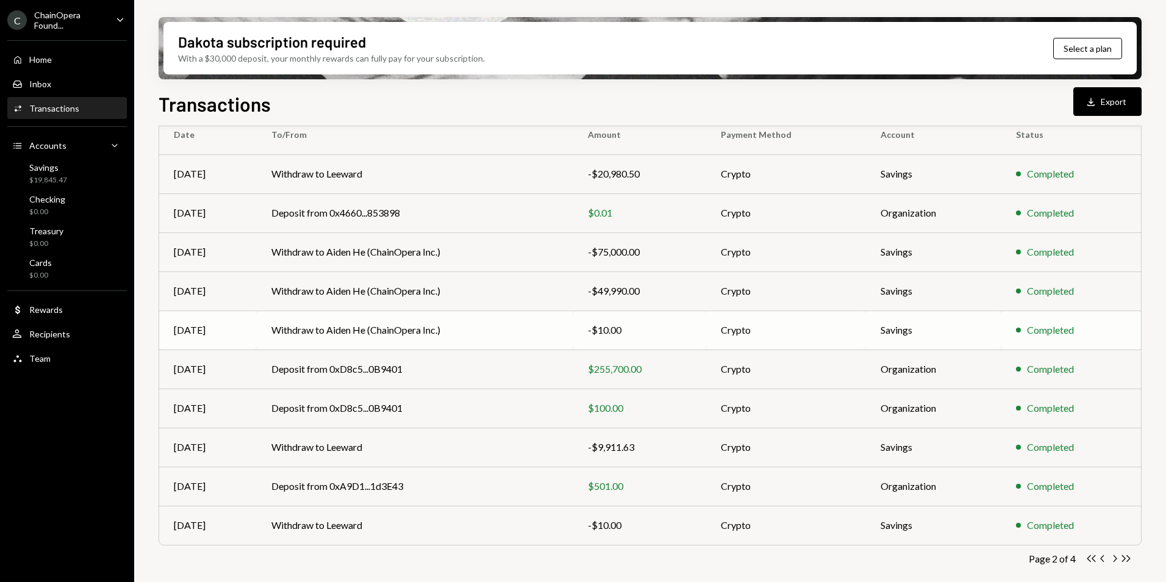
click at [478, 335] on td "Withdraw to Aiden He (ChainOpera Inc.)" at bounding box center [415, 329] width 317 height 39
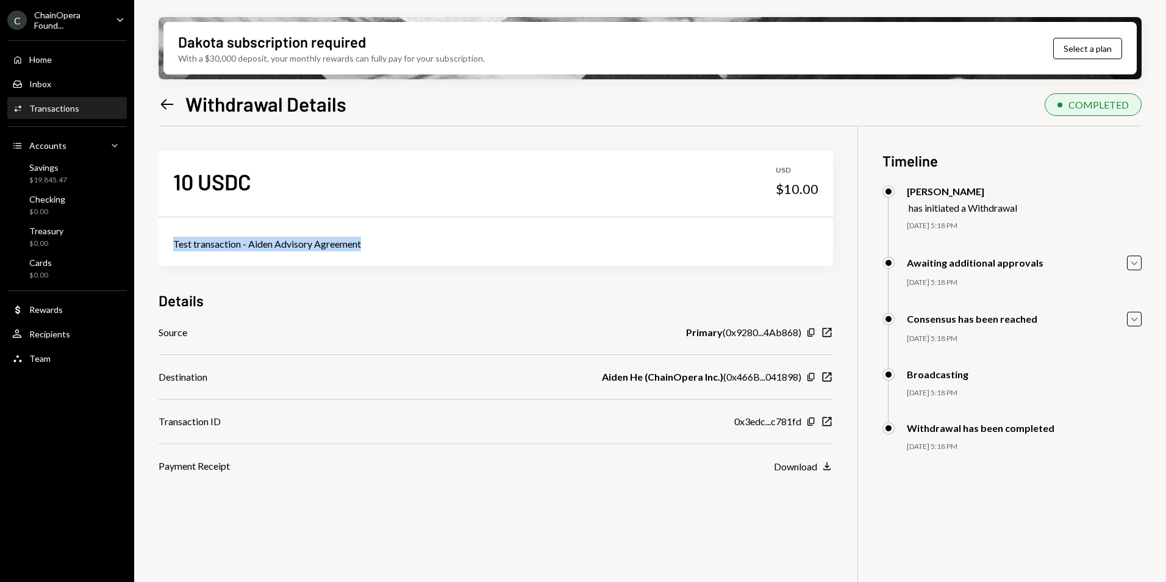
drag, startPoint x: 371, startPoint y: 247, endPoint x: 166, endPoint y: 254, distance: 205.6
click at [166, 254] on div "Test transaction - Aiden Advisory Agreement" at bounding box center [496, 244] width 674 height 44
copy div "Test transaction - Aiden Advisory Agreement"
click at [160, 101] on icon "Left Arrow" at bounding box center [167, 104] width 17 height 17
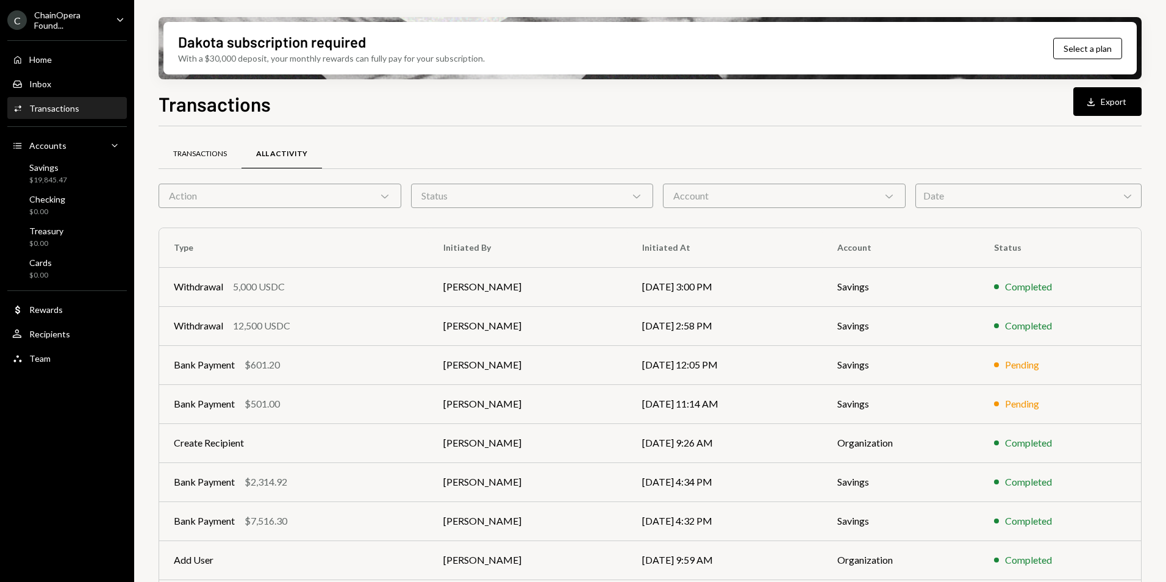
click at [206, 159] on div "Transactions" at bounding box center [200, 154] width 54 height 10
click at [220, 157] on div "Transactions" at bounding box center [200, 154] width 54 height 10
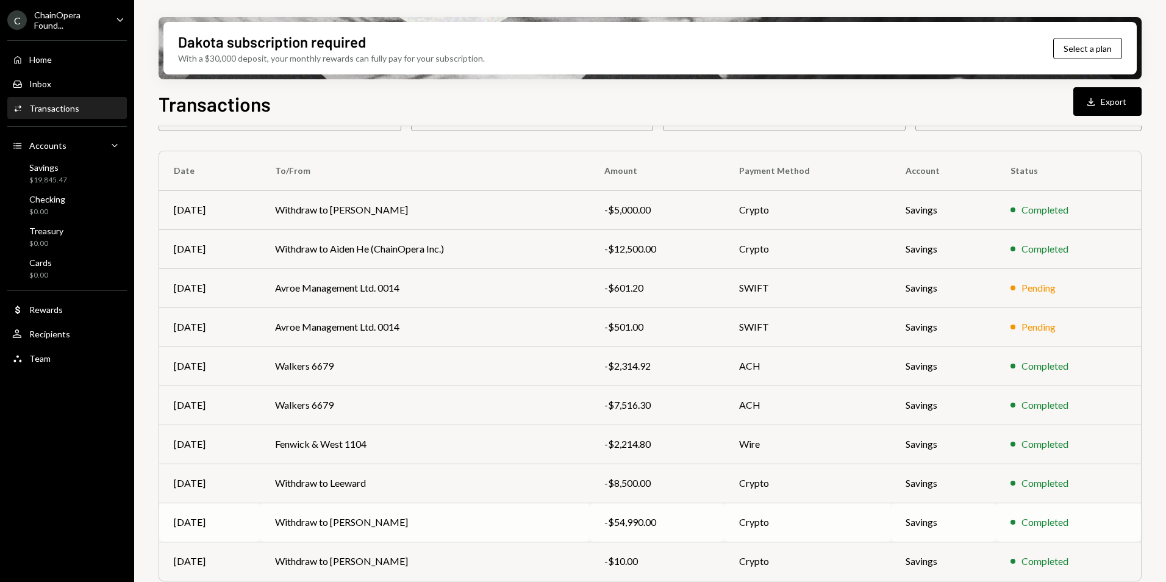
scroll to position [113, 0]
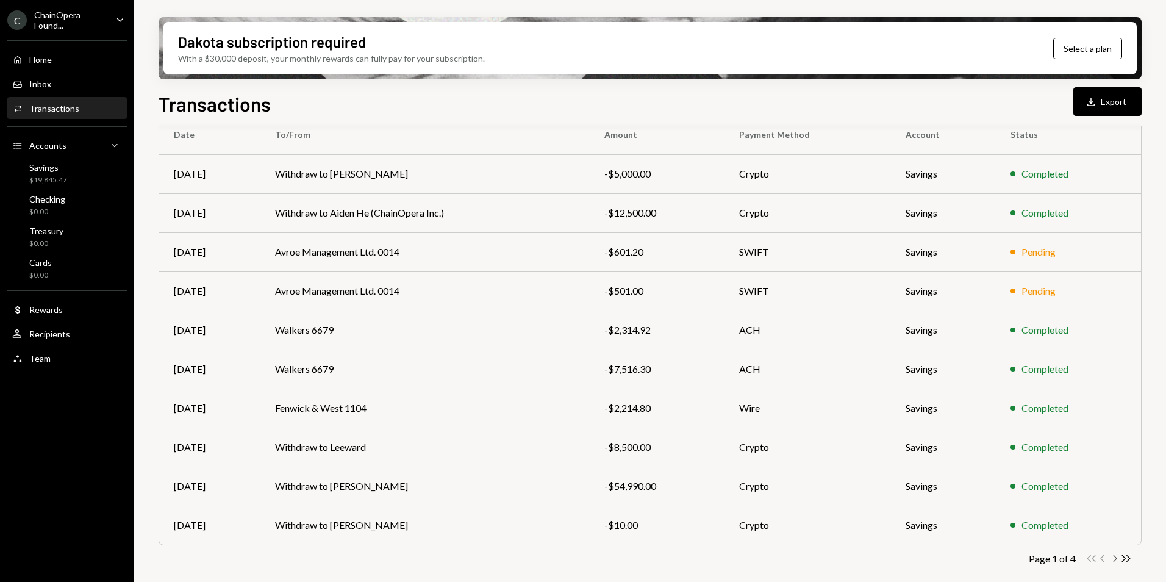
click at [1111, 559] on icon "Chevron Right" at bounding box center [1115, 559] width 12 height 12
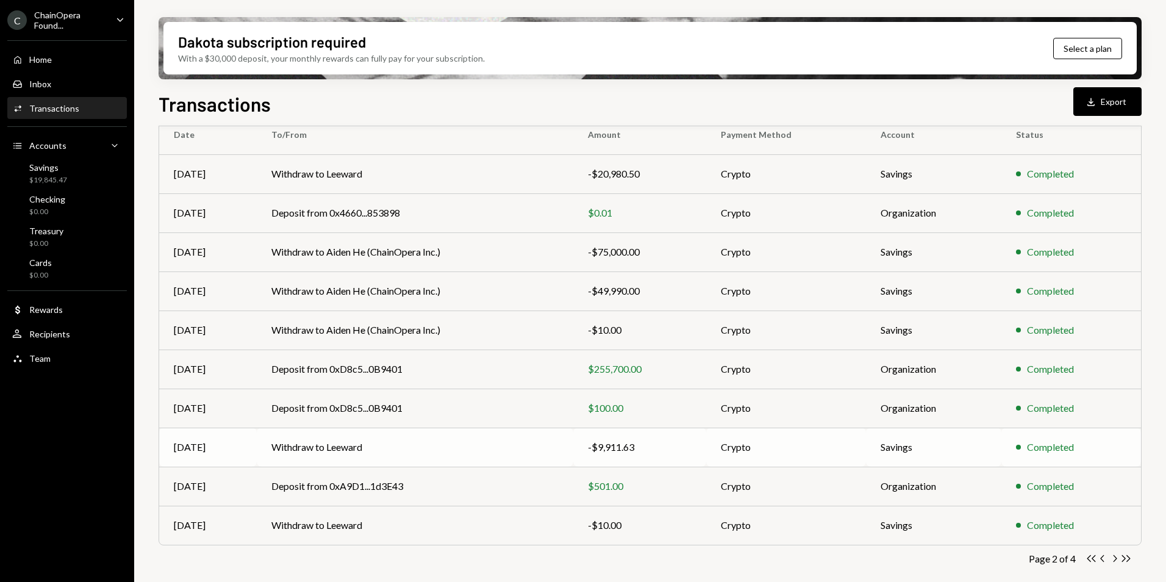
click at [465, 449] on td "Withdraw to Leeward" at bounding box center [415, 446] width 317 height 39
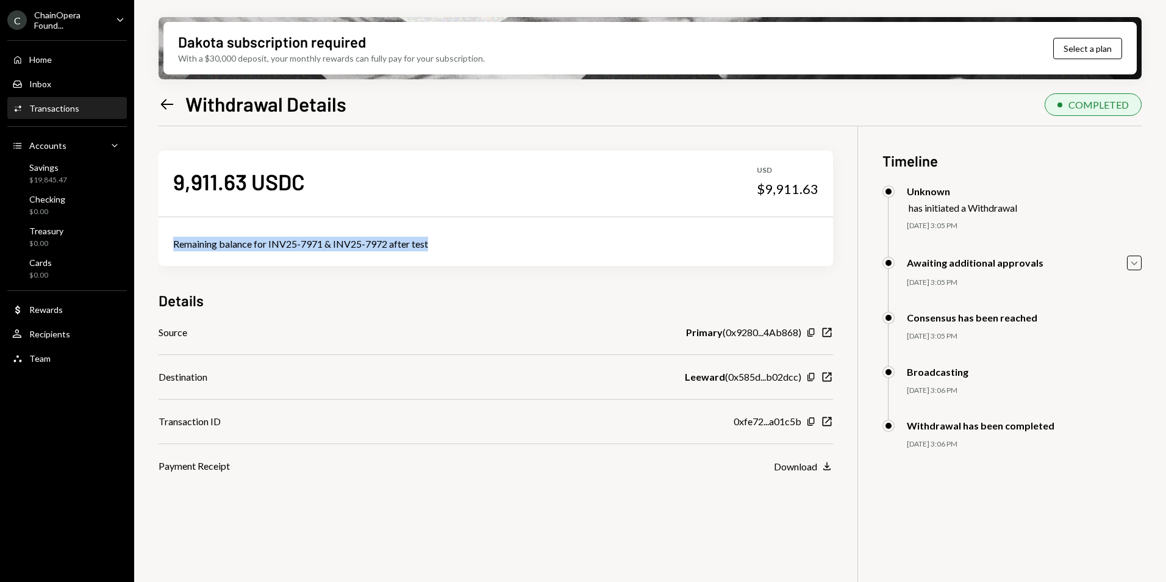
drag, startPoint x: 438, startPoint y: 244, endPoint x: 166, endPoint y: 253, distance: 272.1
click at [166, 253] on div "Remaining balance for INV25-7971 & INV25-7972 after test" at bounding box center [496, 244] width 674 height 44
click at [164, 106] on icon "Left Arrow" at bounding box center [167, 104] width 17 height 17
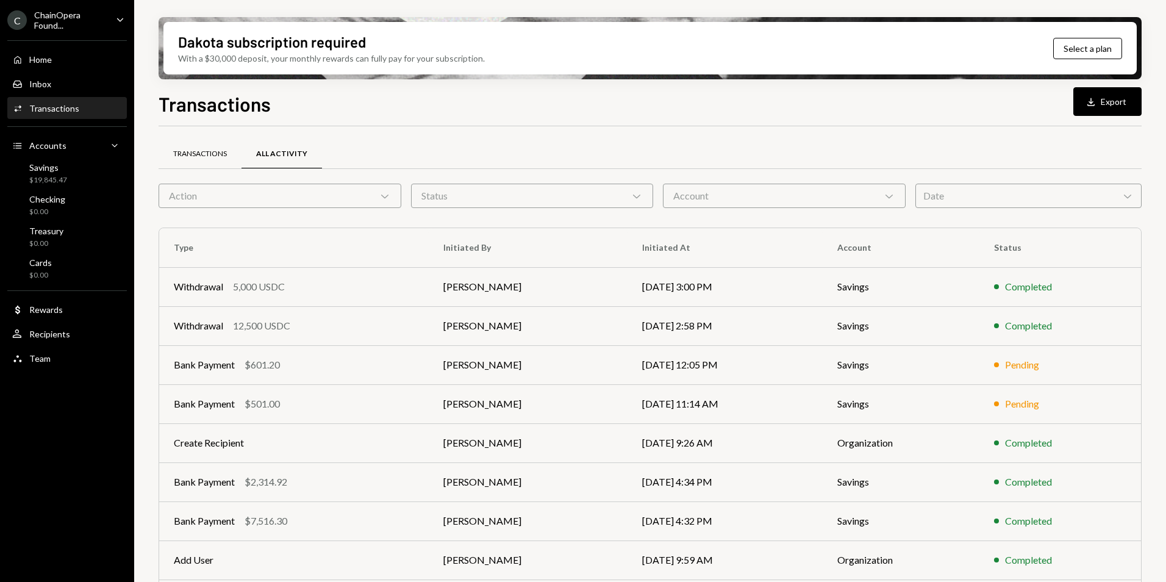
click at [208, 149] on div "Transactions" at bounding box center [200, 154] width 54 height 10
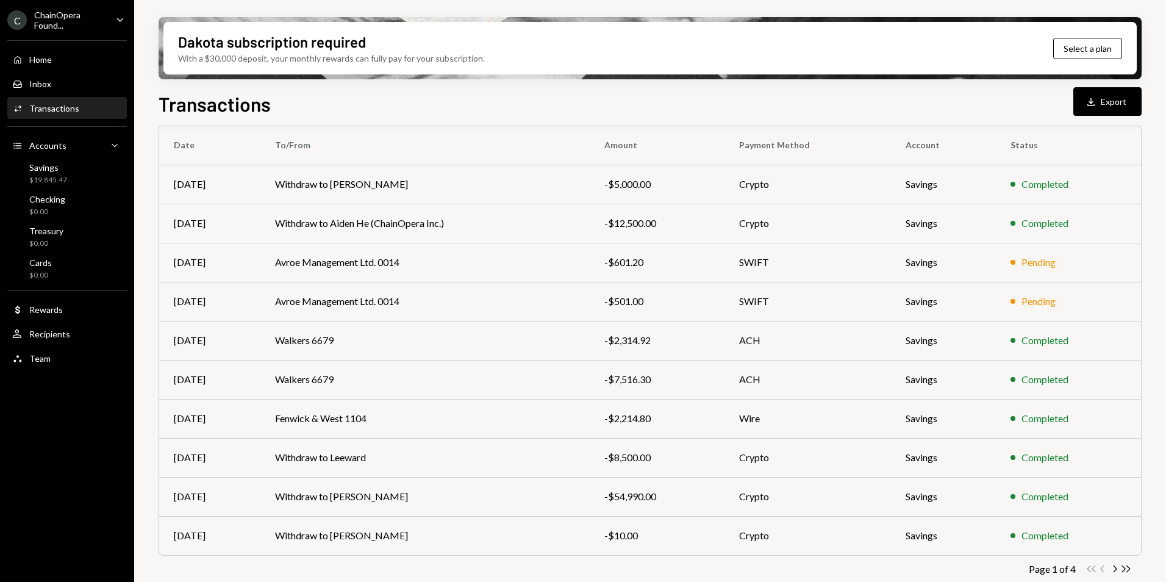
scroll to position [113, 0]
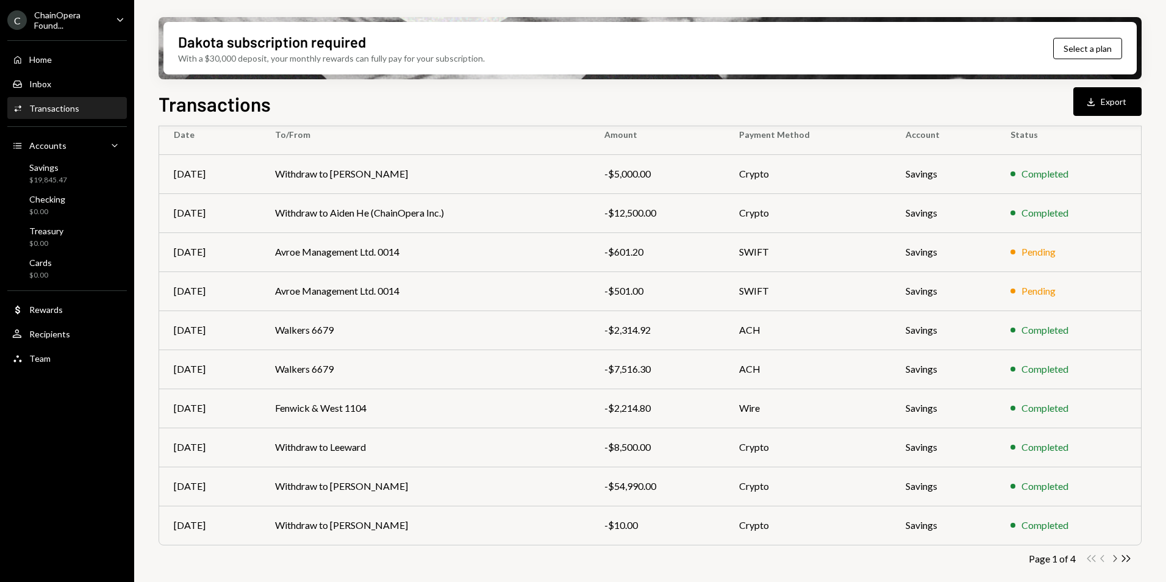
click at [1114, 556] on icon "Chevron Right" at bounding box center [1115, 559] width 12 height 12
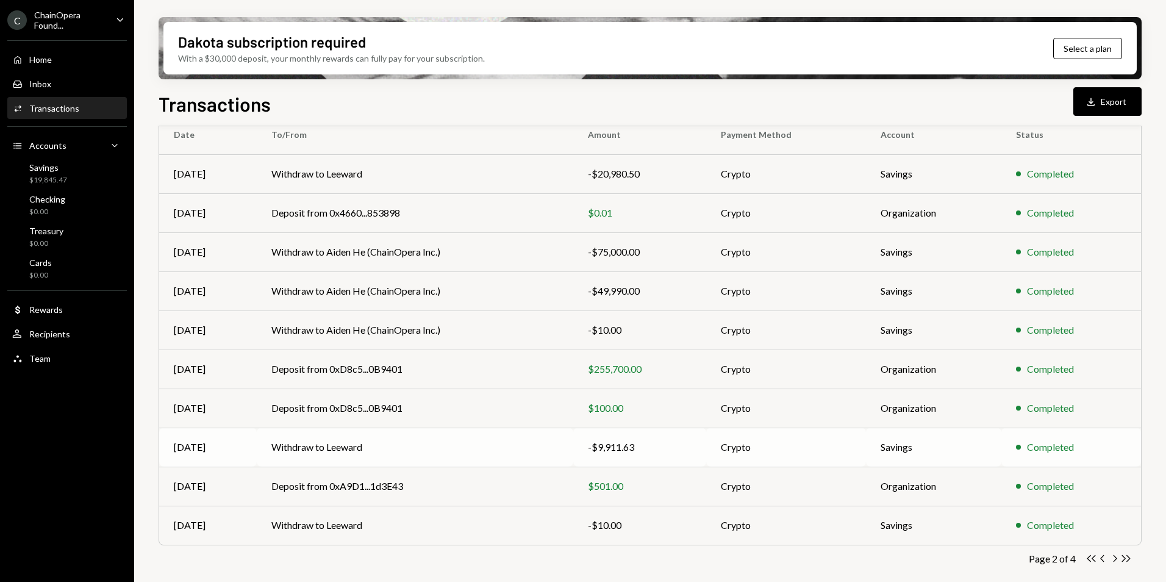
click at [426, 450] on td "Withdraw to Leeward" at bounding box center [415, 446] width 317 height 39
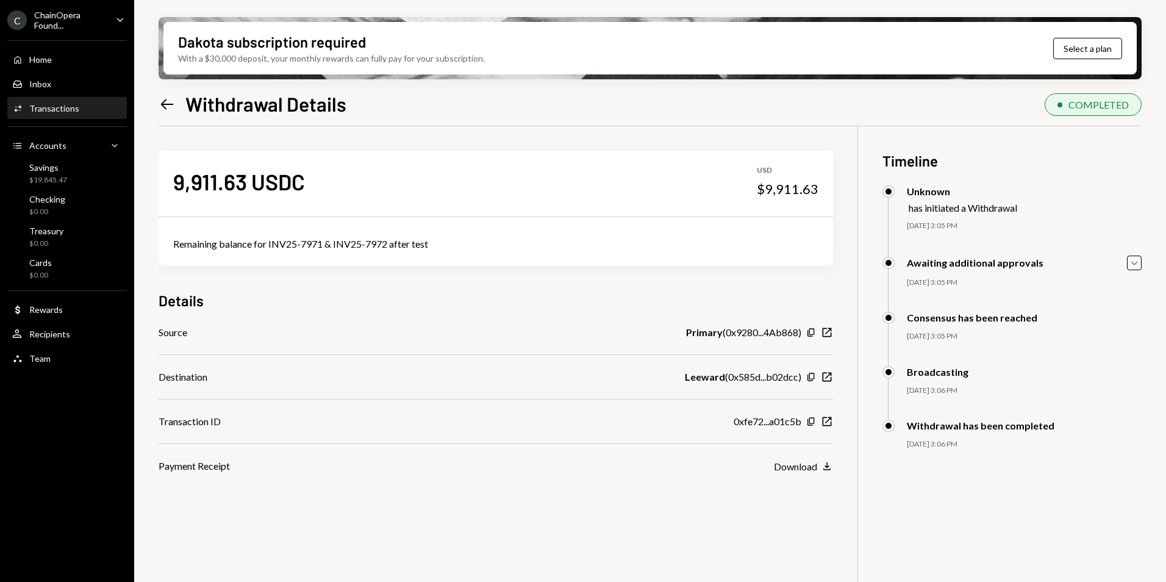
click at [337, 251] on div "Remaining balance for INV25-7971 & INV25-7972 after test" at bounding box center [495, 244] width 645 height 15
drag, startPoint x: 270, startPoint y: 241, endPoint x: 437, endPoint y: 244, distance: 167.7
click at [437, 244] on div "Remaining balance for INV25-7971 & INV25-7972 after test" at bounding box center [495, 244] width 645 height 15
copy div "INV25-7971 & INV25-7972 after test"
click at [435, 245] on div "Remaining balance for INV25-7971 & INV25-7972 after test" at bounding box center [495, 244] width 645 height 15
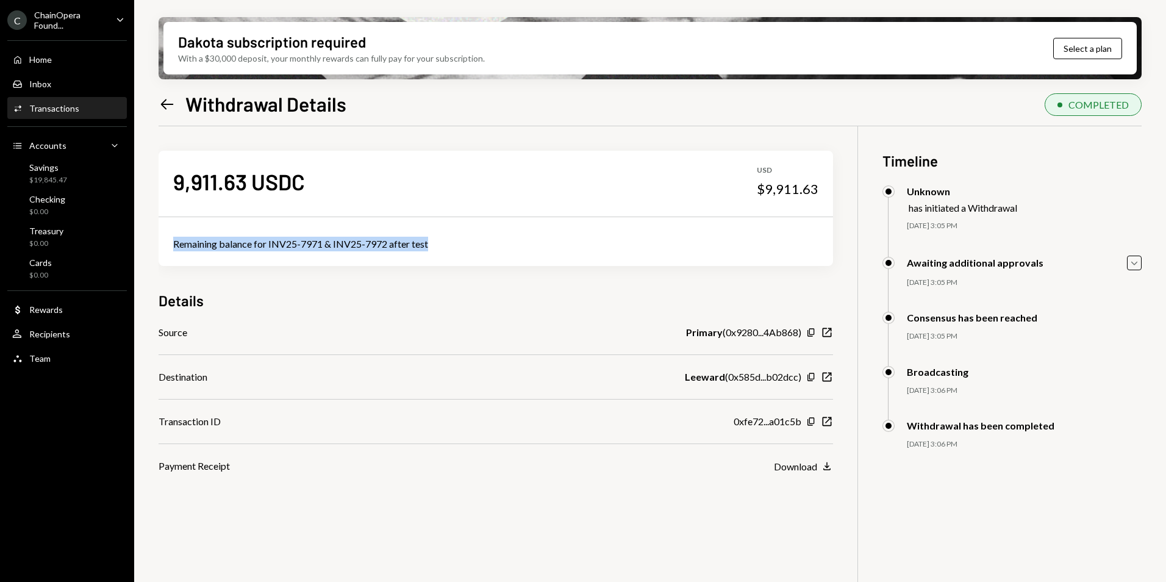
drag, startPoint x: 174, startPoint y: 241, endPoint x: 434, endPoint y: 242, distance: 259.2
click at [434, 242] on div "Remaining balance for INV25-7971 & INV25-7972 after test" at bounding box center [495, 244] width 645 height 15
copy div "Remaining balance for INV25-7971 & INV25-7972 after test"
click at [166, 102] on icon "Left Arrow" at bounding box center [167, 104] width 17 height 17
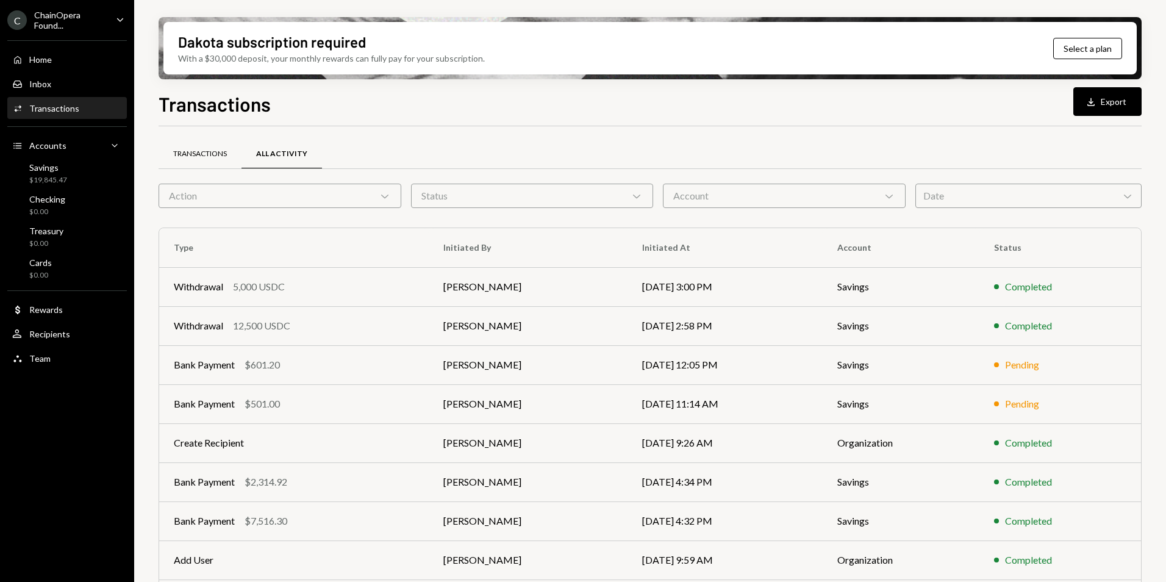
click at [206, 158] on div "Transactions" at bounding box center [200, 154] width 54 height 10
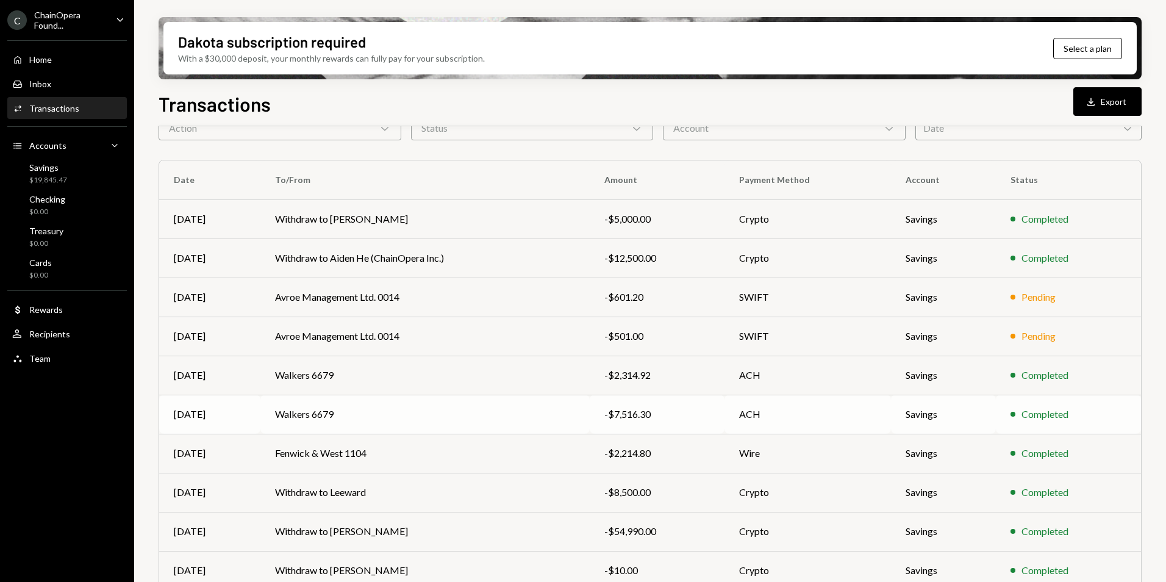
scroll to position [113, 0]
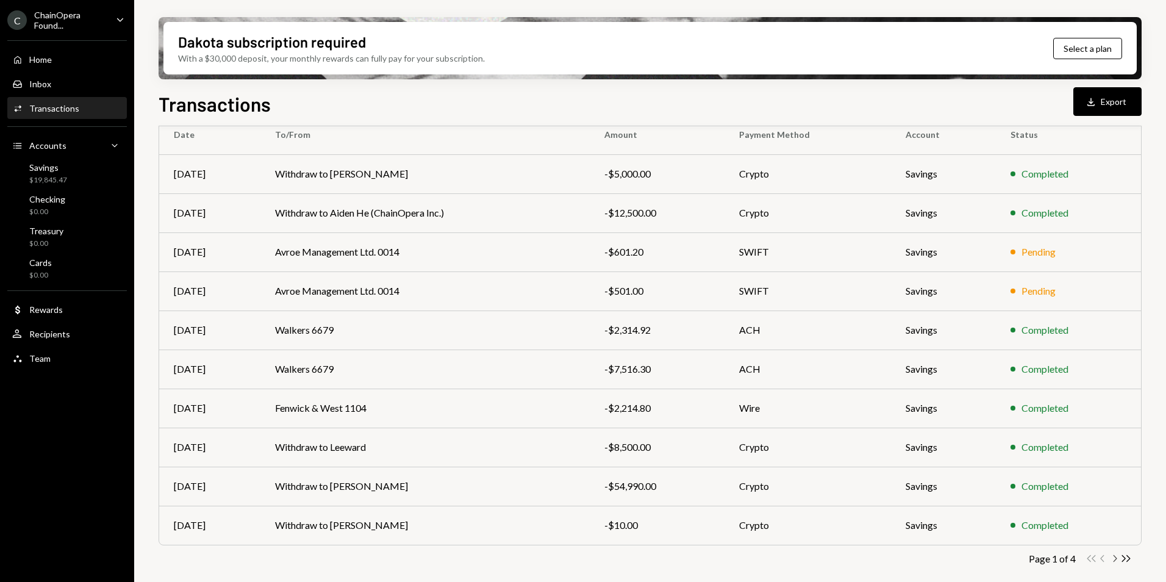
click at [1117, 558] on icon "Chevron Right" at bounding box center [1115, 559] width 12 height 12
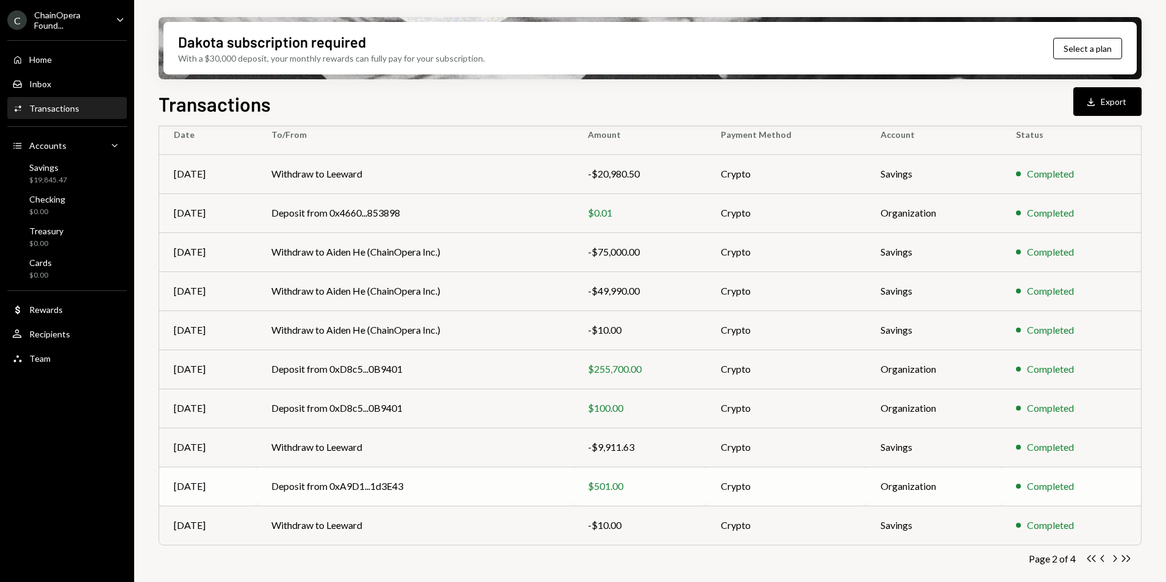
click at [468, 489] on td "Deposit from 0xA9D1...1d3E43" at bounding box center [415, 486] width 317 height 39
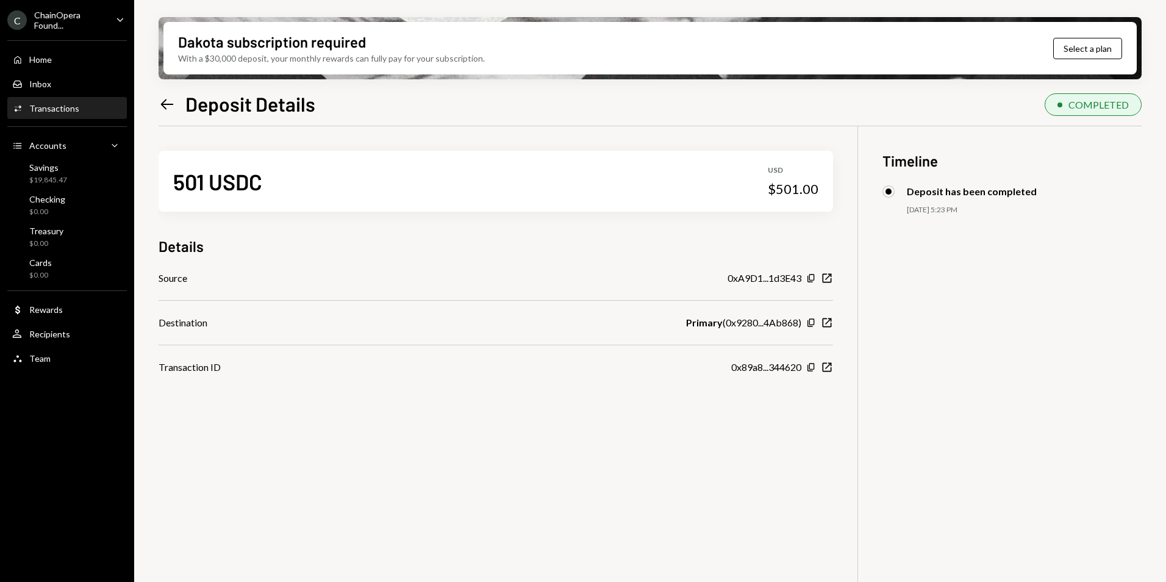
click at [160, 104] on icon "Left Arrow" at bounding box center [167, 104] width 17 height 17
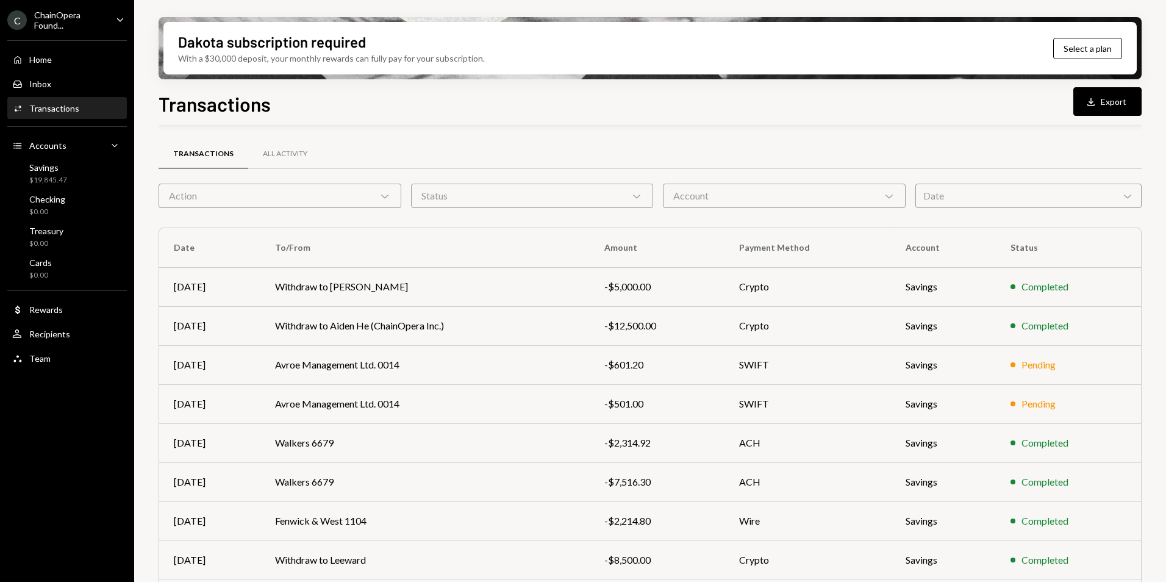
scroll to position [113, 0]
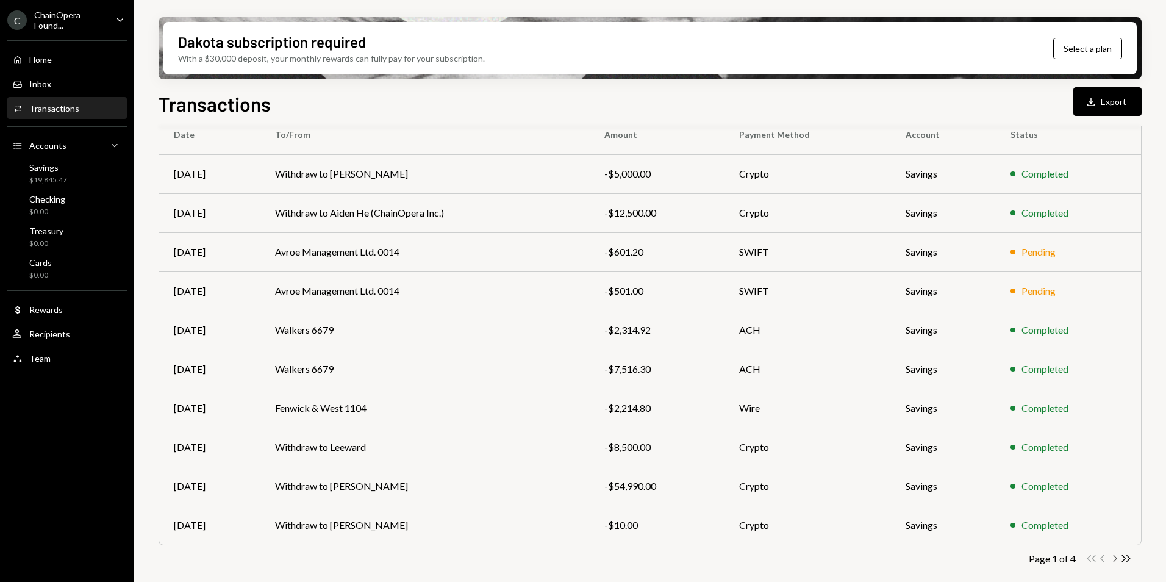
click at [1115, 560] on icon "button" at bounding box center [1116, 558] width 4 height 7
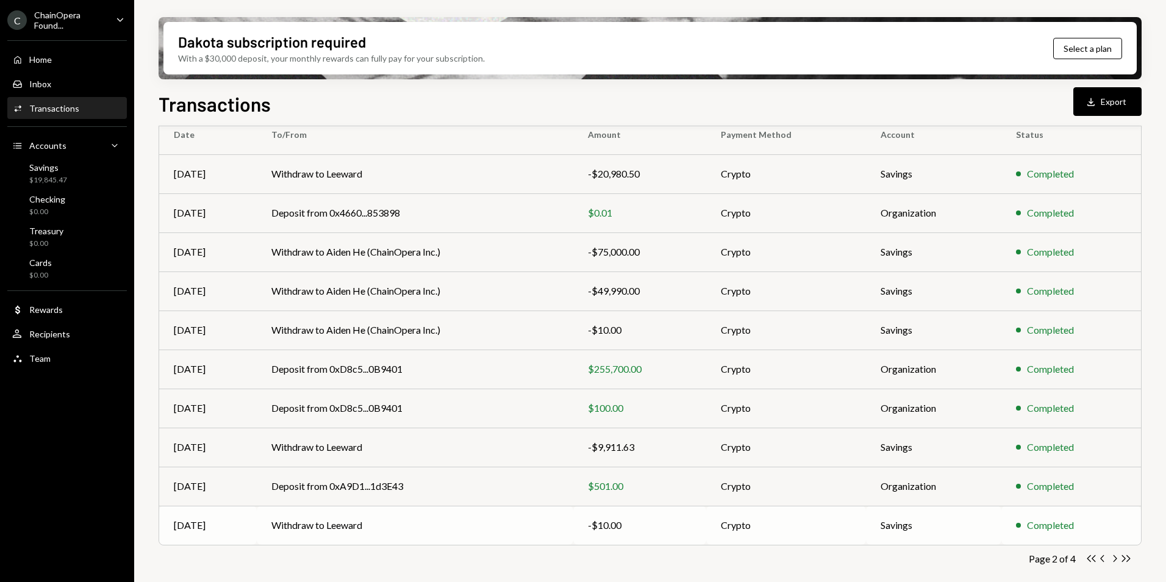
click at [435, 520] on td "Withdraw to Leeward" at bounding box center [415, 525] width 317 height 39
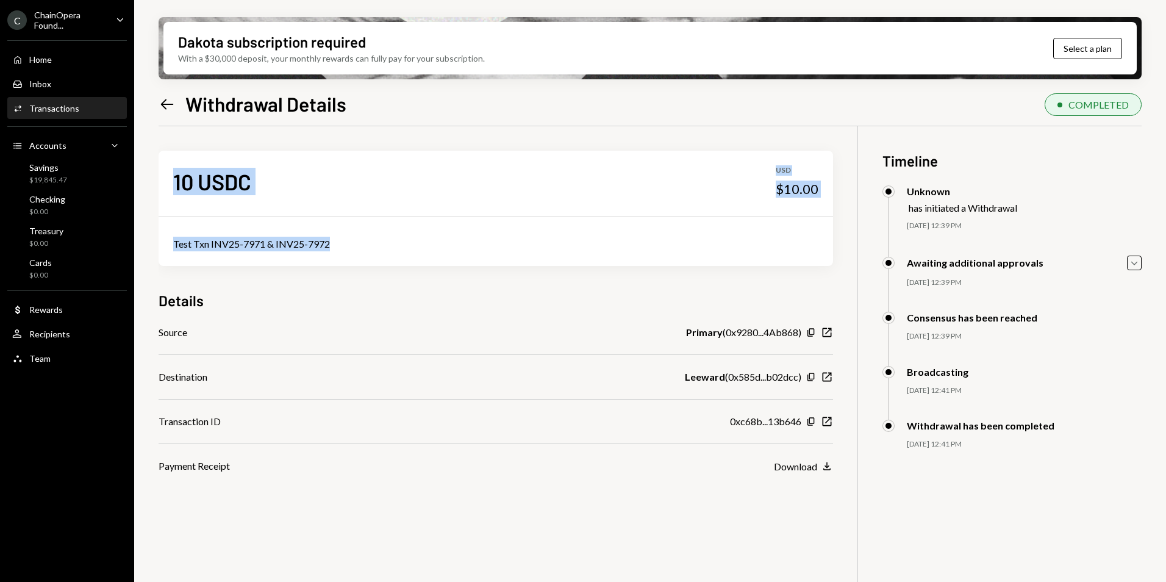
drag, startPoint x: 305, startPoint y: 246, endPoint x: 145, endPoint y: 246, distance: 159.8
click at [145, 246] on div "Dakota subscription required With a $30,000 deposit, your monthly rewards can f…" at bounding box center [650, 291] width 1032 height 582
click at [233, 246] on div "Test Txn INV25-7971 & INV25-7972" at bounding box center [495, 244] width 645 height 15
click at [311, 243] on div "Test Txn INV25-7971 & INV25-7972" at bounding box center [495, 244] width 645 height 15
click at [328, 243] on div "Test Txn INV25-7971 & INV25-7972" at bounding box center [495, 244] width 645 height 15
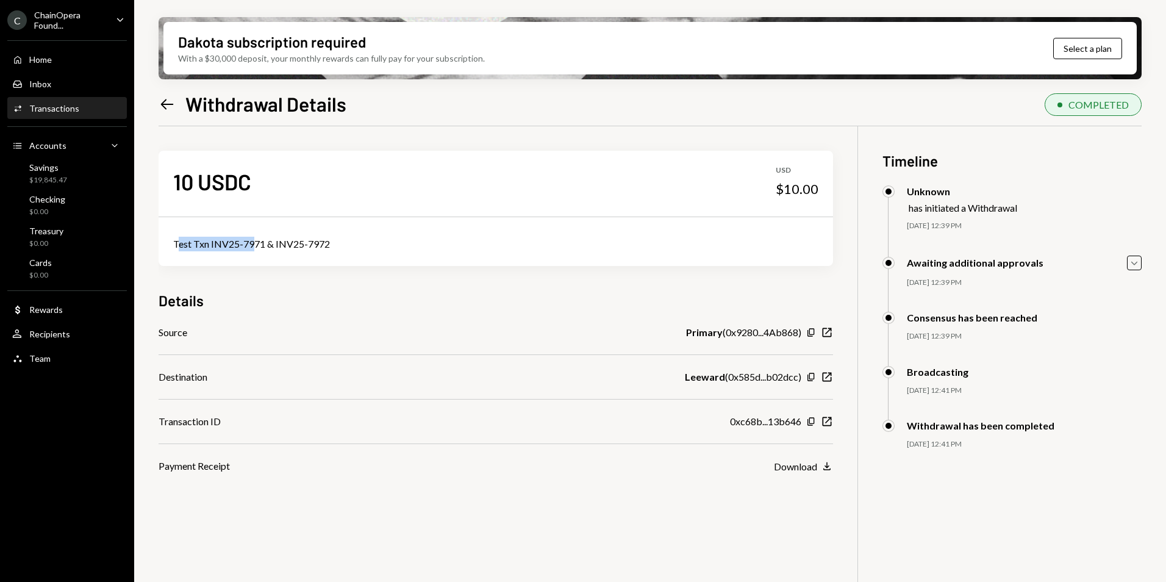
drag, startPoint x: 176, startPoint y: 242, endPoint x: 254, endPoint y: 245, distance: 78.1
click at [254, 245] on div "Test Txn INV25-7971 & INV25-7972" at bounding box center [495, 244] width 645 height 15
drag, startPoint x: 254, startPoint y: 245, endPoint x: 332, endPoint y: 248, distance: 78.1
click at [332, 248] on div "Test Txn INV25-7971 & INV25-7972" at bounding box center [495, 244] width 645 height 15
drag, startPoint x: 327, startPoint y: 244, endPoint x: 170, endPoint y: 246, distance: 157.3
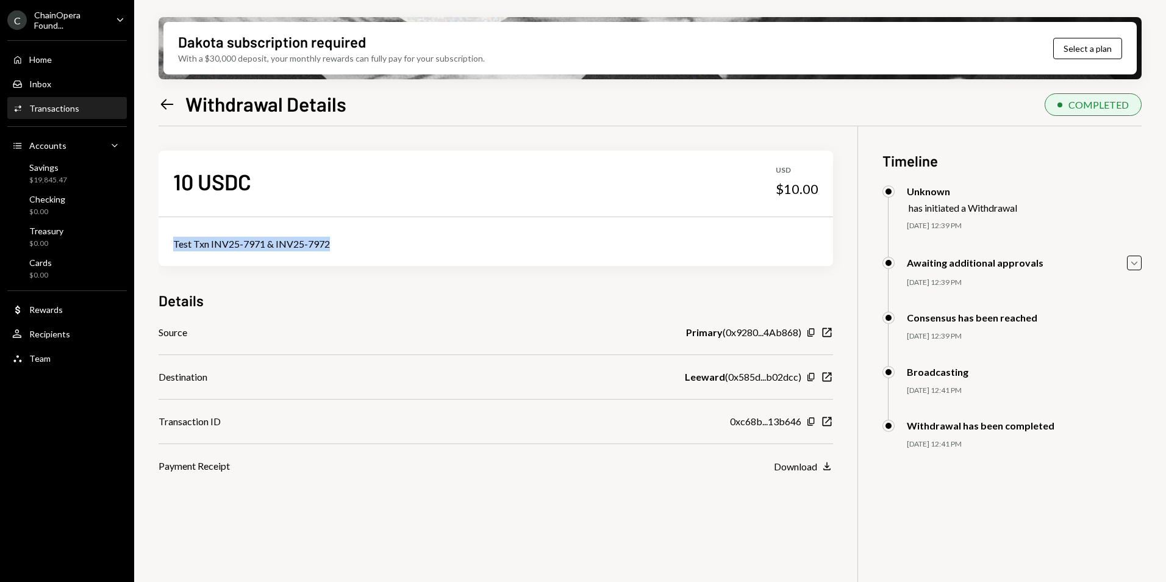
click at [170, 246] on div "Test Txn INV25-7971 & INV25-7972" at bounding box center [496, 244] width 674 height 44
copy div "Test Txn INV25-7971 & INV25-7972"
click at [168, 111] on icon "Left Arrow" at bounding box center [167, 104] width 17 height 17
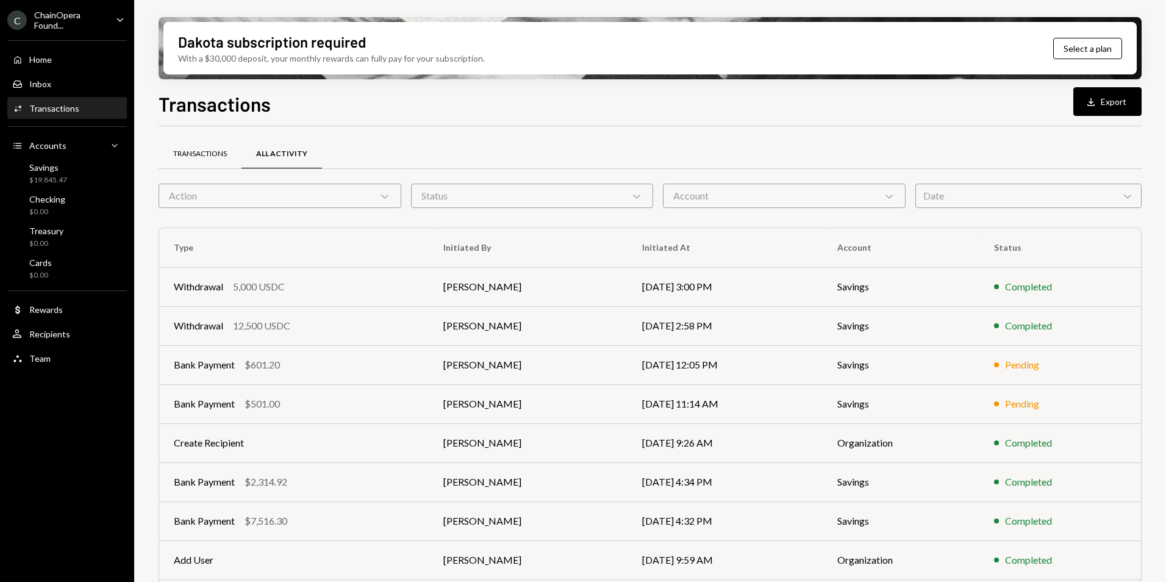
click at [199, 156] on div "Transactions" at bounding box center [200, 154] width 54 height 10
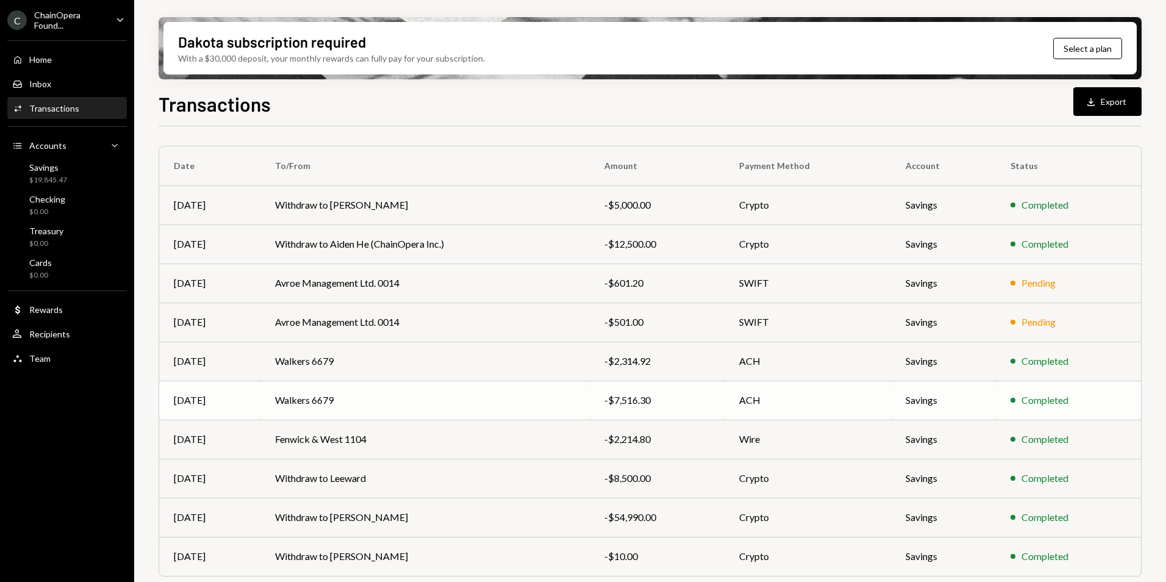
scroll to position [113, 0]
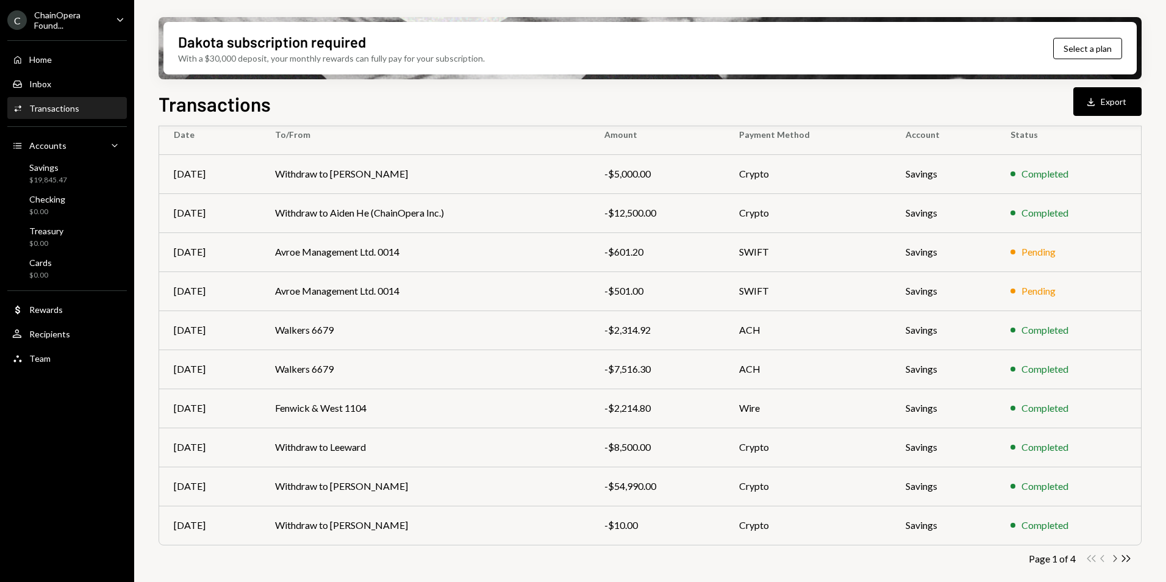
click at [1111, 559] on icon "Chevron Right" at bounding box center [1115, 559] width 12 height 12
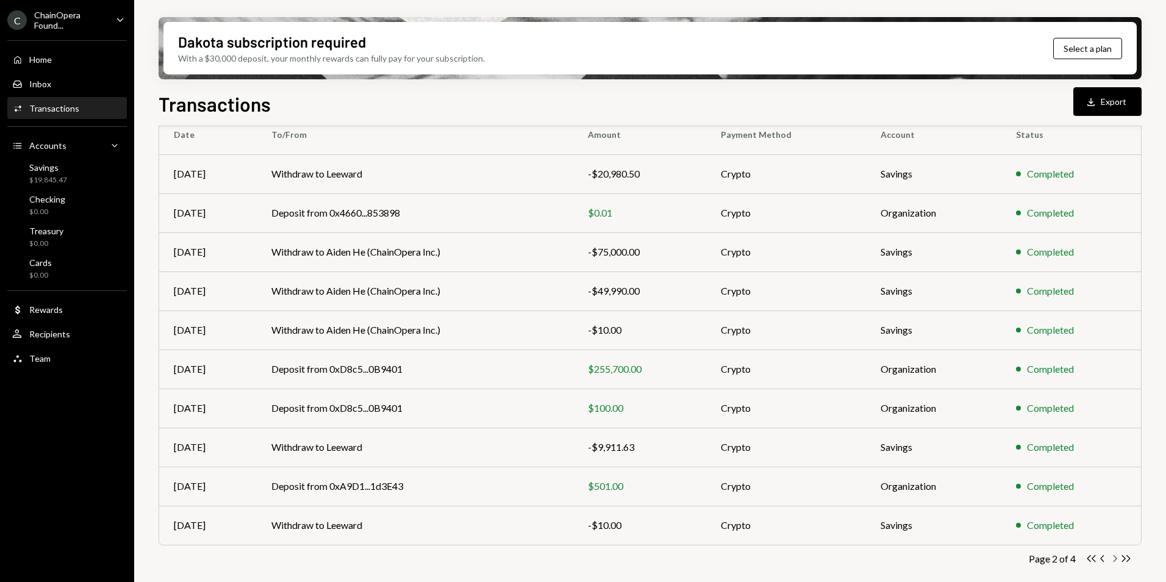
click at [1113, 560] on icon "Chevron Right" at bounding box center [1115, 559] width 12 height 12
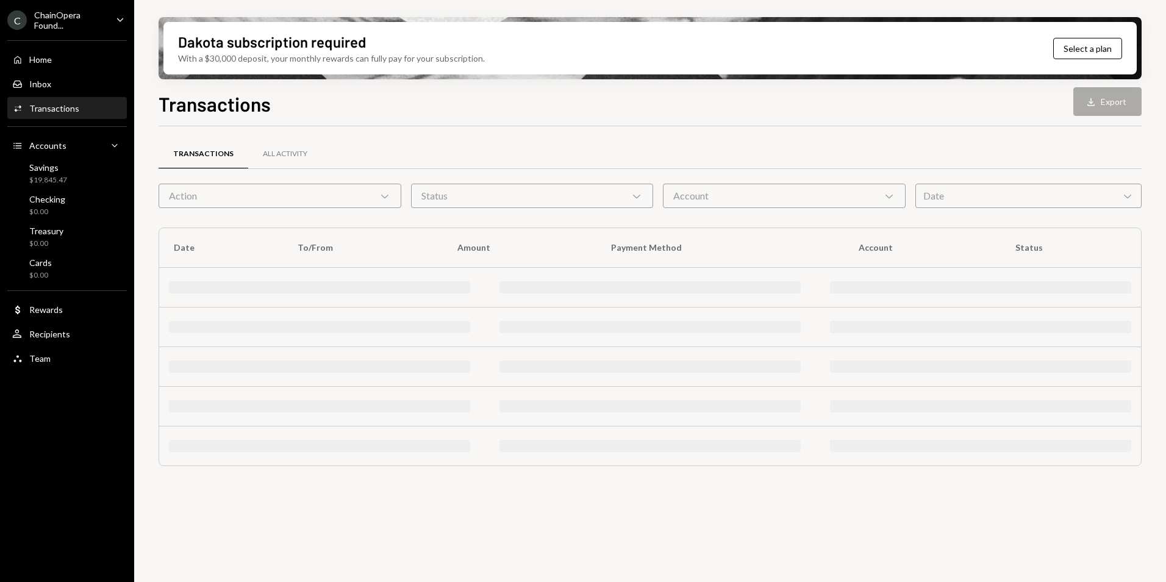
scroll to position [0, 0]
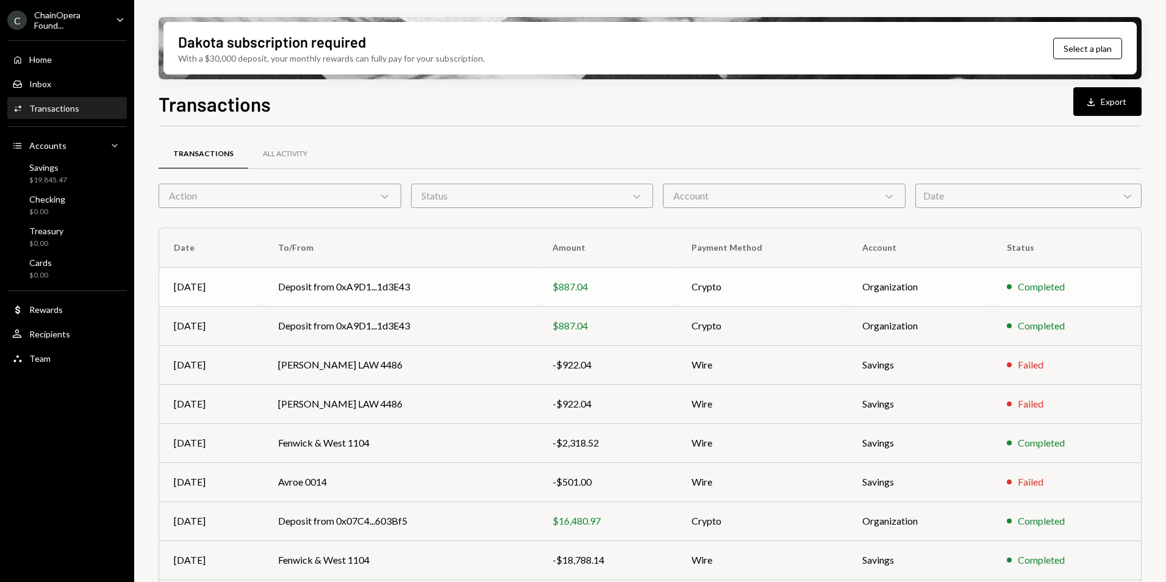
click at [456, 295] on td "Deposit from 0xA9D1...1d3E43" at bounding box center [400, 286] width 275 height 39
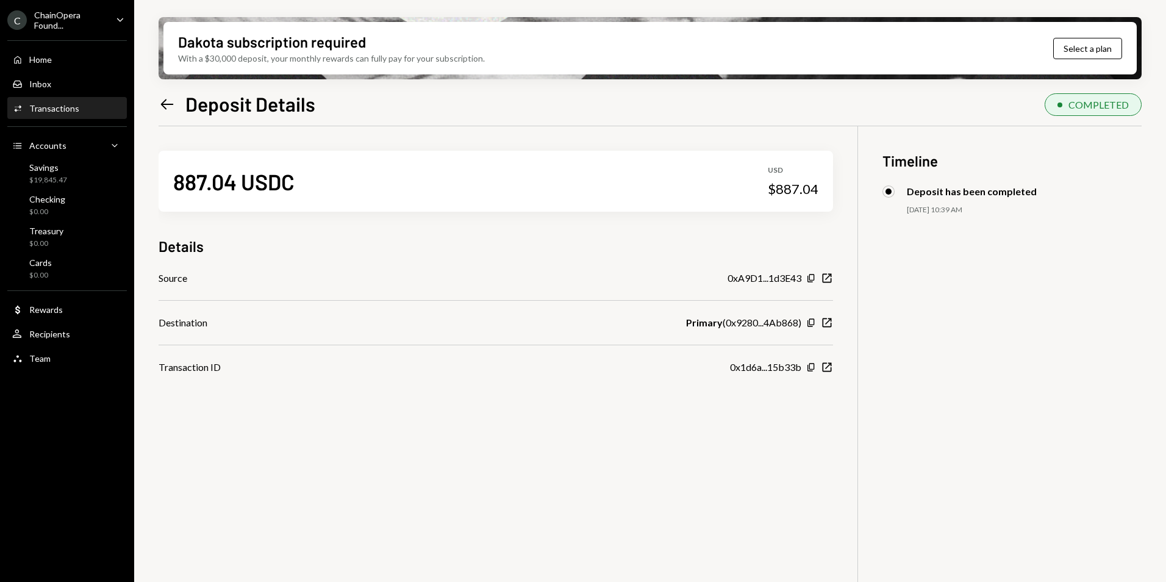
click at [165, 107] on icon at bounding box center [167, 104] width 13 height 10
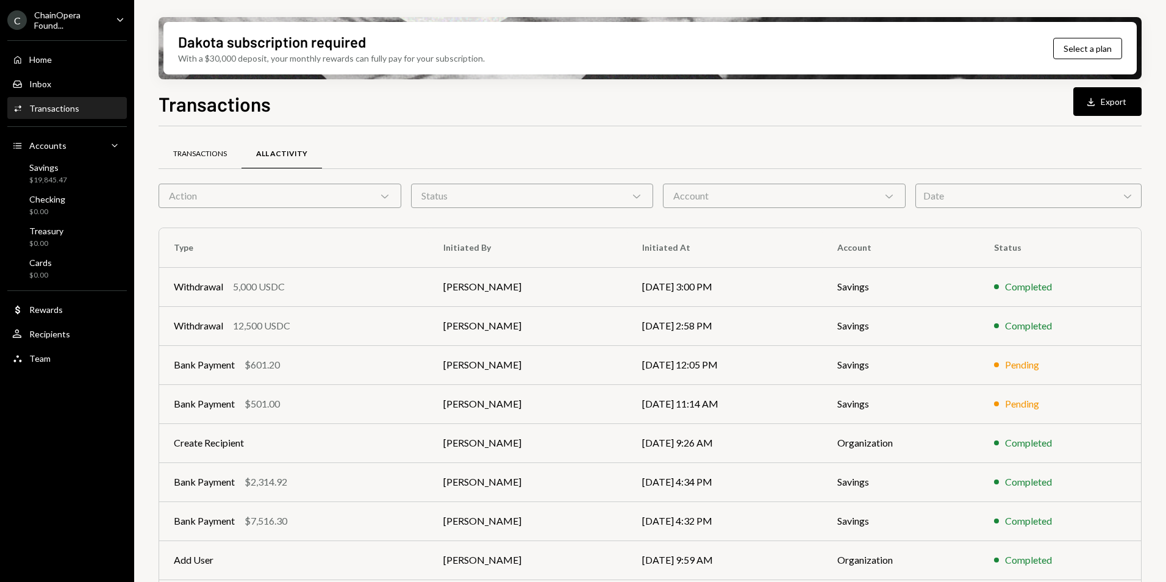
click at [200, 155] on div "Transactions" at bounding box center [200, 154] width 54 height 10
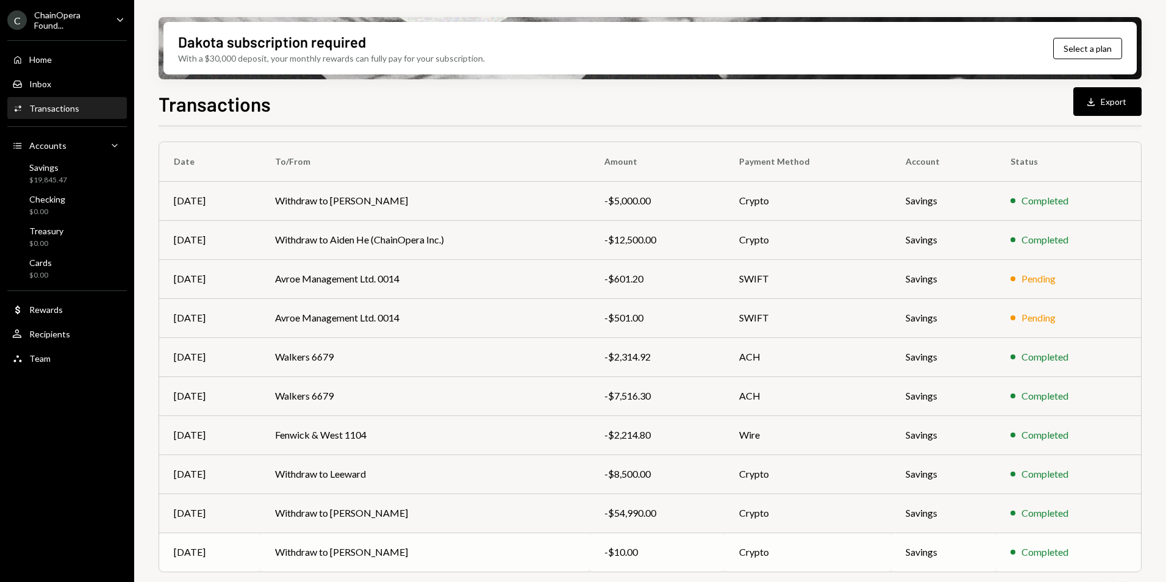
scroll to position [113, 0]
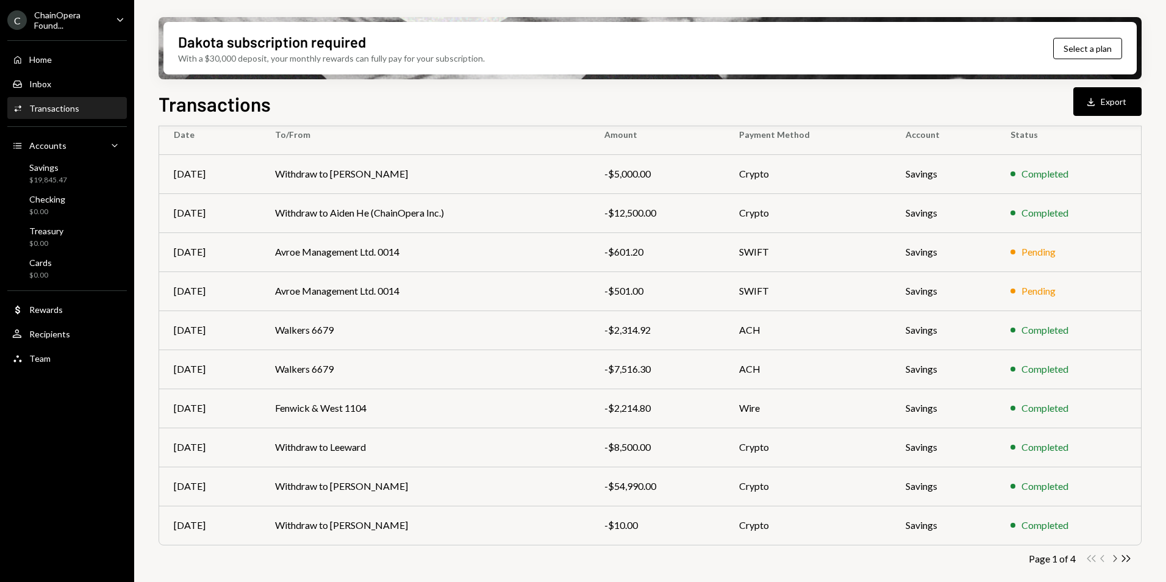
click at [1114, 560] on icon "button" at bounding box center [1116, 558] width 4 height 7
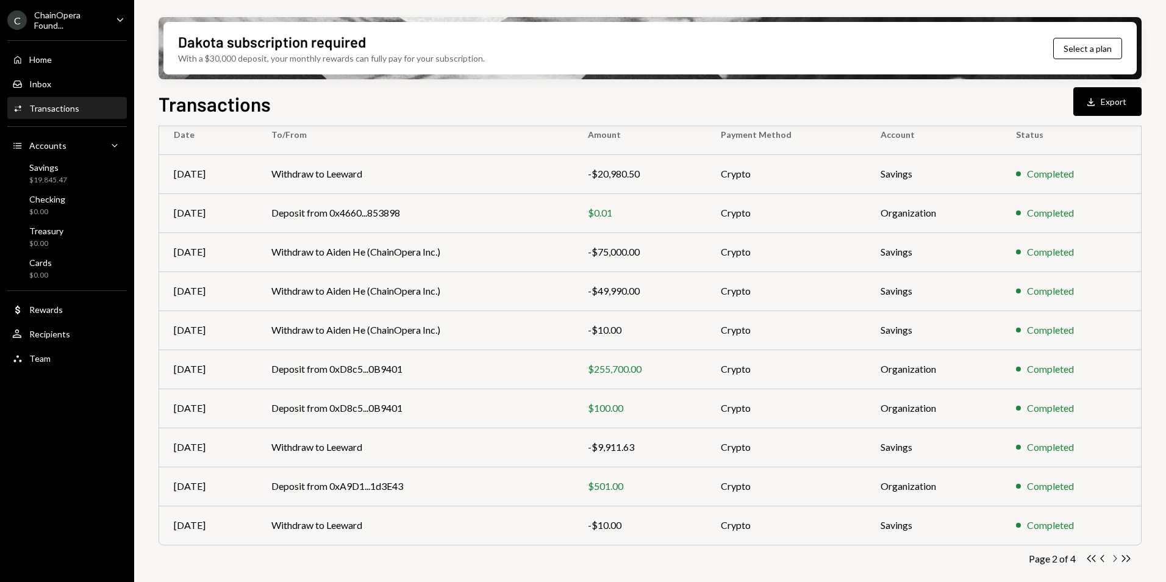
click at [1114, 560] on icon "button" at bounding box center [1116, 558] width 4 height 7
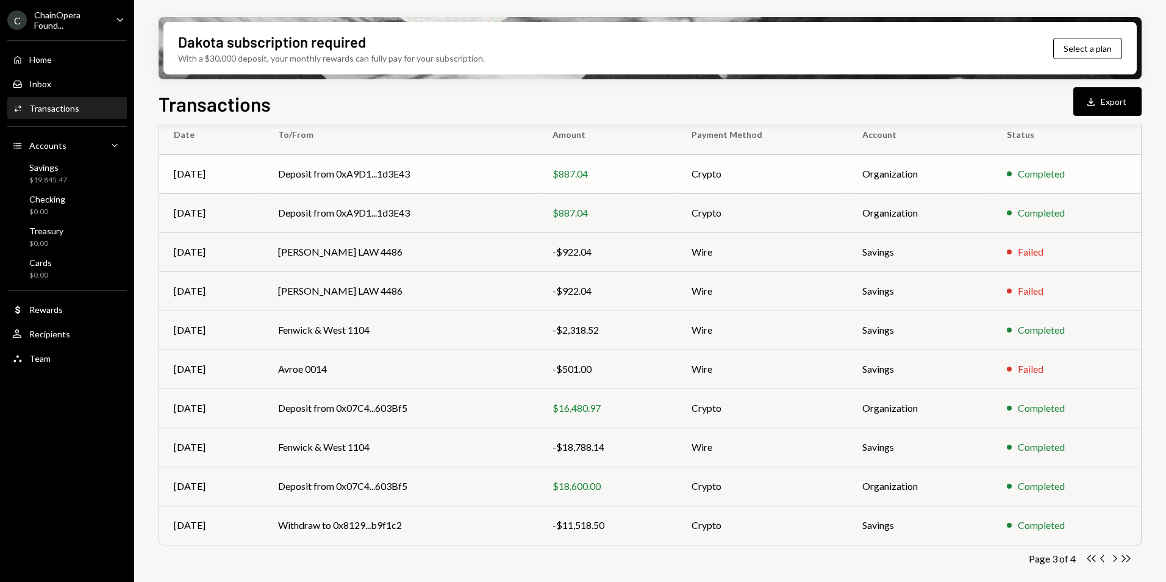
click at [468, 176] on td "Deposit from 0xA9D1...1d3E43" at bounding box center [400, 173] width 275 height 39
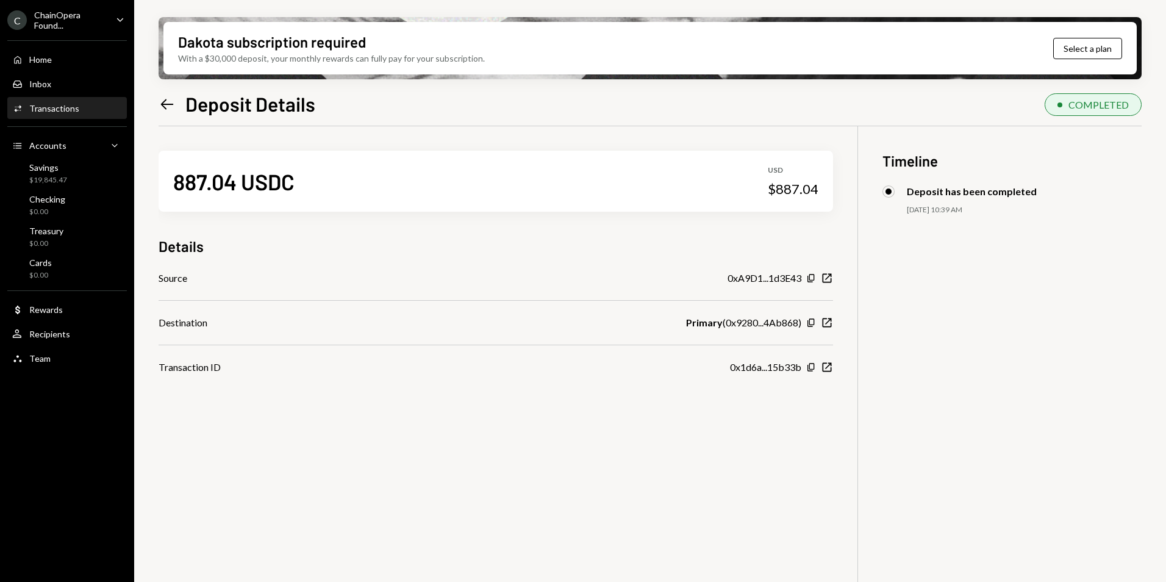
click at [168, 109] on icon "Left Arrow" at bounding box center [167, 104] width 17 height 17
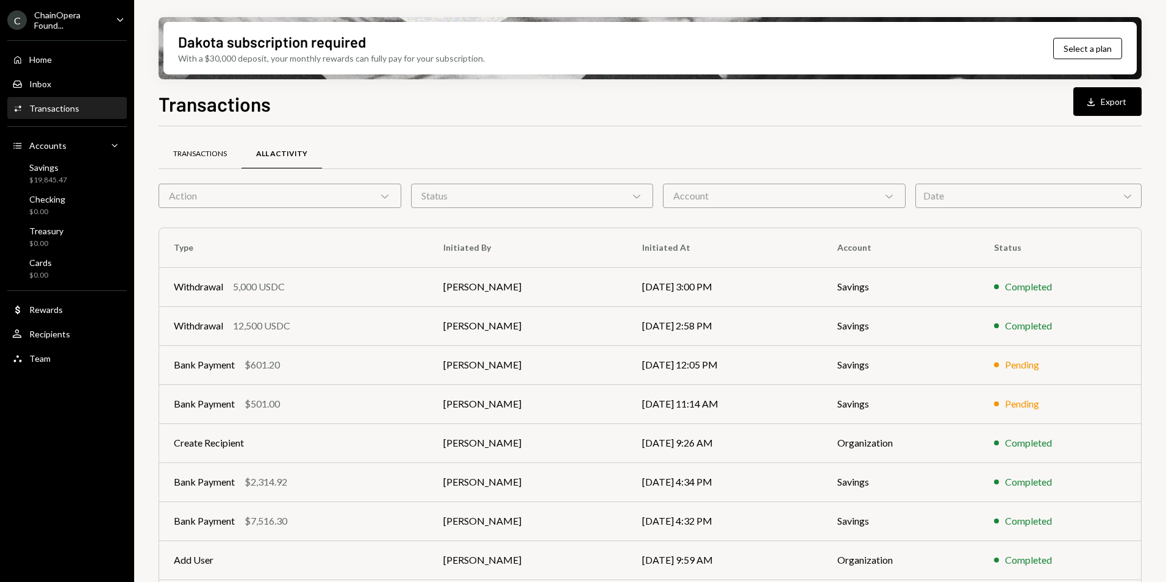
click at [179, 149] on div "Transactions" at bounding box center [200, 154] width 54 height 10
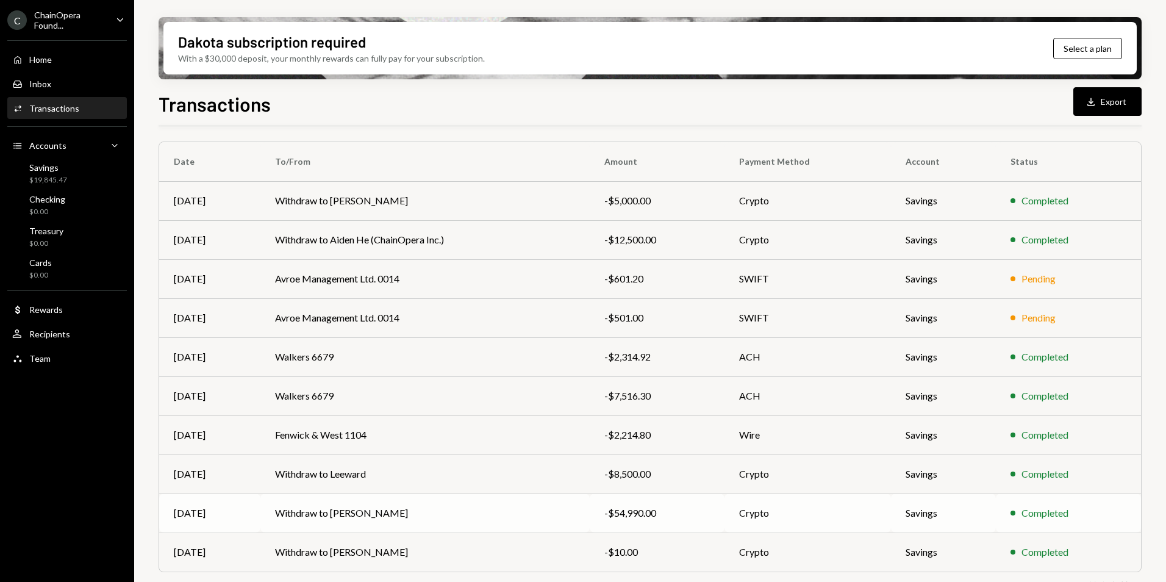
scroll to position [113, 0]
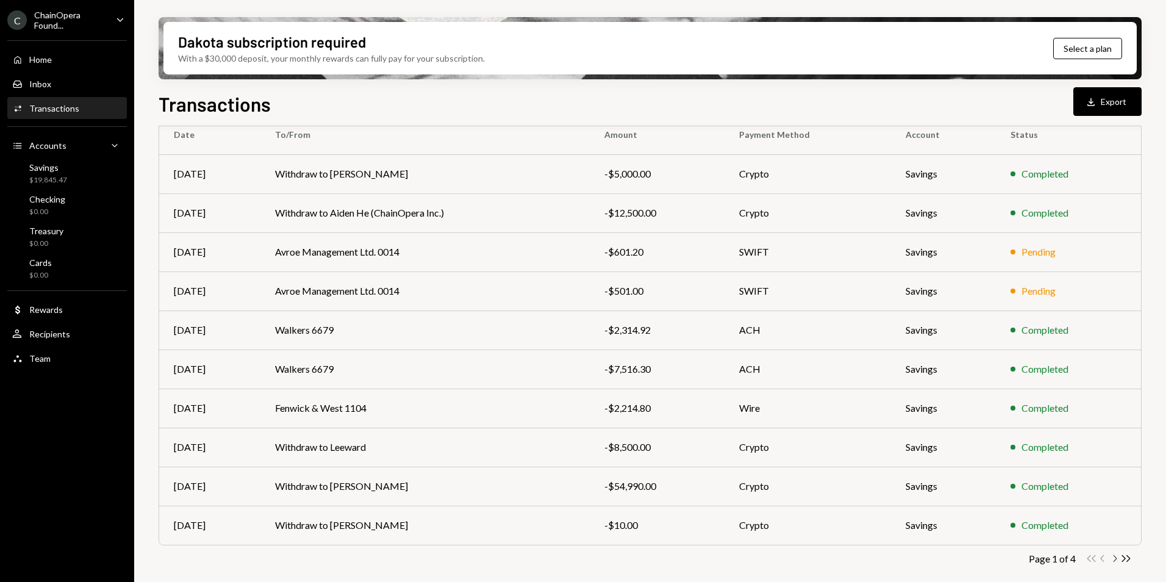
click at [1114, 559] on icon "Chevron Right" at bounding box center [1115, 559] width 12 height 12
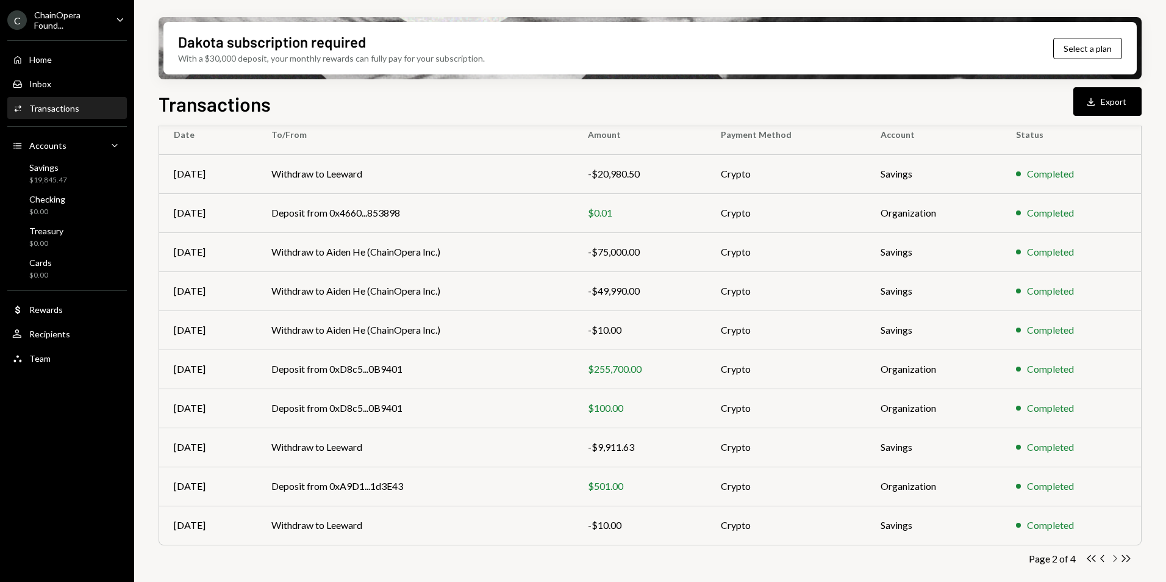
click at [1112, 559] on icon "Chevron Right" at bounding box center [1115, 559] width 12 height 12
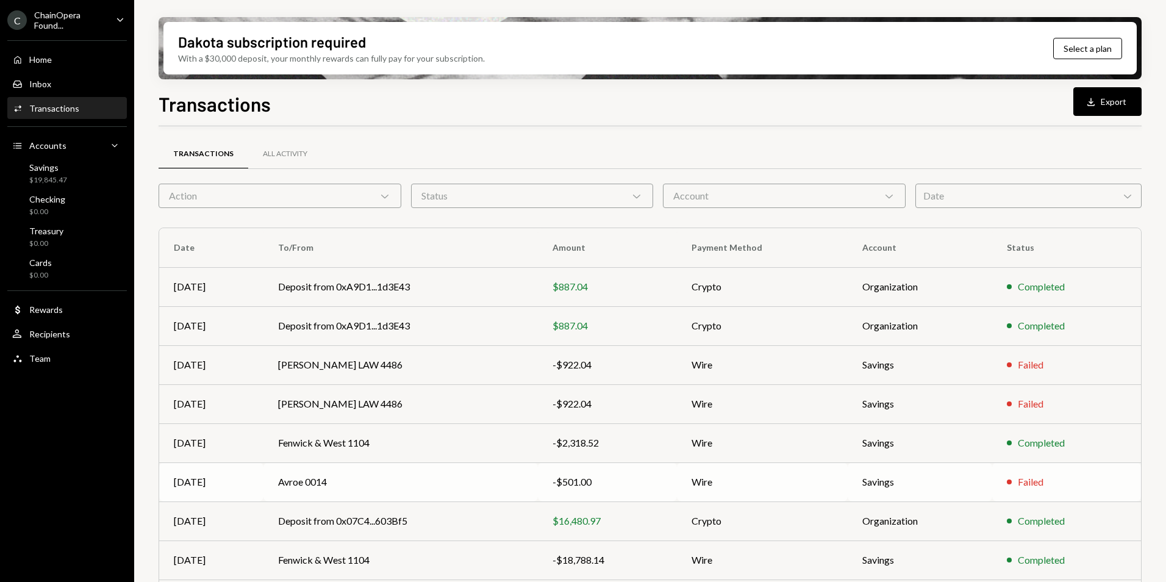
scroll to position [113, 0]
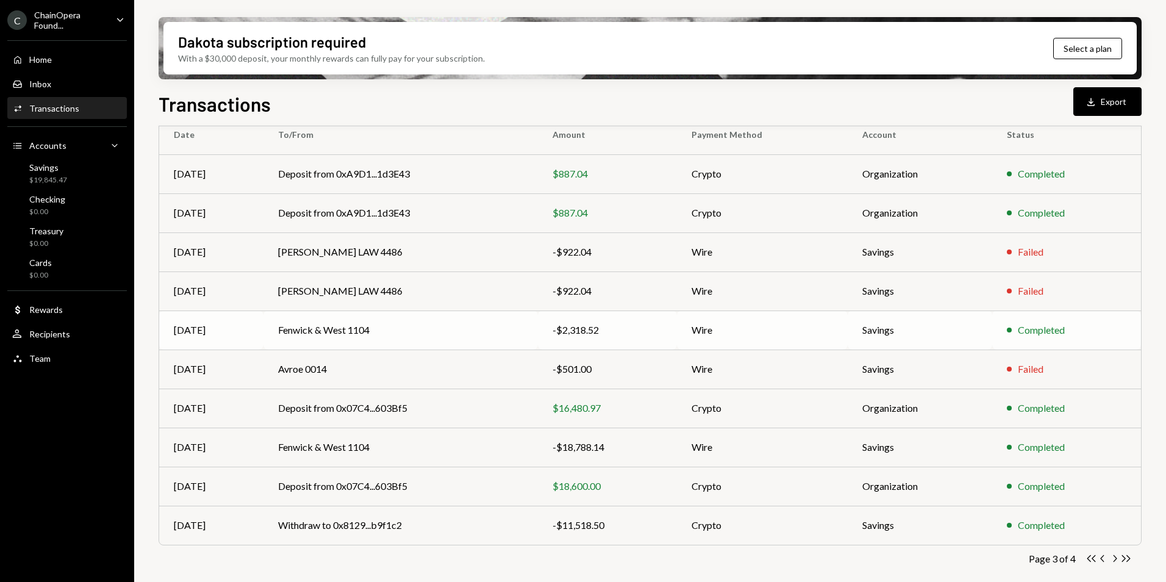
click at [480, 334] on td "Fenwick & West 1104" at bounding box center [400, 329] width 275 height 39
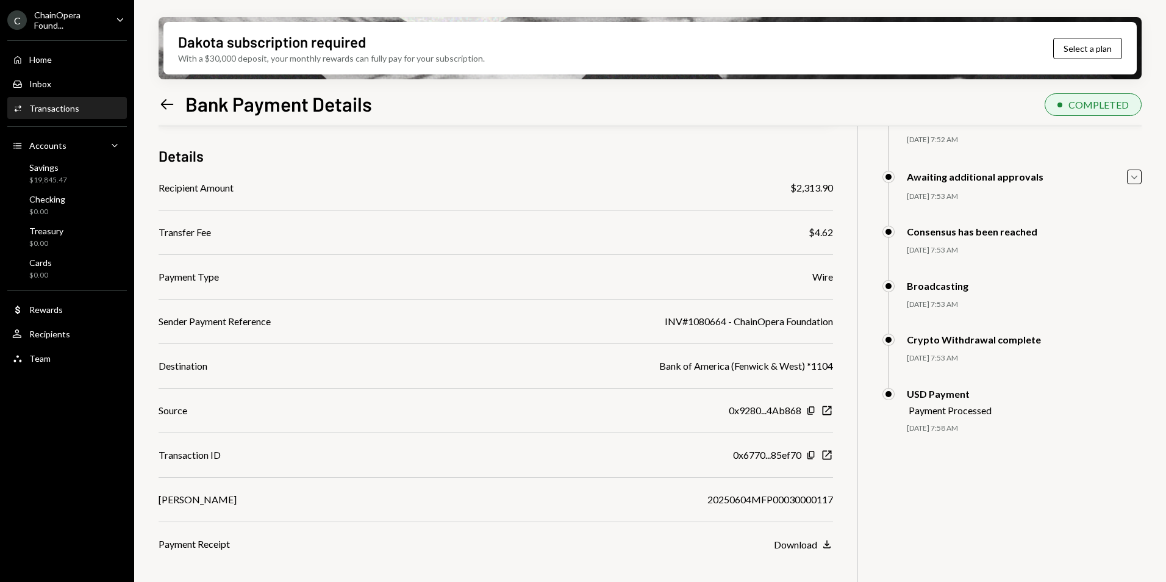
scroll to position [98, 0]
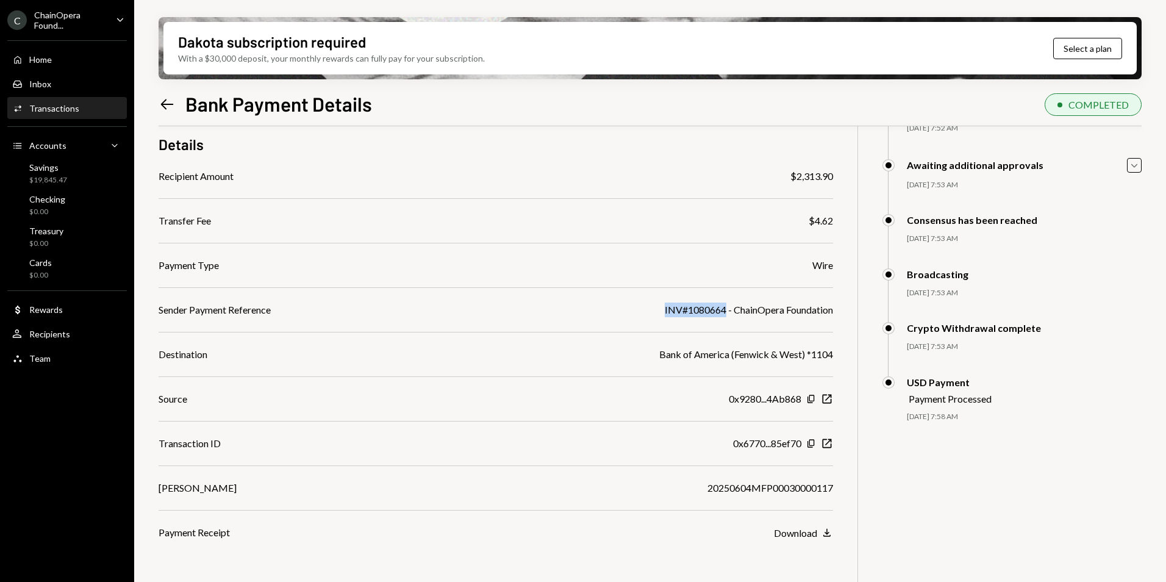
drag, startPoint x: 662, startPoint y: 307, endPoint x: 723, endPoint y: 315, distance: 61.0
click at [723, 315] on div "INV#1080664 - ChainOpera Foundation" at bounding box center [749, 309] width 168 height 15
copy div "INV#1080664"
click at [169, 107] on icon "Left Arrow" at bounding box center [167, 104] width 17 height 17
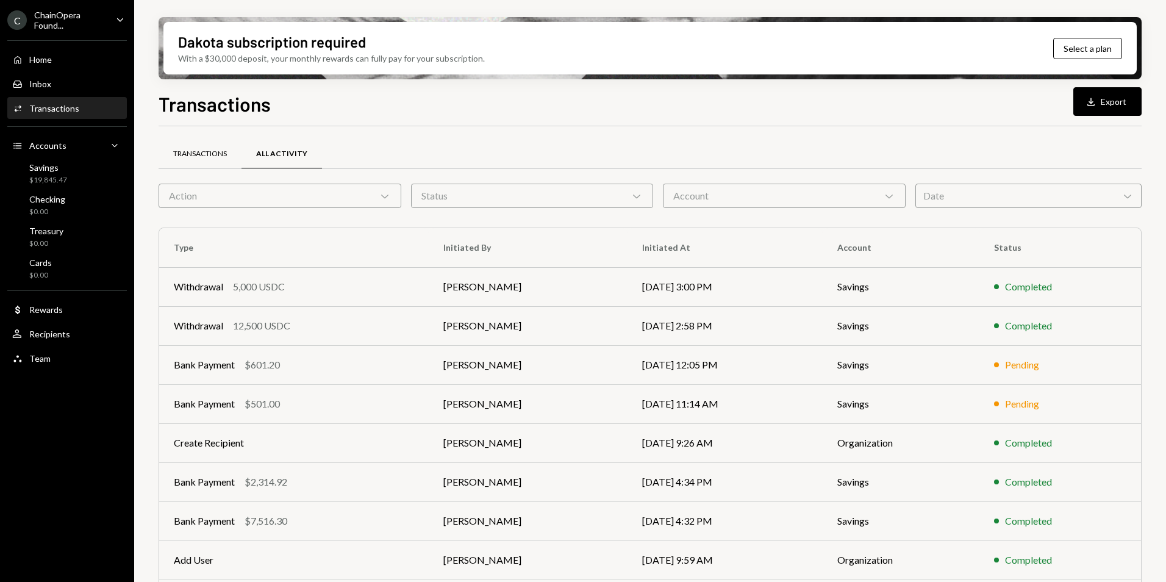
click at [207, 159] on div "Transactions" at bounding box center [200, 154] width 83 height 29
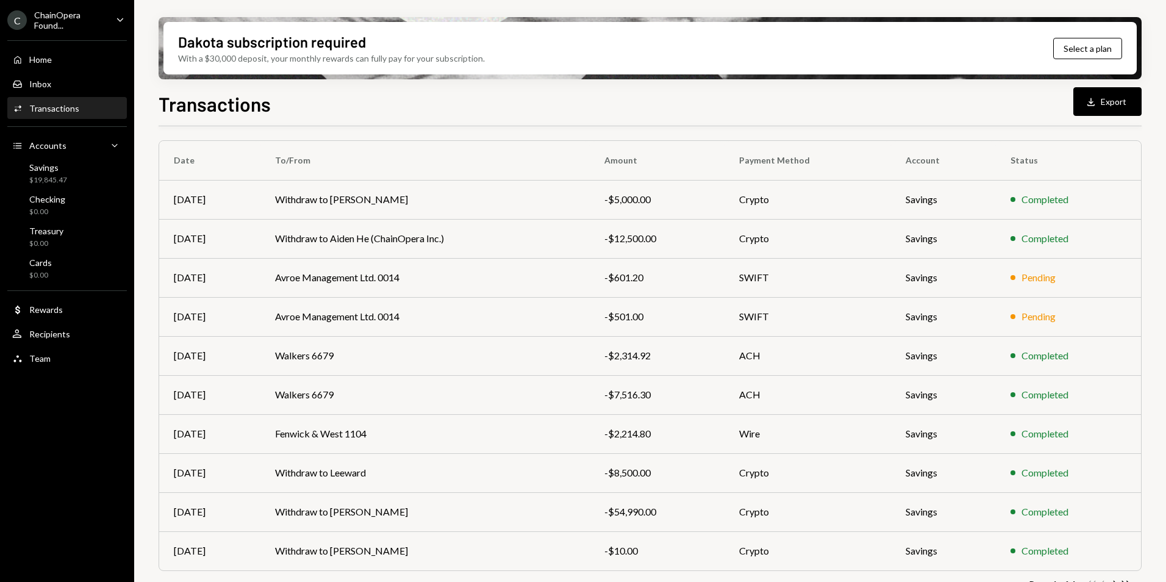
scroll to position [113, 0]
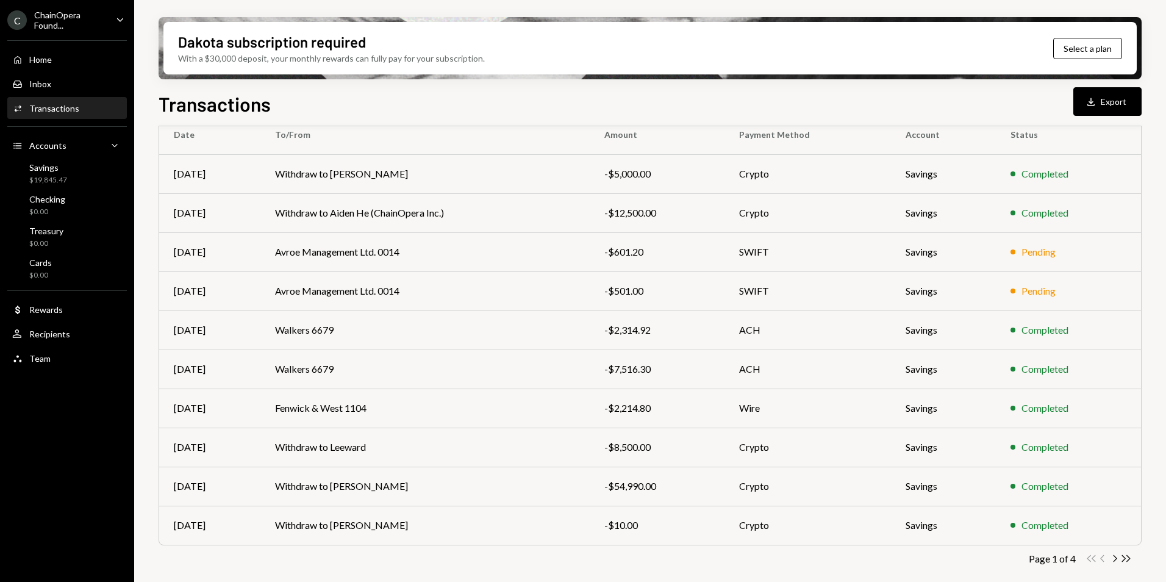
click at [1114, 559] on icon "Chevron Right" at bounding box center [1115, 559] width 12 height 12
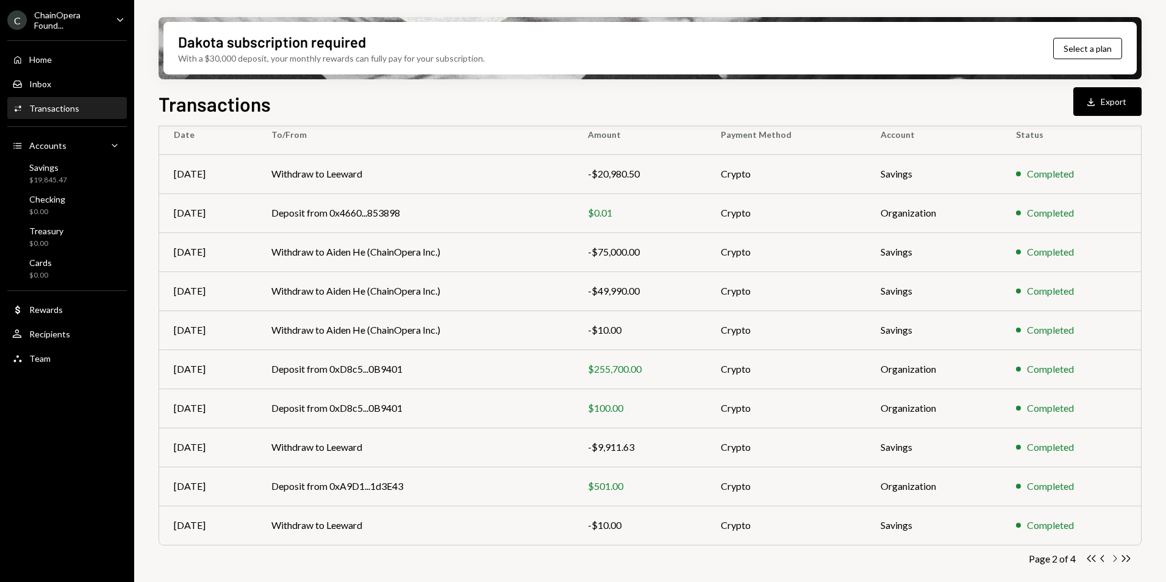
click at [1115, 557] on icon "Chevron Right" at bounding box center [1115, 559] width 12 height 12
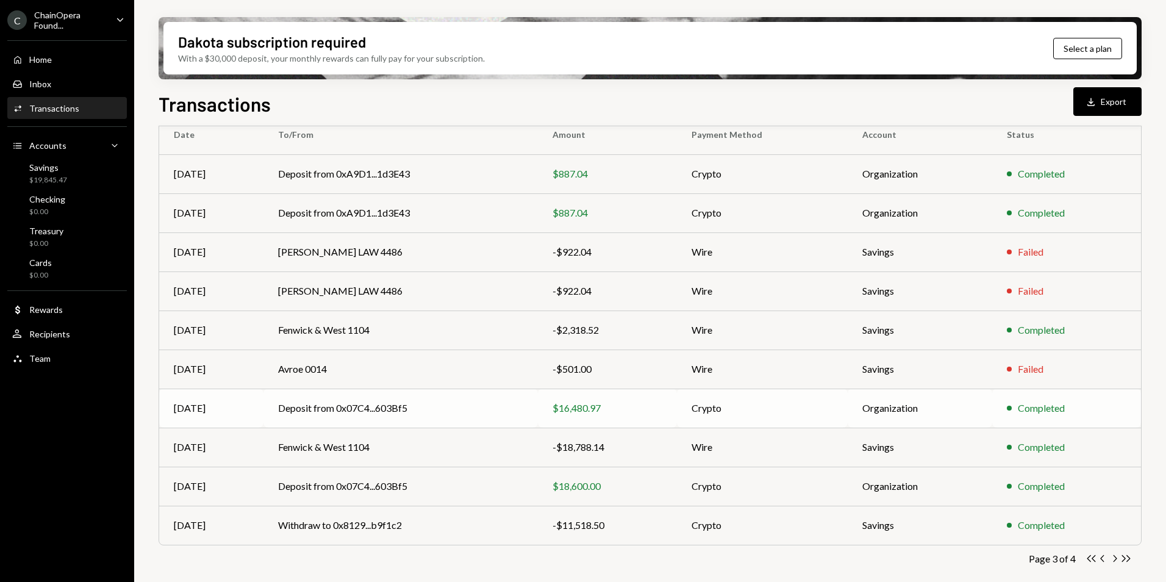
click at [644, 417] on td "$16,480.97" at bounding box center [607, 407] width 138 height 39
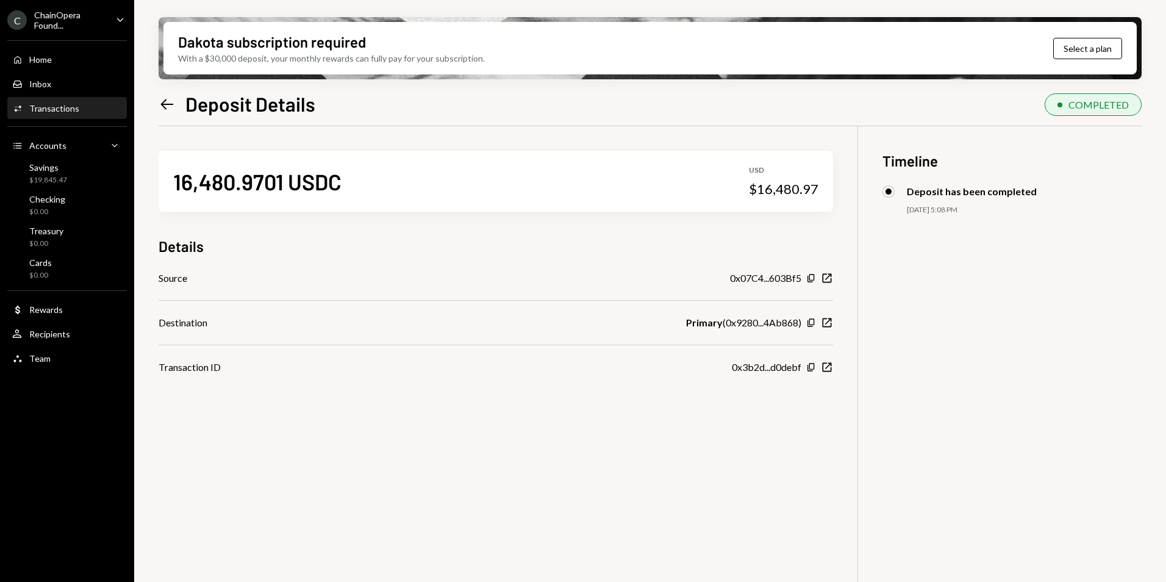
click at [162, 104] on icon at bounding box center [167, 104] width 13 height 10
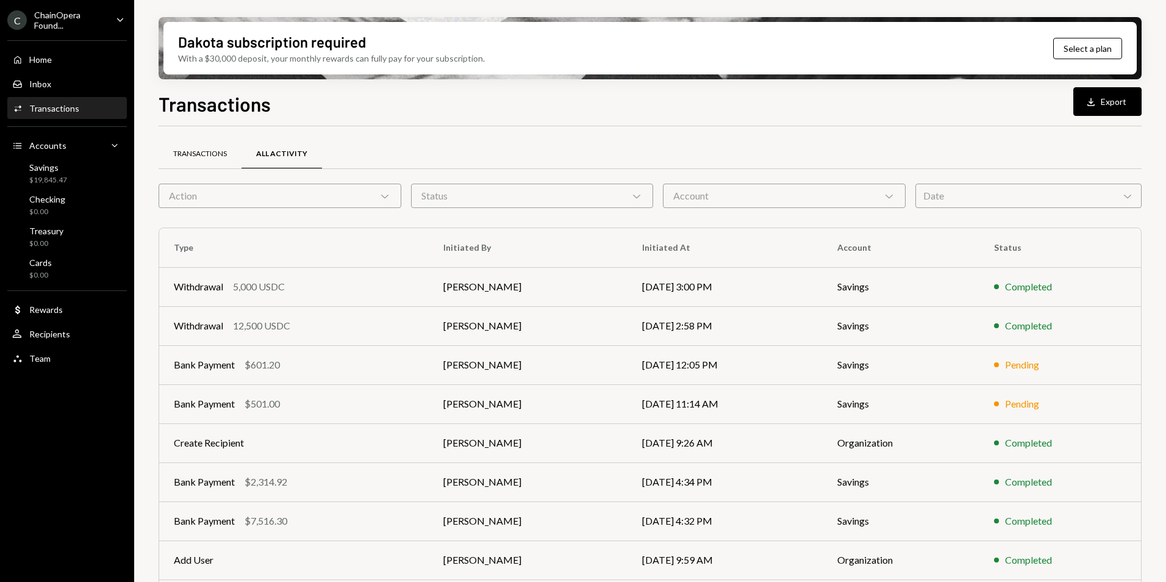
click at [221, 156] on div "Transactions" at bounding box center [200, 154] width 54 height 10
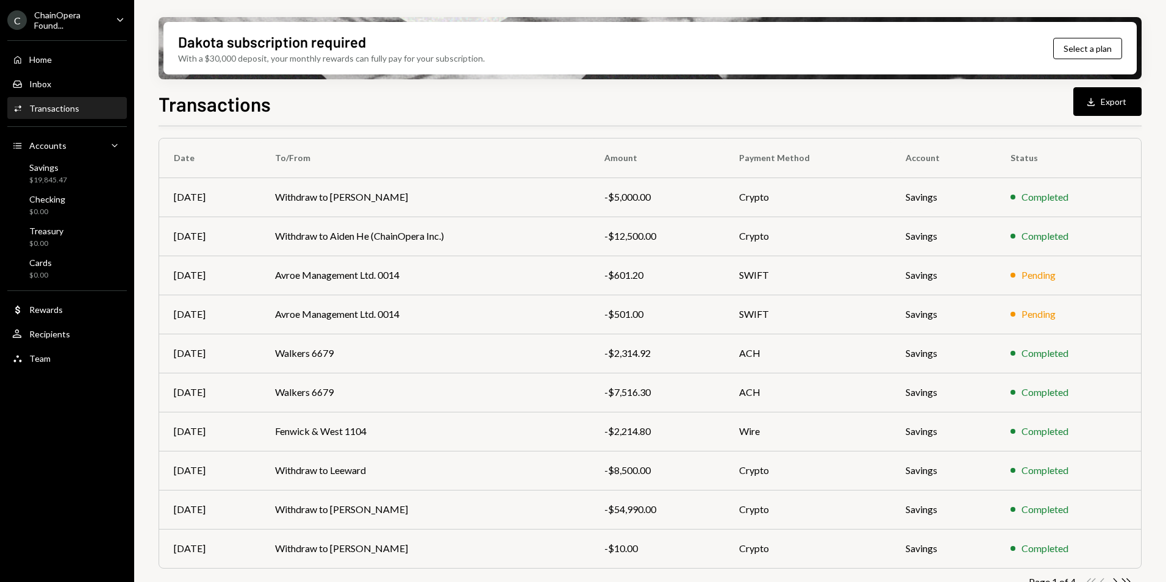
scroll to position [113, 0]
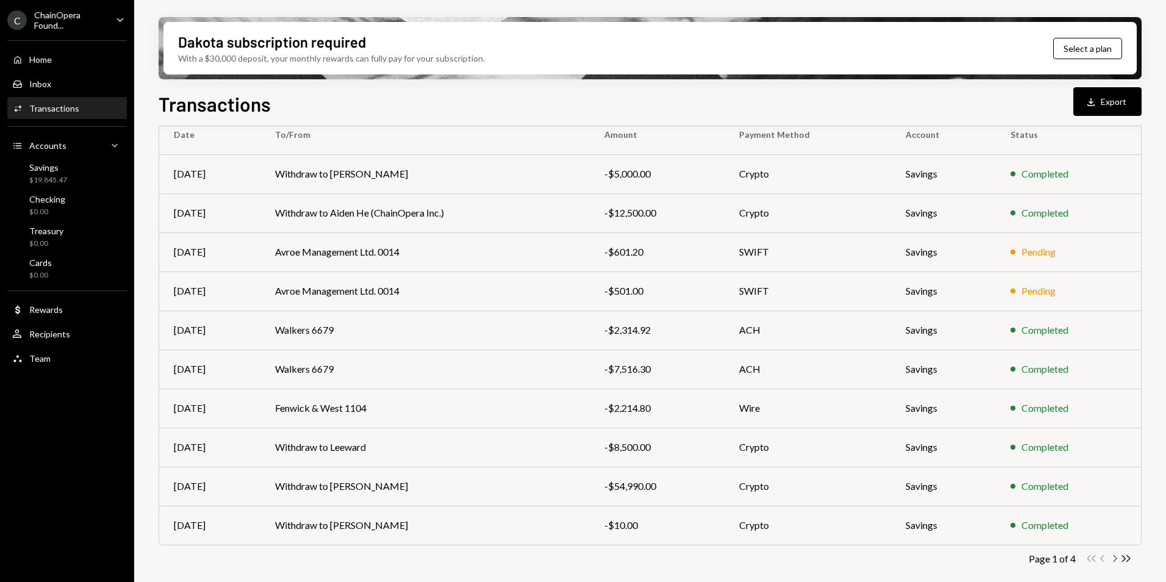
click at [1115, 557] on icon "Chevron Right" at bounding box center [1115, 559] width 12 height 12
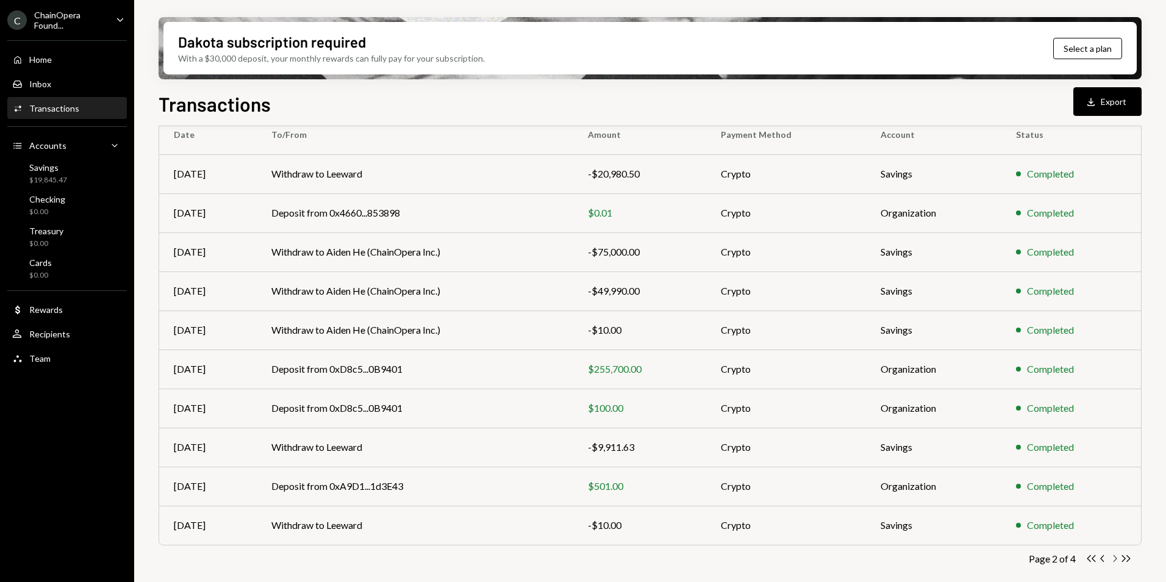
click at [1115, 558] on icon "Chevron Right" at bounding box center [1115, 559] width 12 height 12
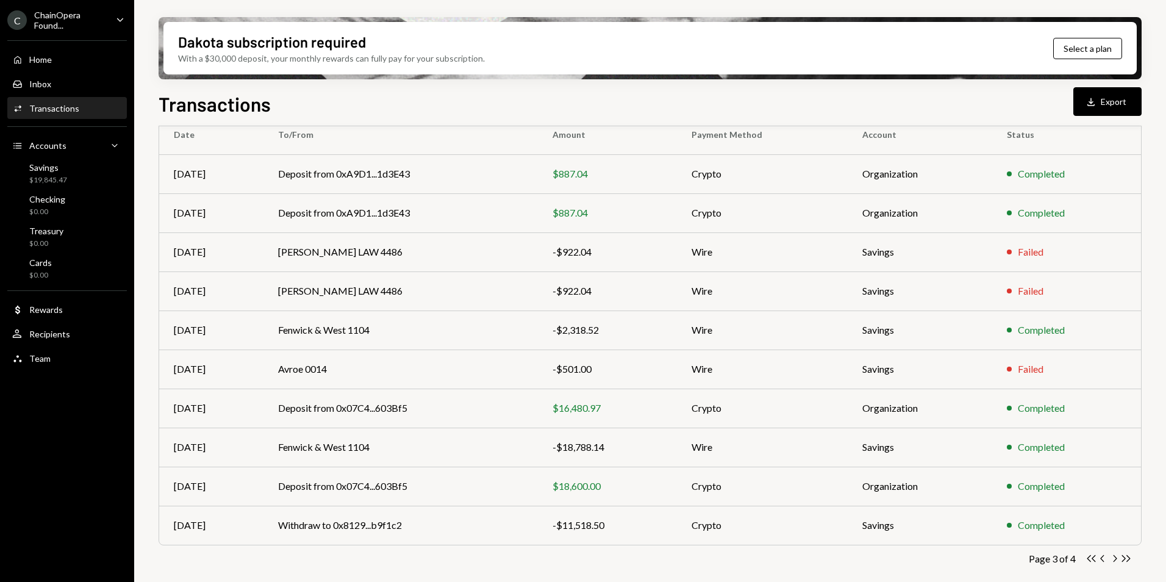
click at [1117, 559] on icon "Chevron Right" at bounding box center [1115, 559] width 12 height 12
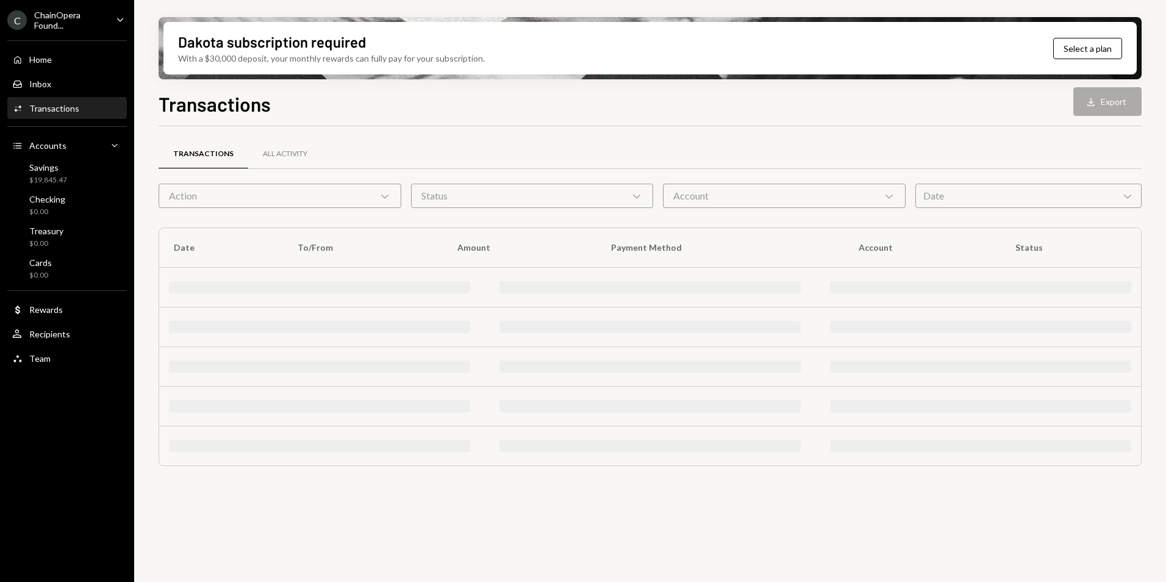
scroll to position [0, 0]
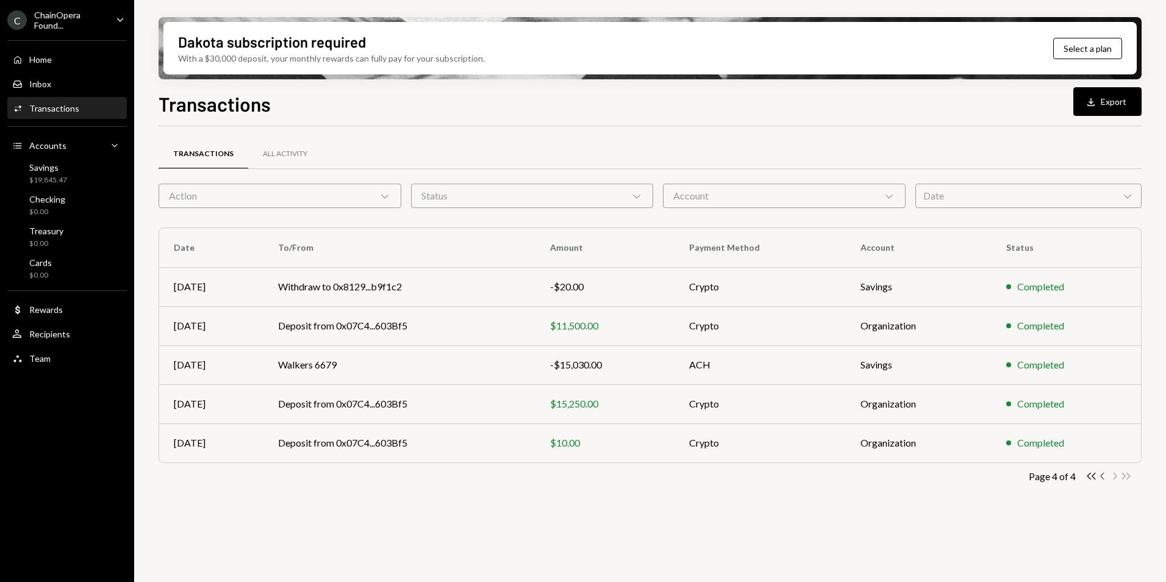
click at [1103, 477] on icon "Chevron Left" at bounding box center [1103, 476] width 12 height 12
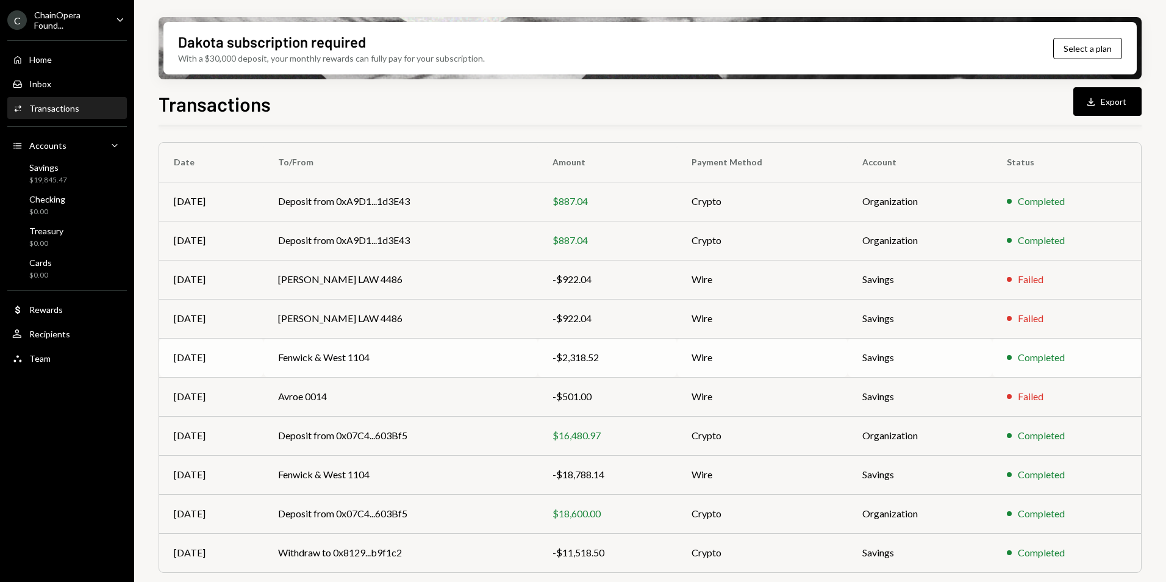
scroll to position [113, 0]
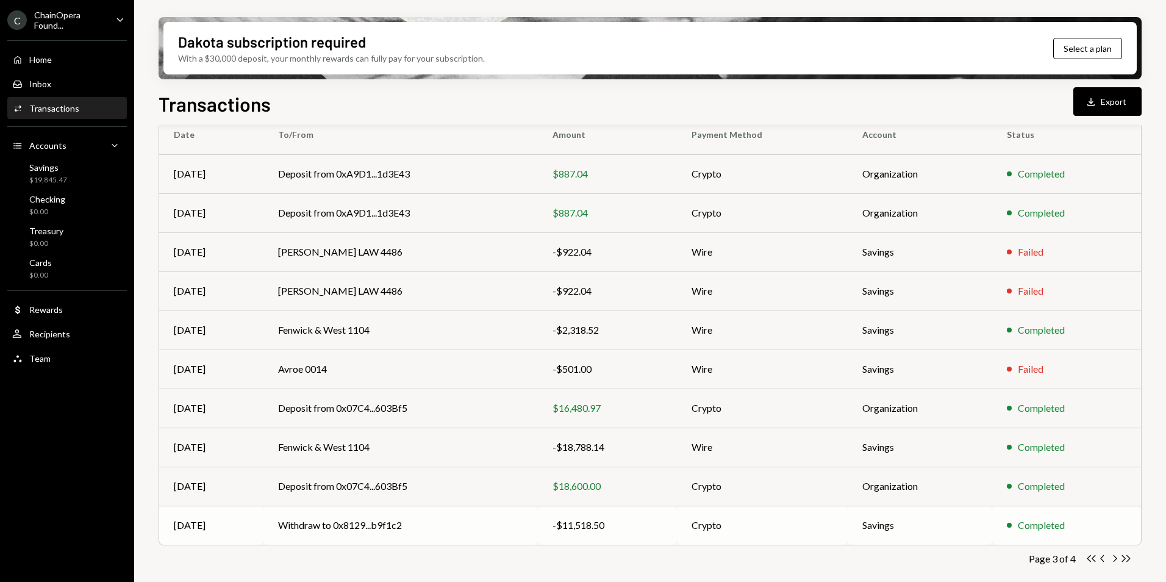
click at [650, 531] on div "-$11,518.50" at bounding box center [607, 525] width 109 height 15
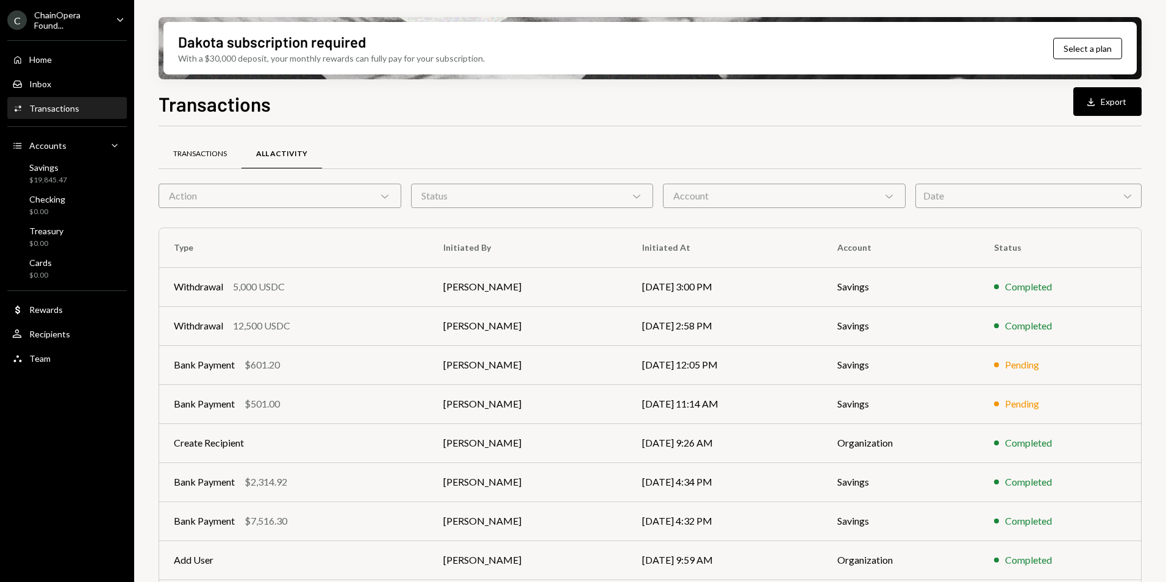
click at [203, 156] on div "Transactions" at bounding box center [200, 154] width 54 height 10
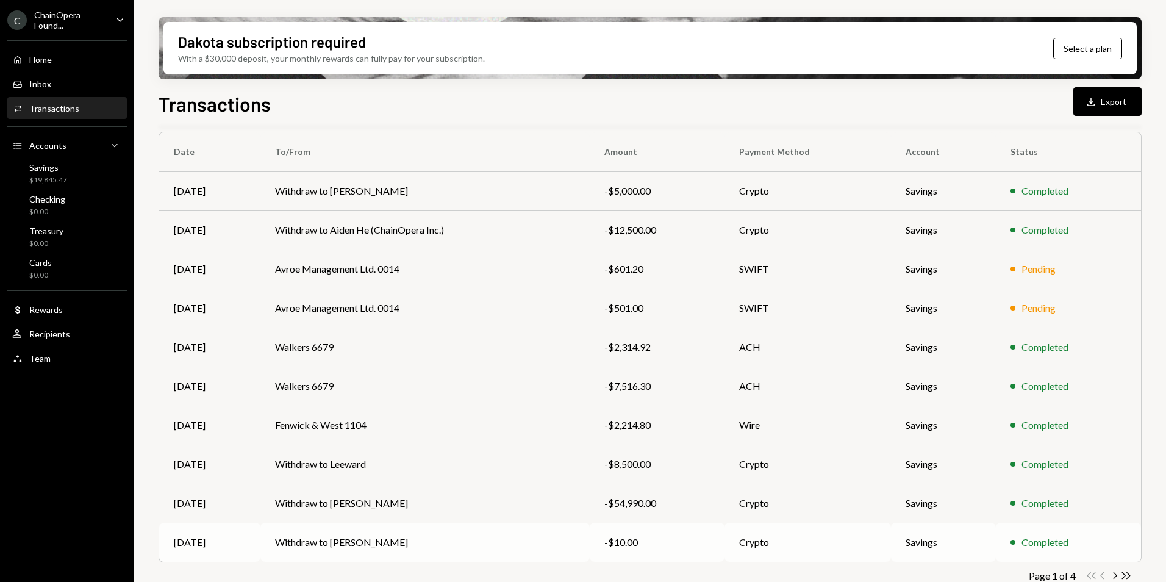
scroll to position [113, 0]
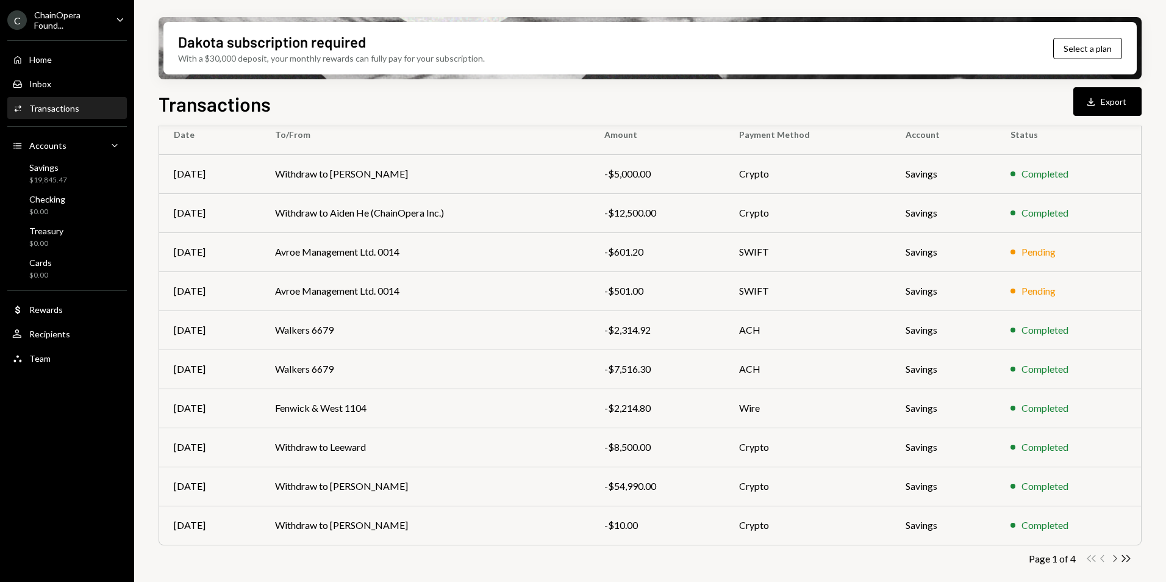
click at [1115, 561] on icon "Chevron Right" at bounding box center [1115, 559] width 12 height 12
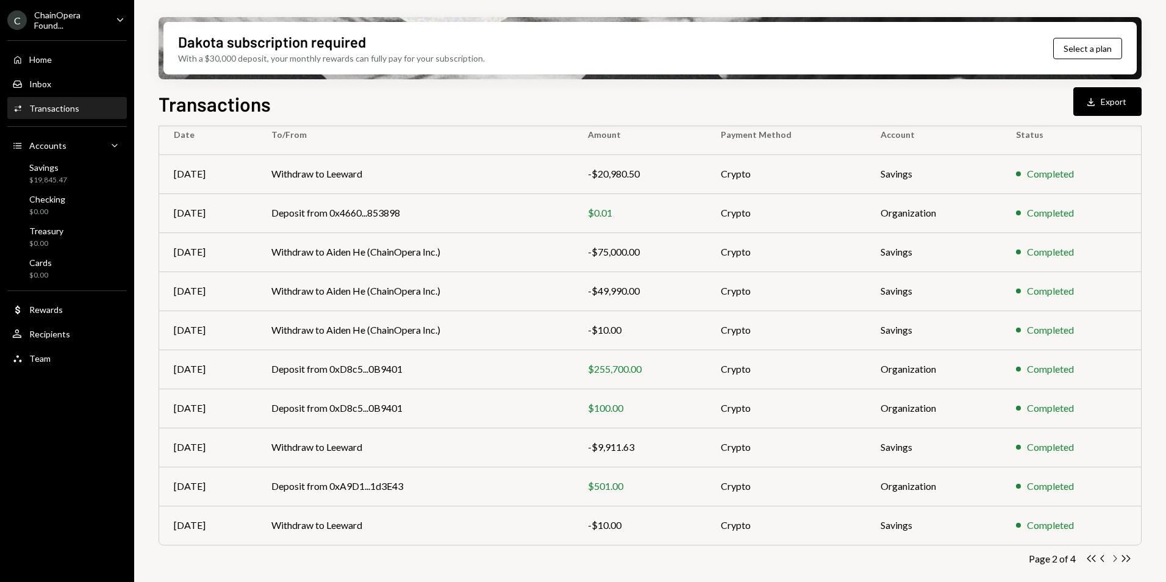
click at [1114, 560] on icon "button" at bounding box center [1116, 558] width 4 height 7
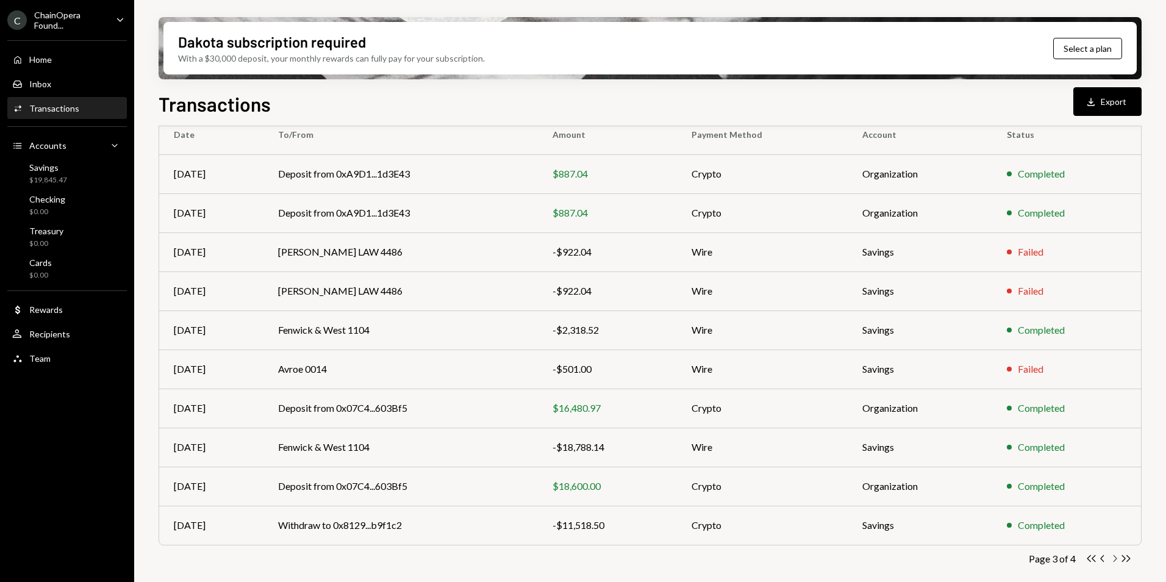
click at [1114, 560] on icon "button" at bounding box center [1116, 558] width 4 height 7
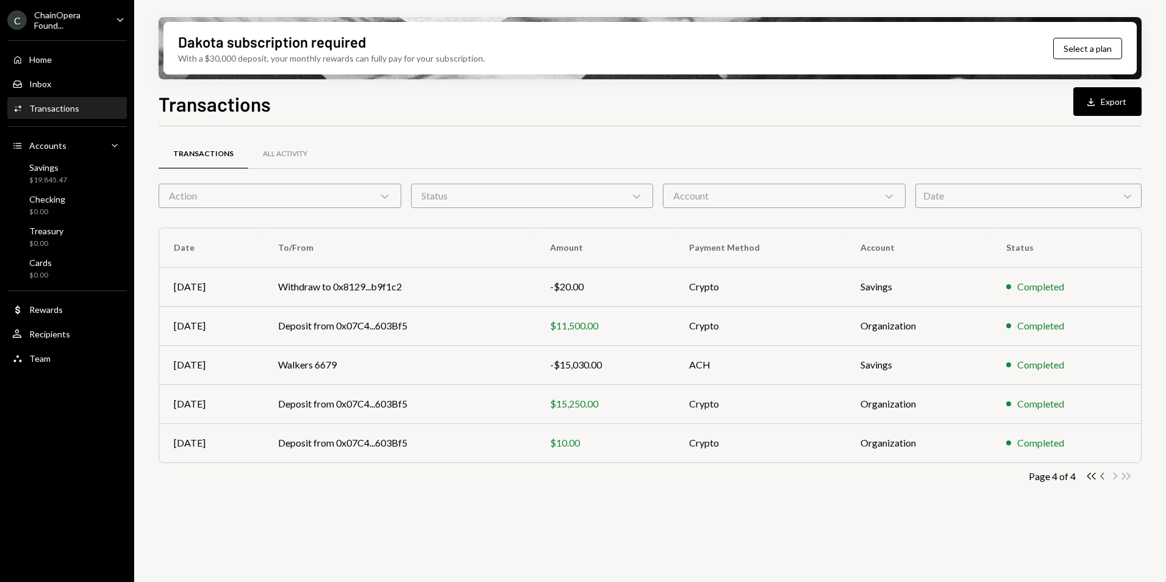
click at [1104, 474] on icon "Chevron Left" at bounding box center [1103, 476] width 12 height 12
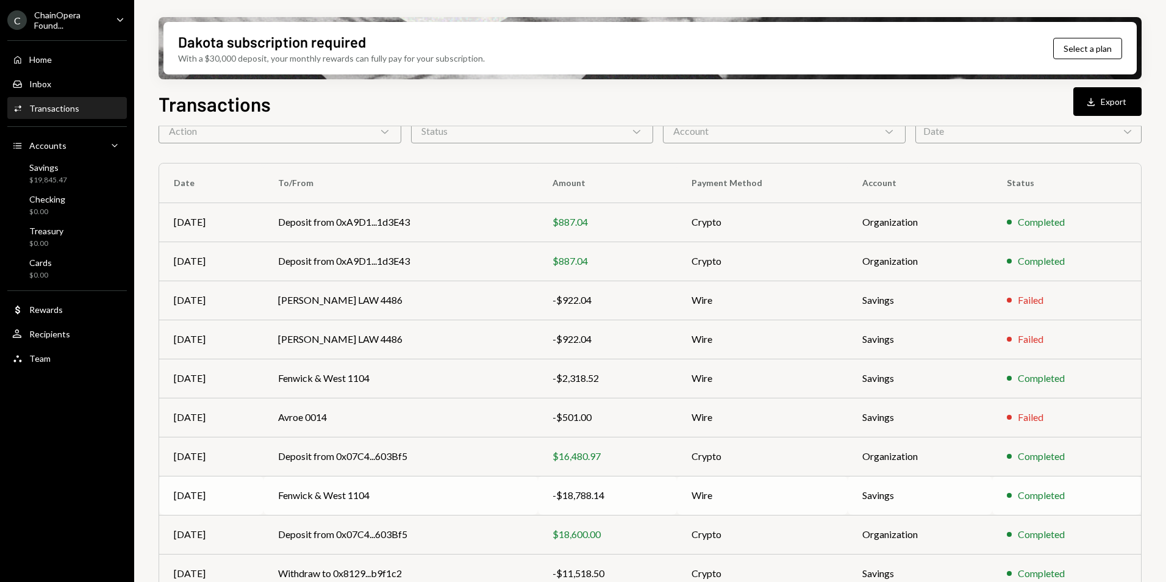
scroll to position [113, 0]
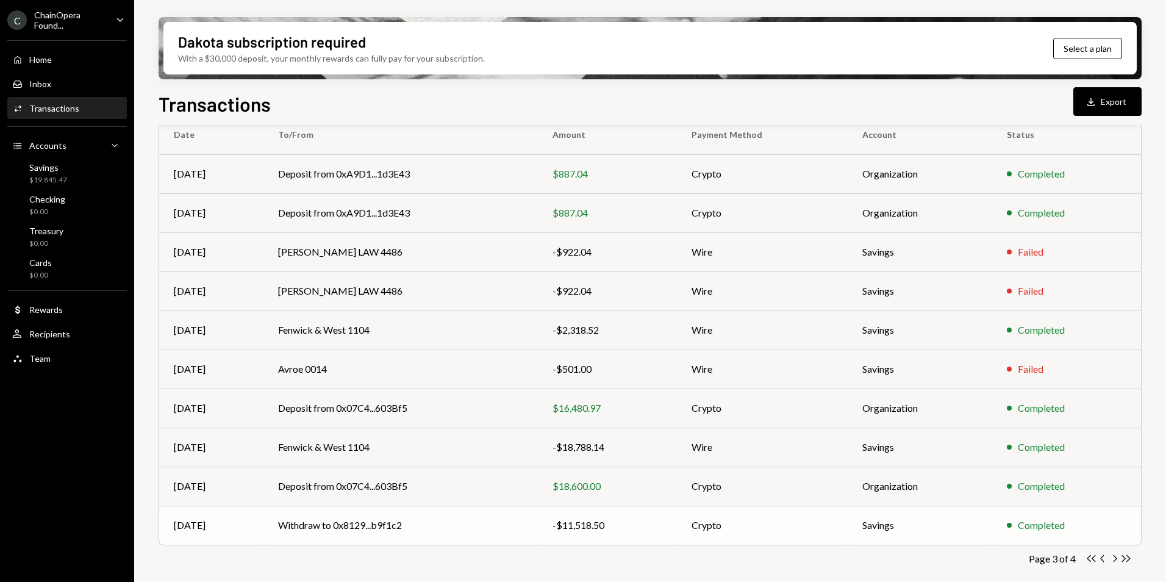
click at [501, 526] on td "Withdraw to 0x8129...b9f1c2" at bounding box center [400, 525] width 275 height 39
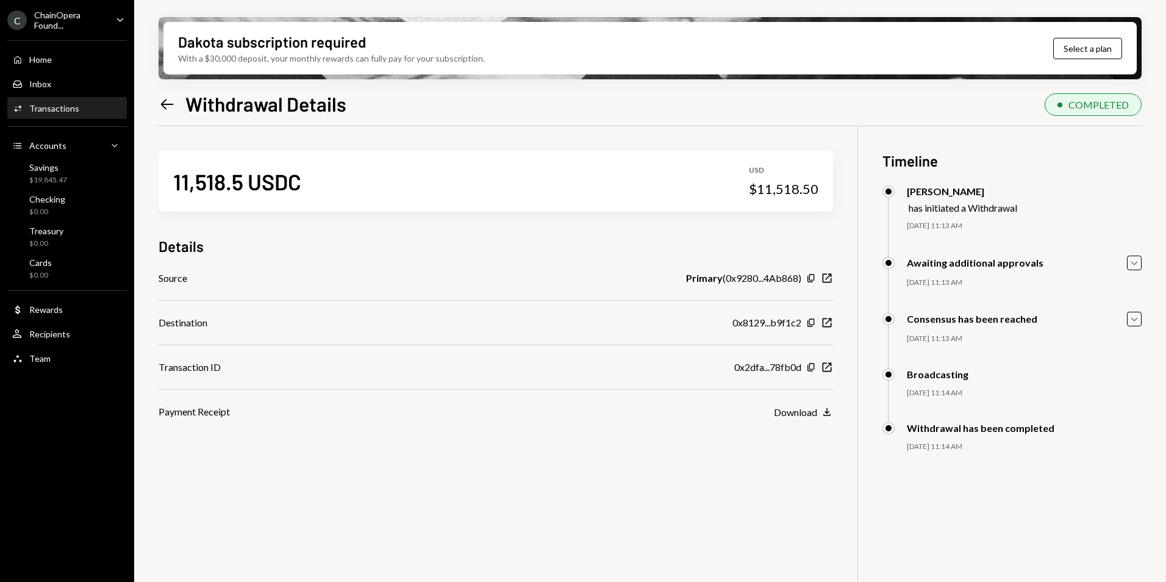
click at [162, 106] on icon "Left Arrow" at bounding box center [167, 104] width 17 height 17
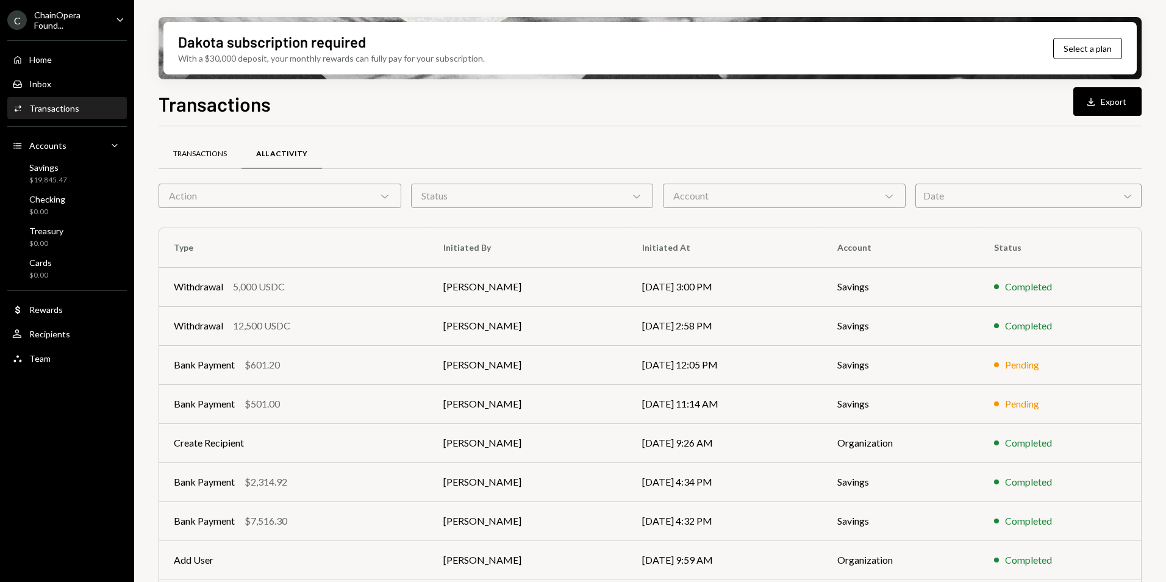
click at [204, 153] on div "Transactions" at bounding box center [200, 154] width 54 height 10
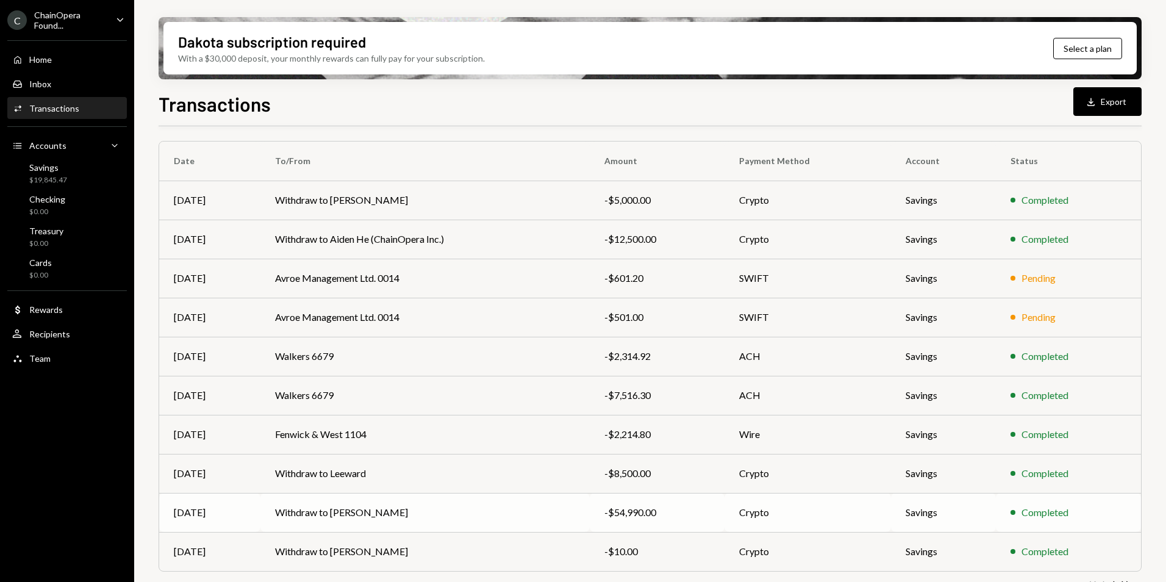
scroll to position [113, 0]
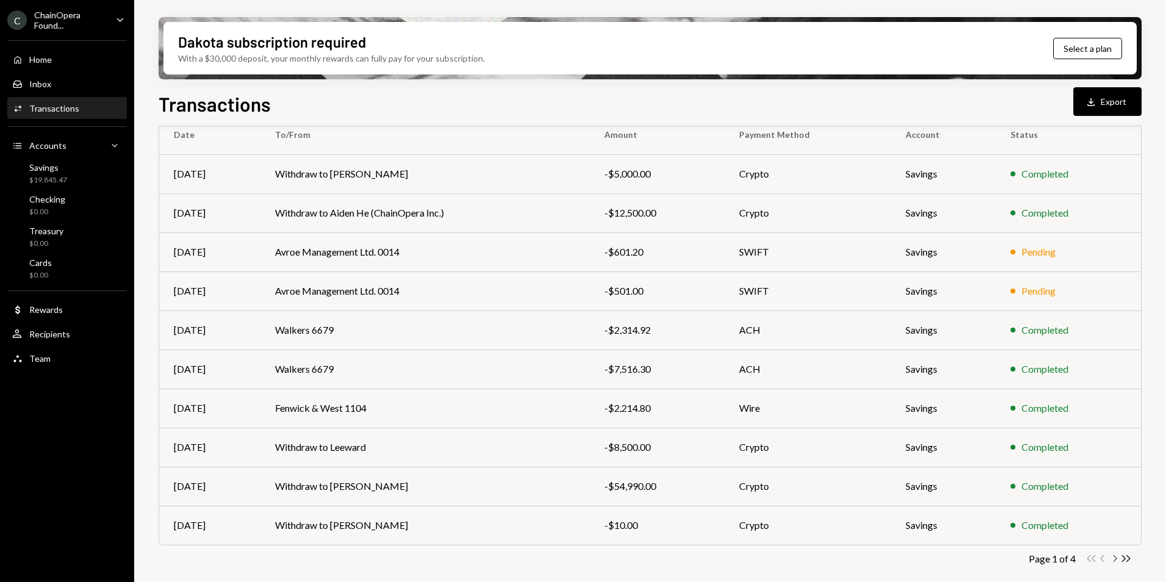
click at [1112, 560] on icon "Chevron Right" at bounding box center [1115, 559] width 12 height 12
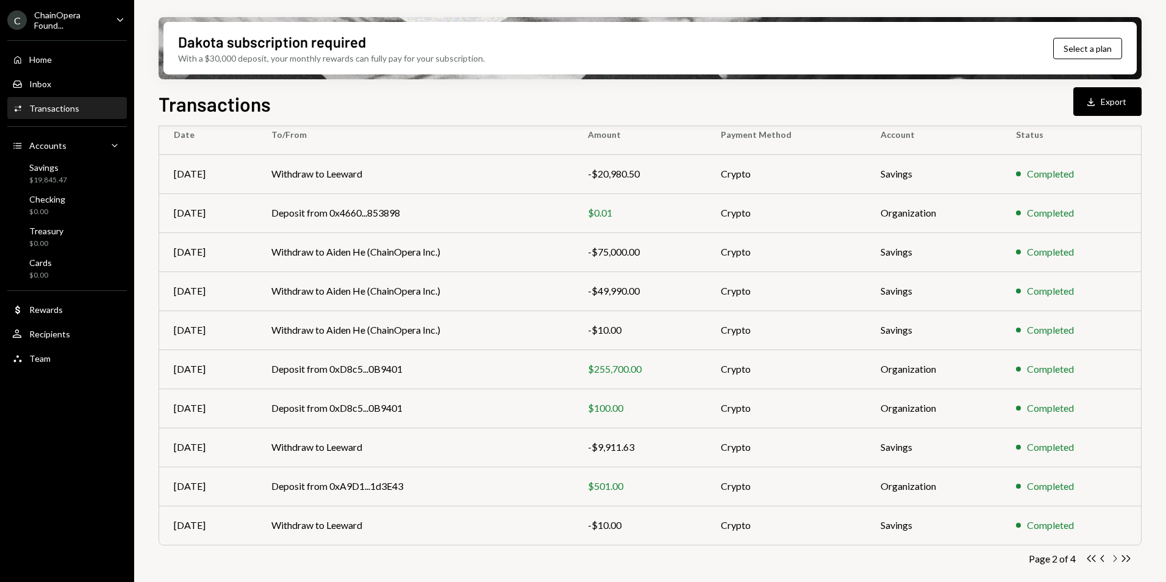
click at [1115, 560] on icon "button" at bounding box center [1116, 558] width 4 height 7
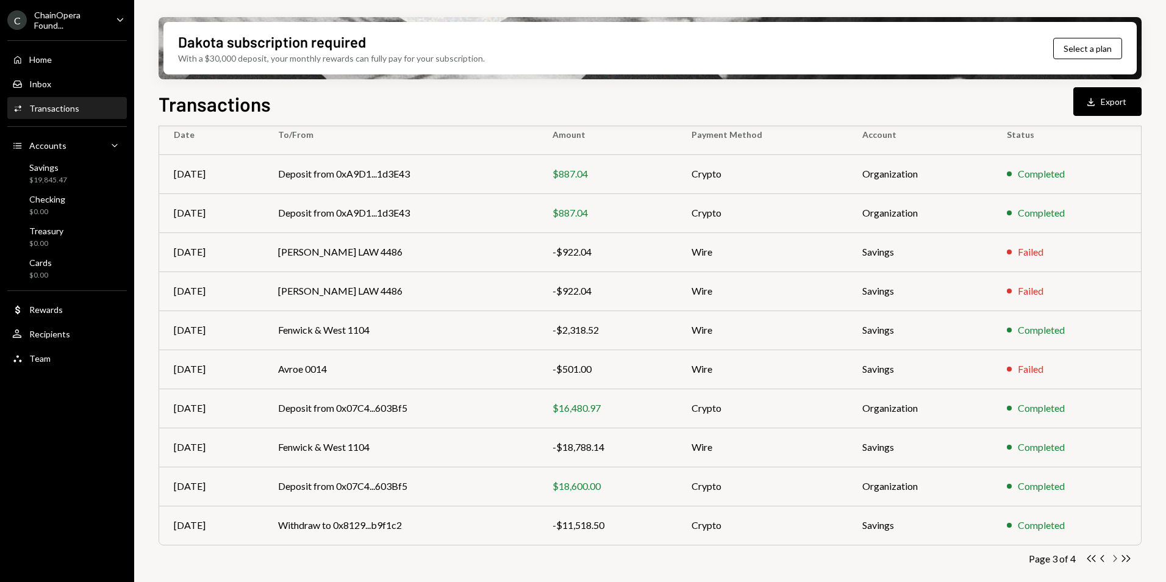
click at [1115, 560] on icon "Chevron Right" at bounding box center [1115, 559] width 12 height 12
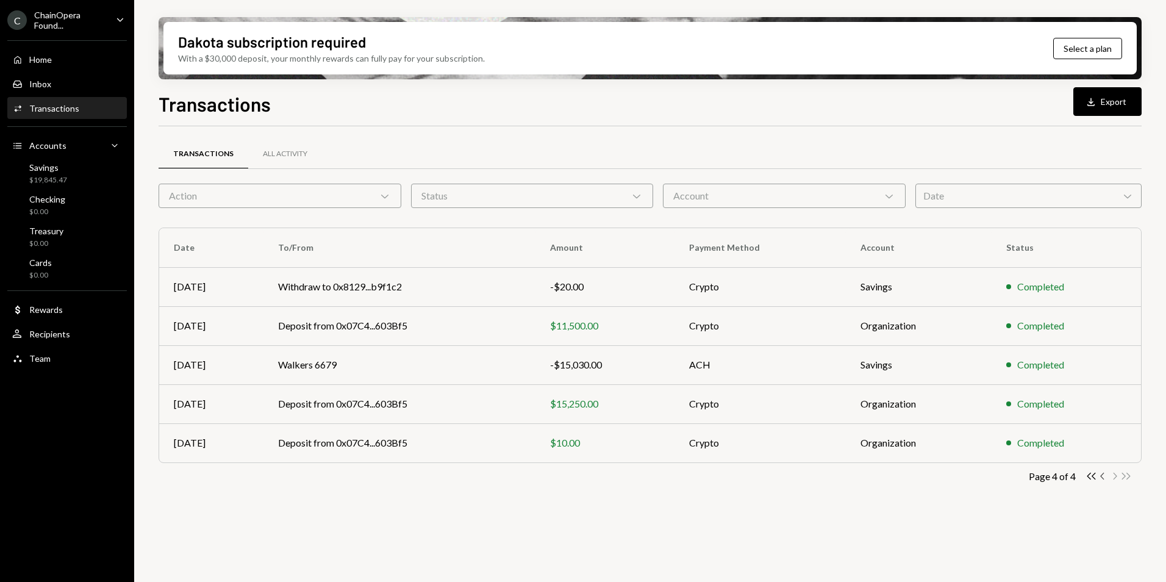
click at [1102, 478] on icon "button" at bounding box center [1102, 476] width 4 height 7
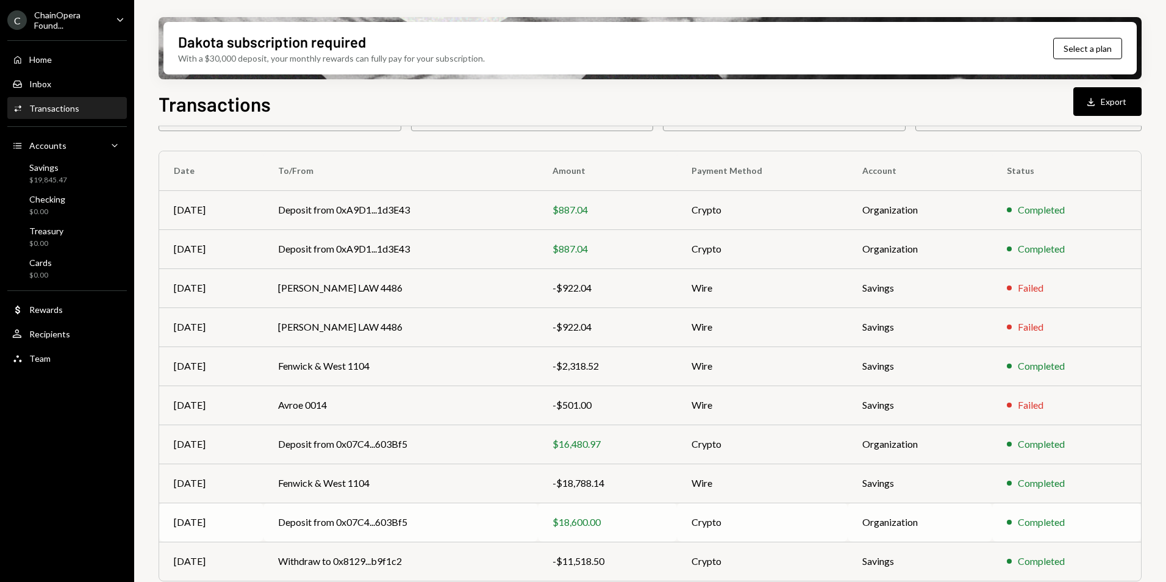
scroll to position [113, 0]
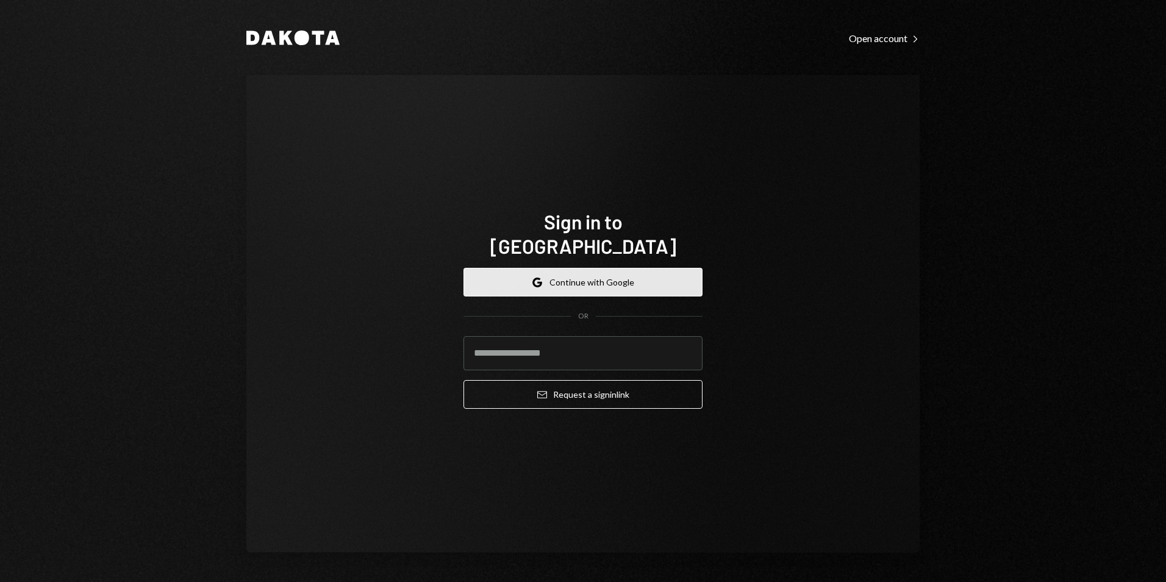
click at [593, 270] on button "Google Continue with Google" at bounding box center [582, 282] width 239 height 29
